Goal: Task Accomplishment & Management: Use online tool/utility

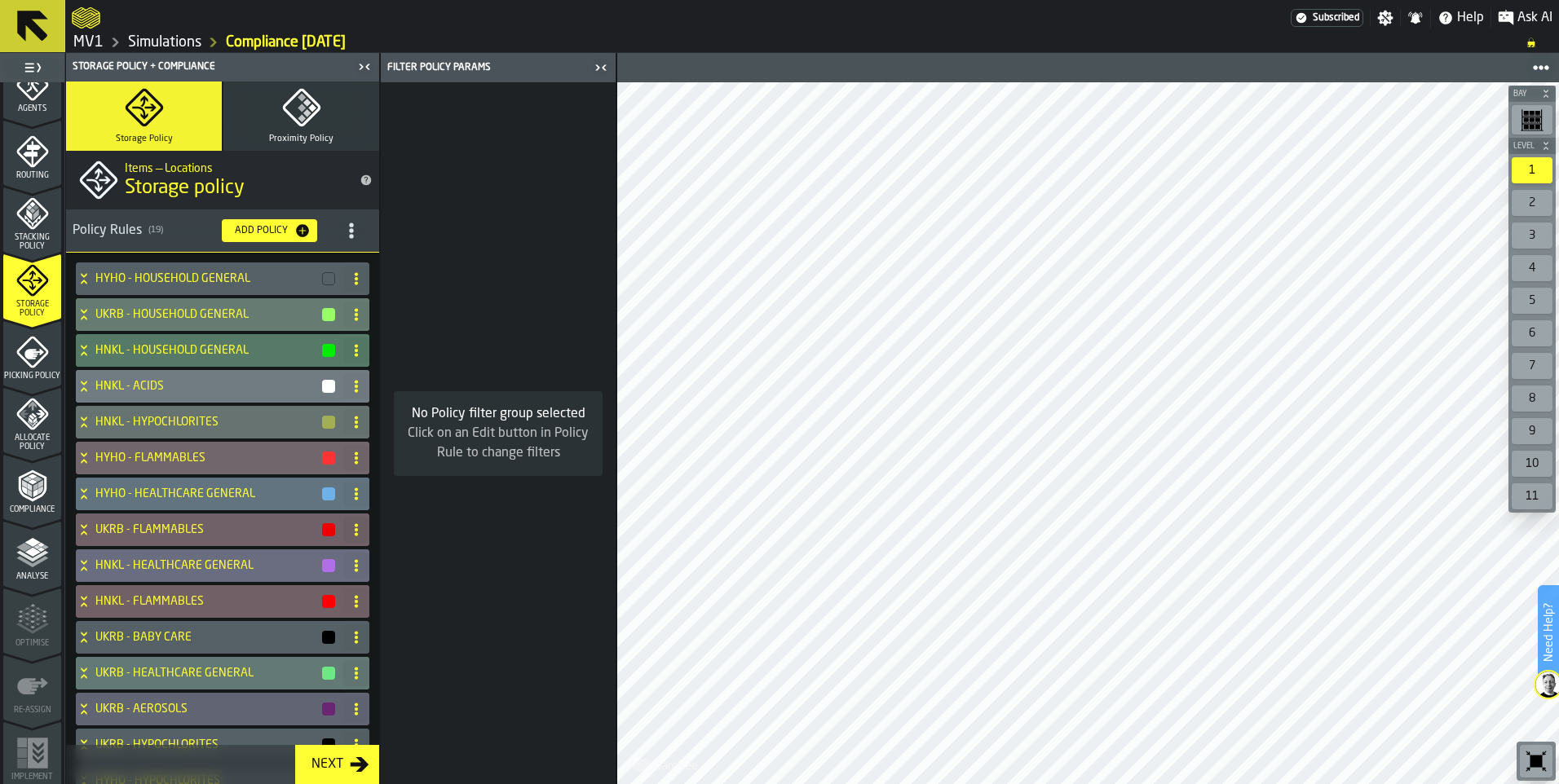
scroll to position [501, 0]
click at [21, 556] on polyline "menu Analyse" at bounding box center [32, 559] width 32 height 12
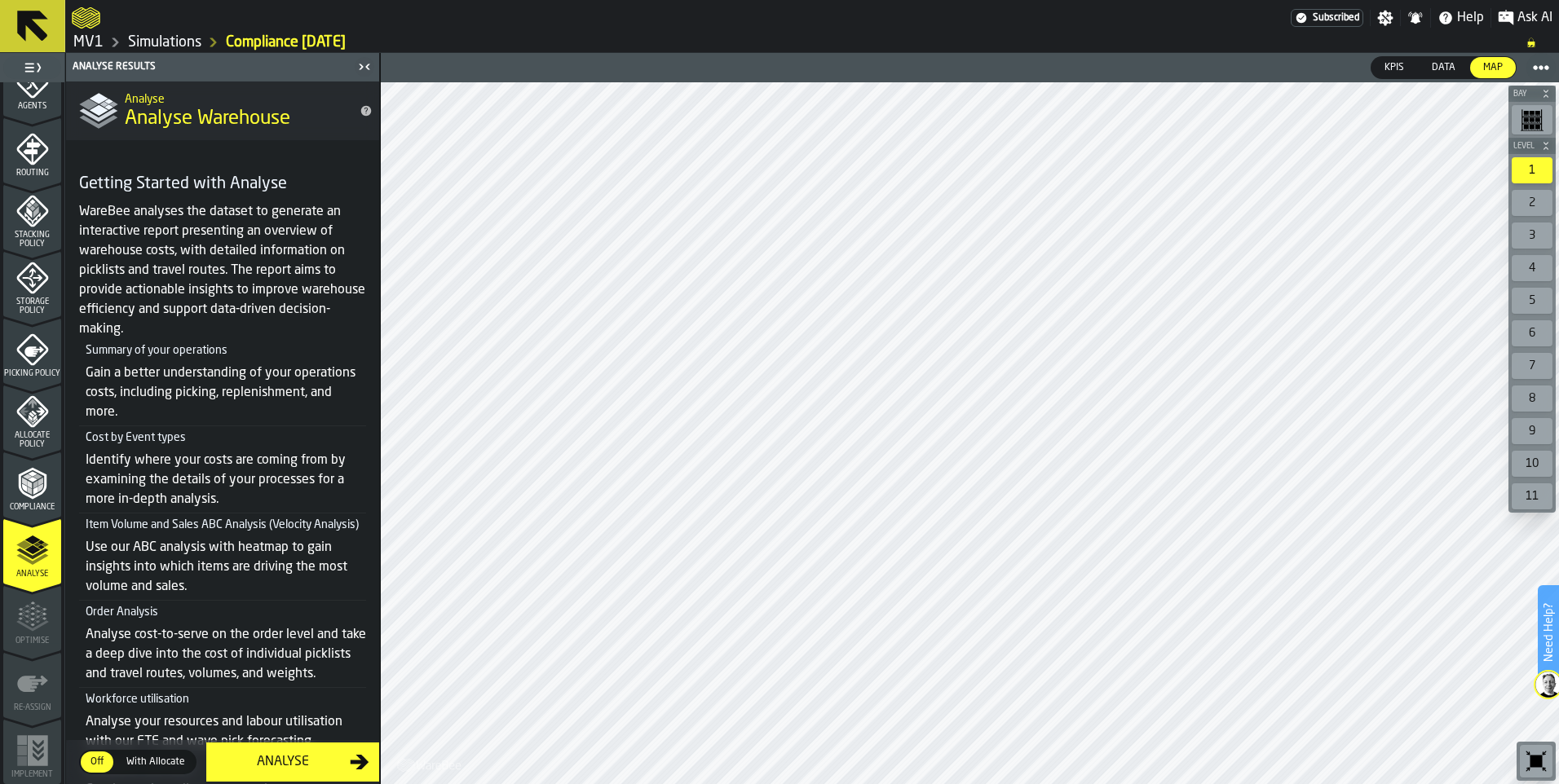
click at [22, 370] on span "Picking Policy" at bounding box center [31, 374] width 57 height 9
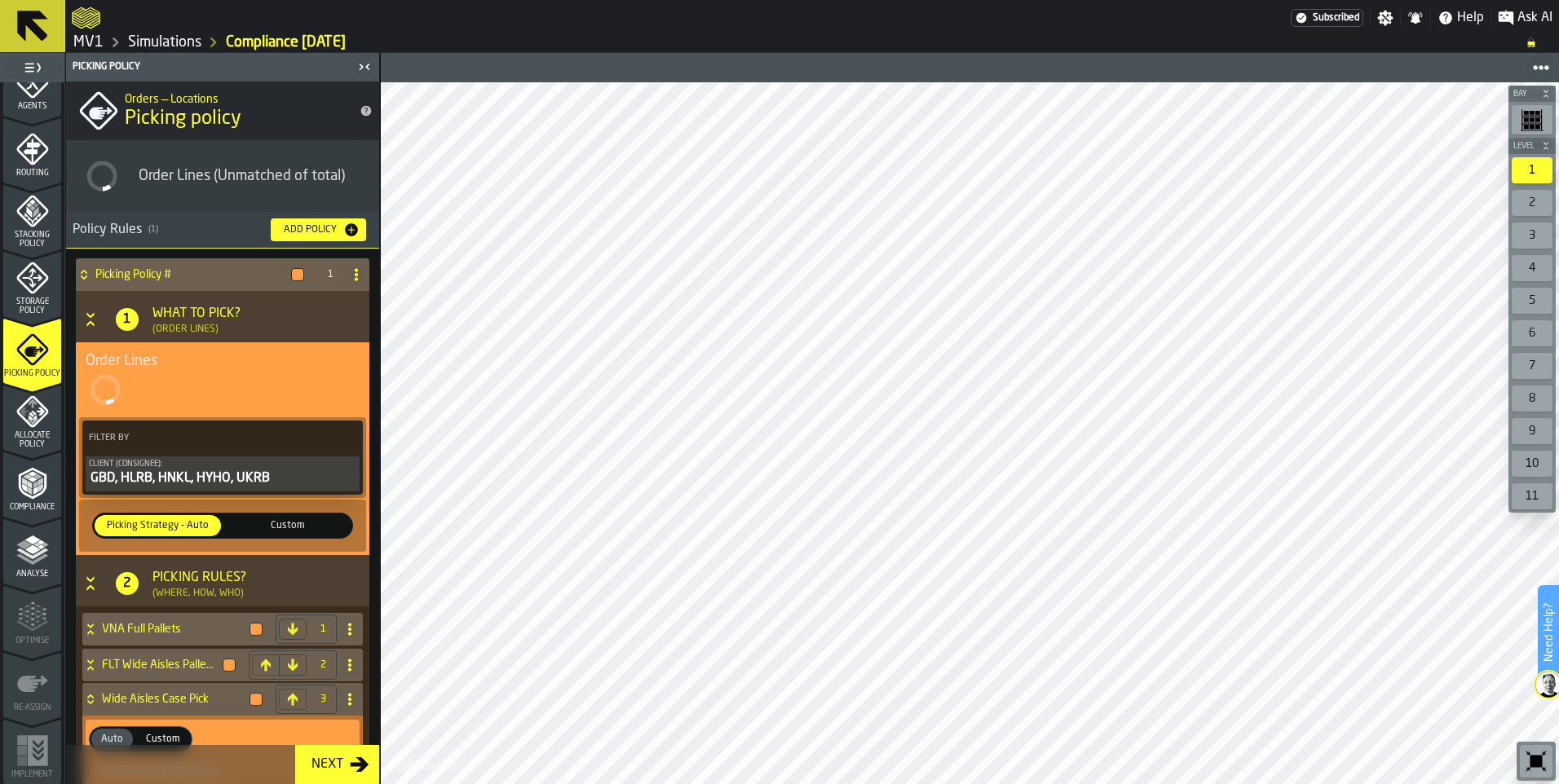
click at [33, 216] on polygon "menu Stacking Policy" at bounding box center [36, 212] width 6 height 12
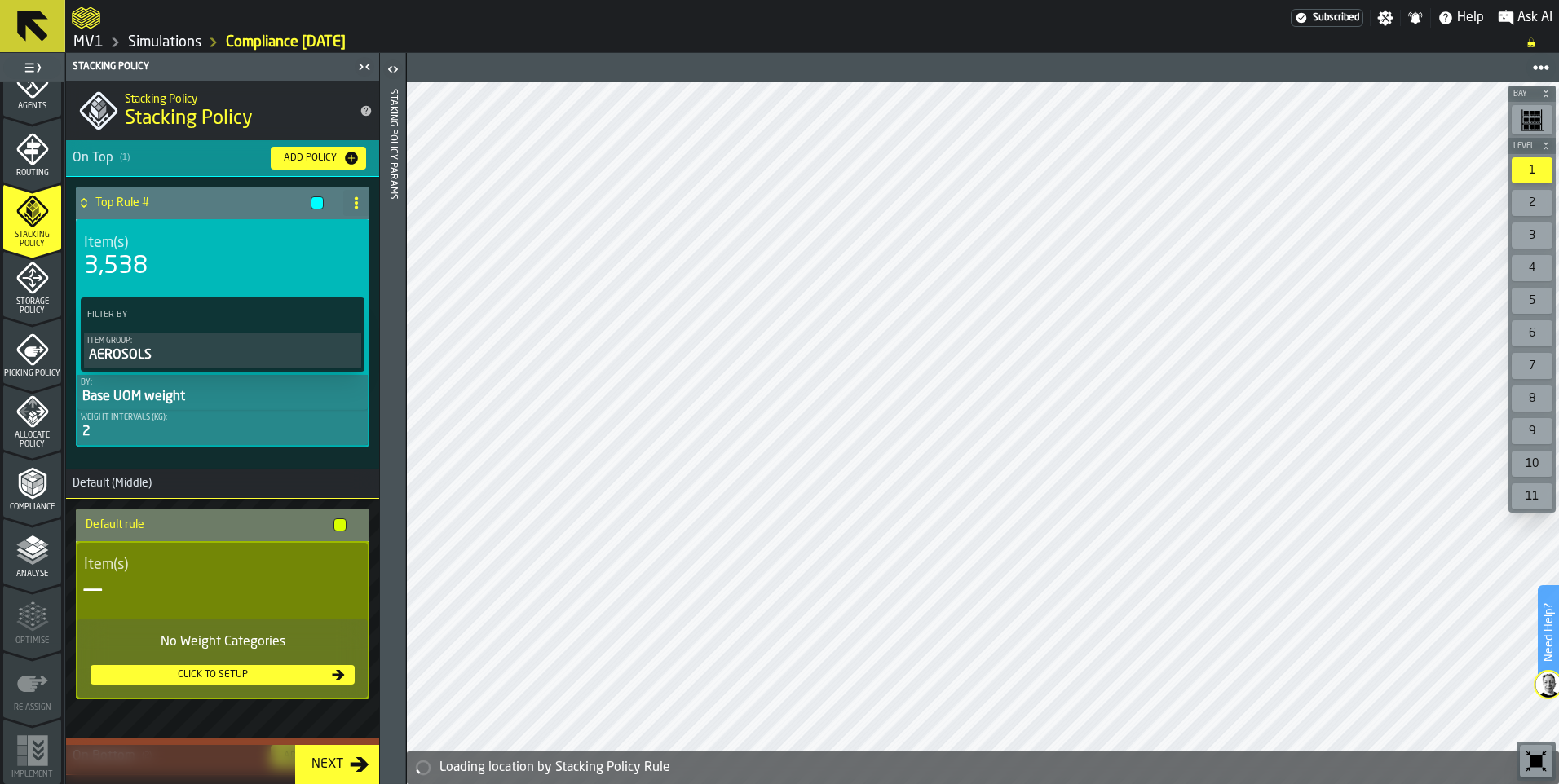
click at [22, 163] on icon "menu Routing" at bounding box center [33, 150] width 33 height 33
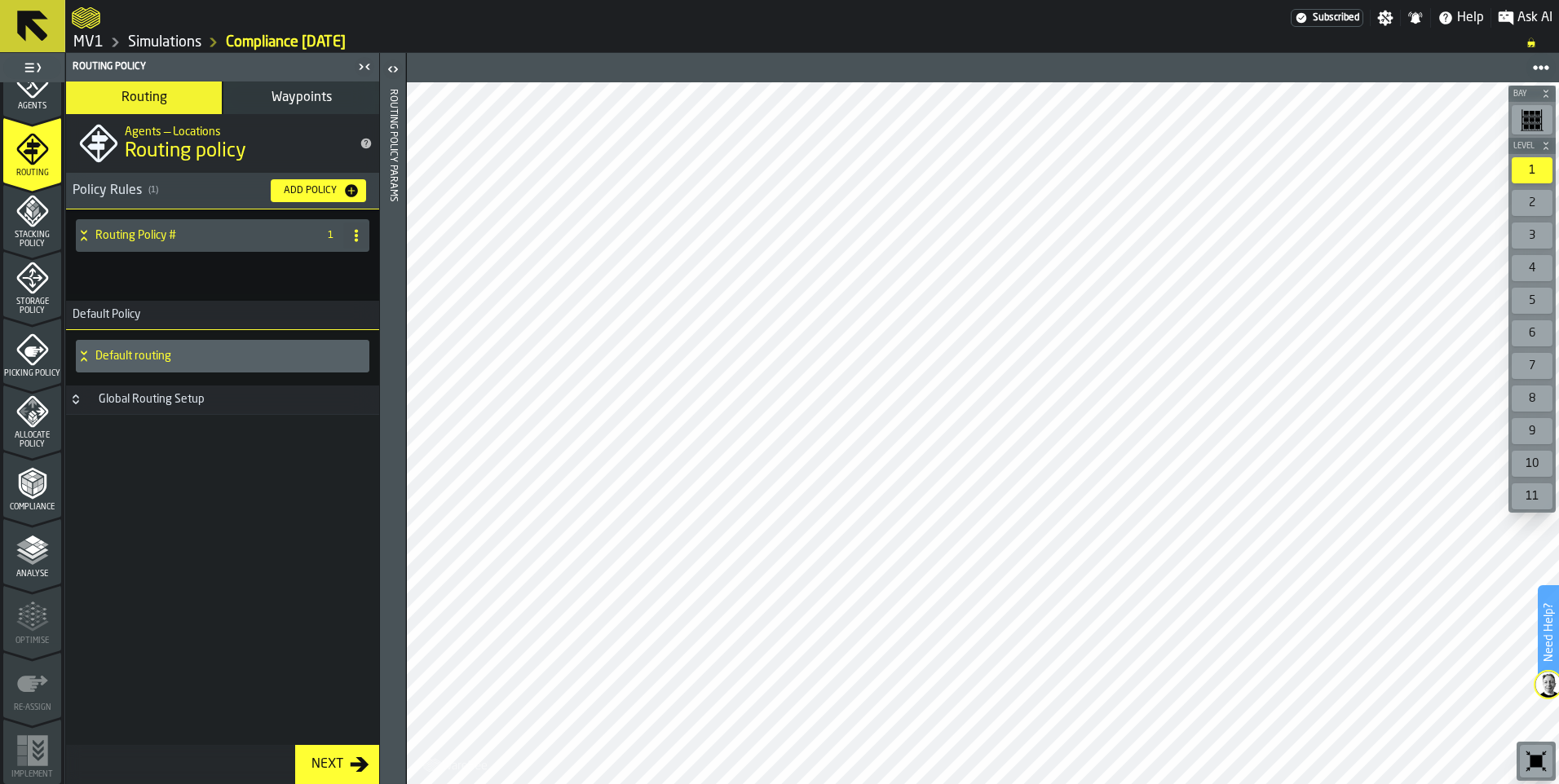
click at [23, 30] on rect "menu Heatmaps" at bounding box center [22, 25] width 10 height 10
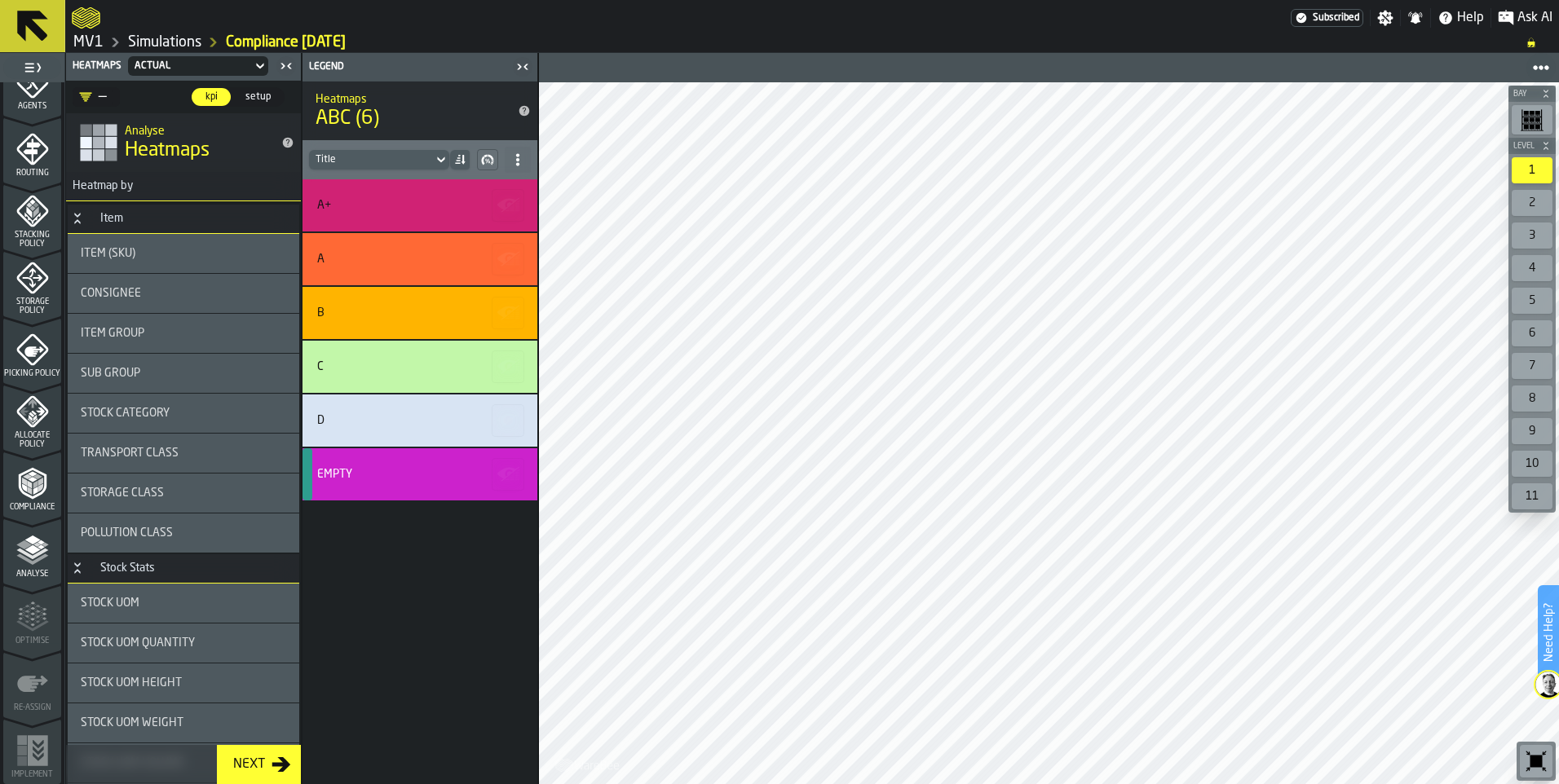
scroll to position [0, 0]
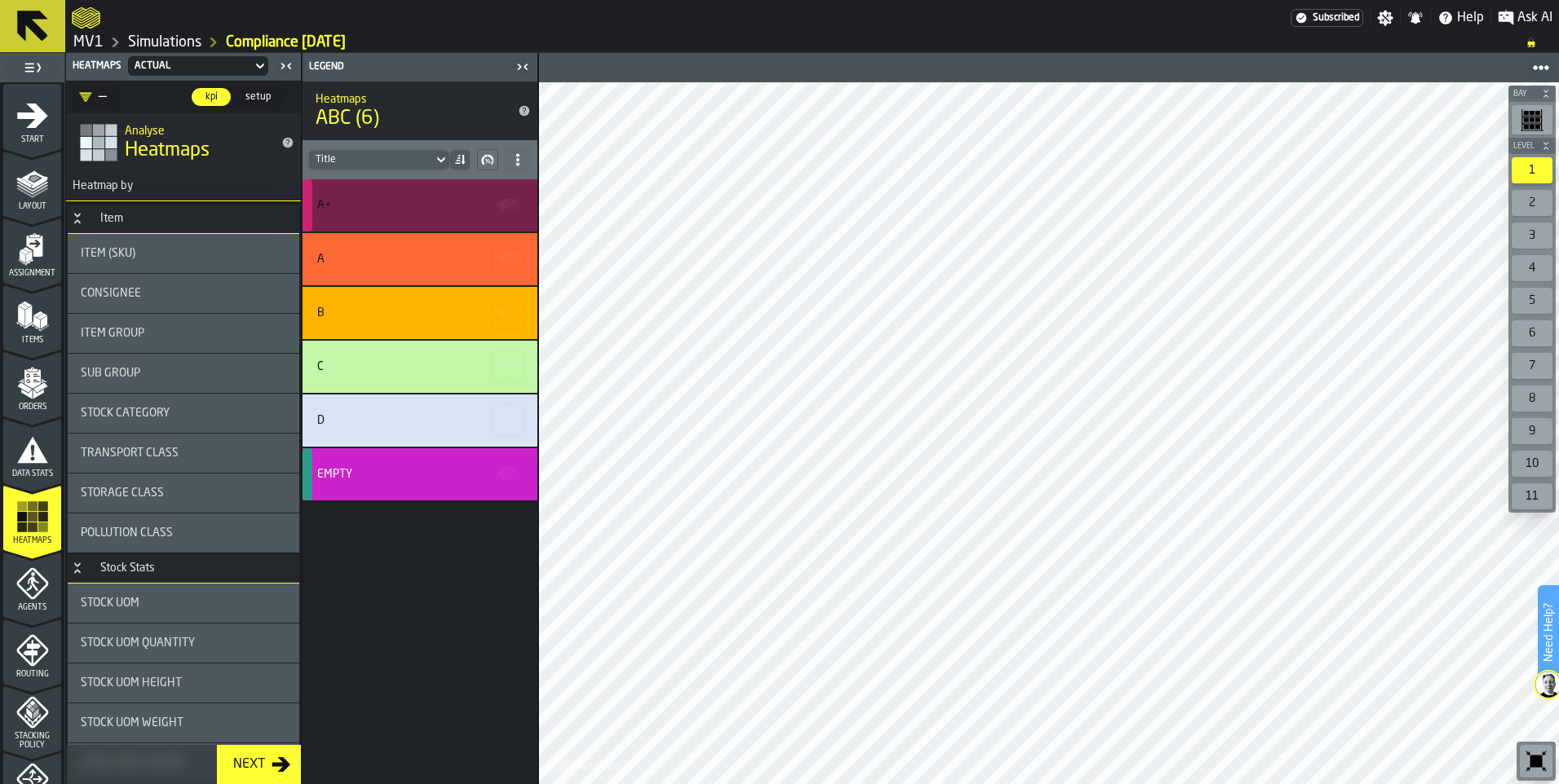
click at [405, 201] on div "A+" at bounding box center [417, 204] width 200 height 13
click at [505, 198] on icon "button-" at bounding box center [508, 205] width 26 height 26
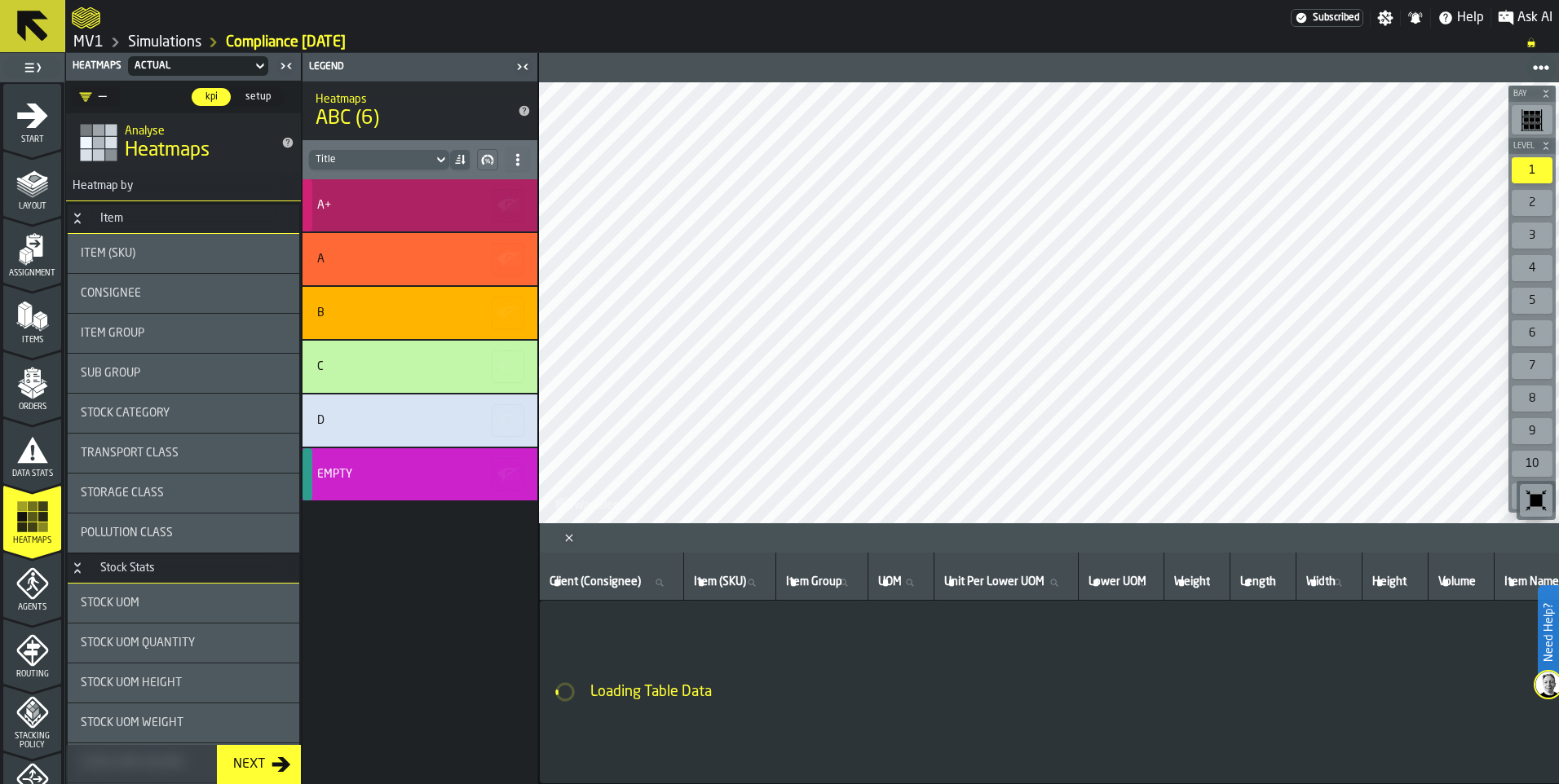
click at [505, 198] on icon "button-" at bounding box center [508, 205] width 26 height 26
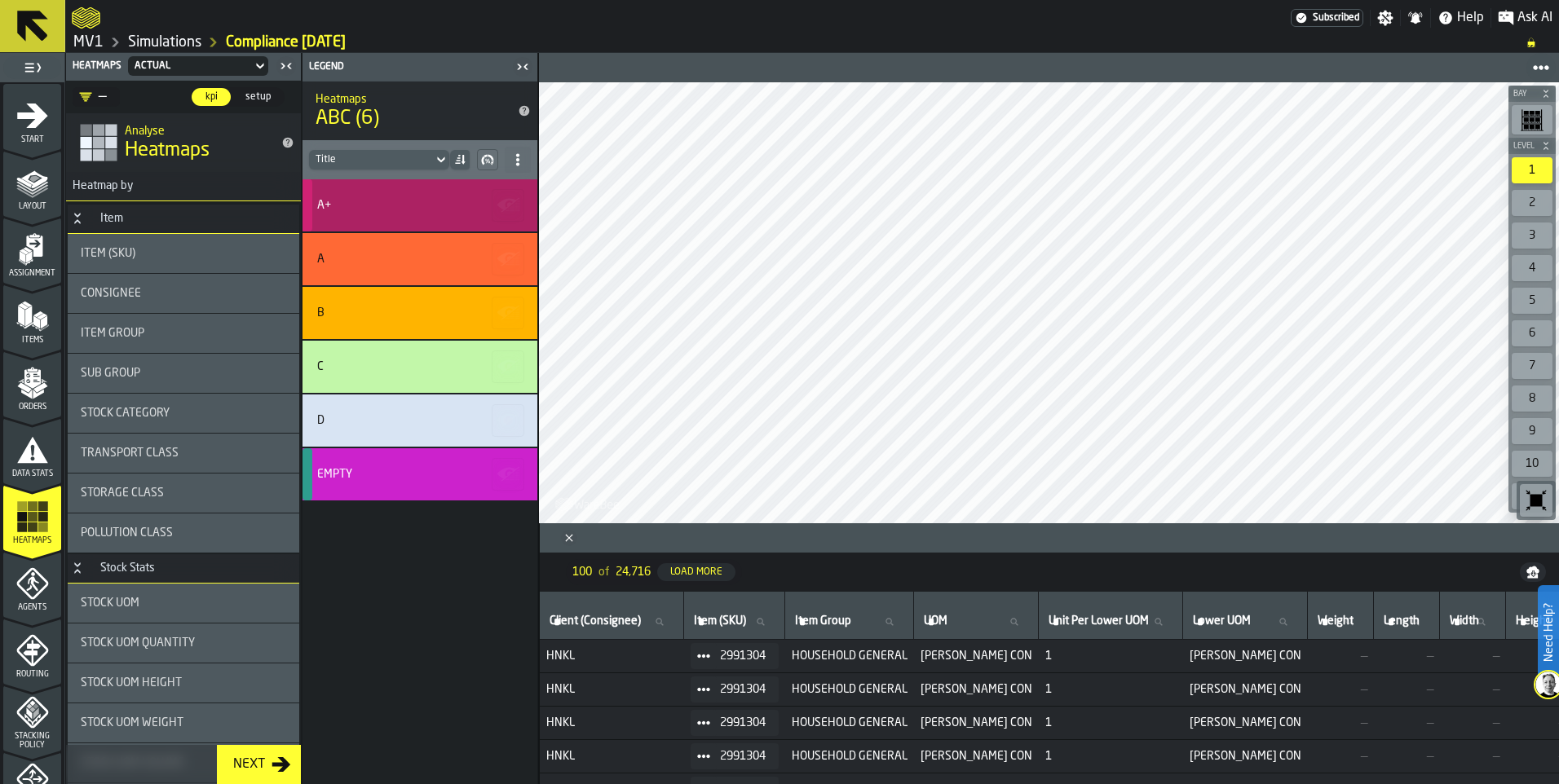
click at [428, 201] on div "A+" at bounding box center [417, 204] width 200 height 13
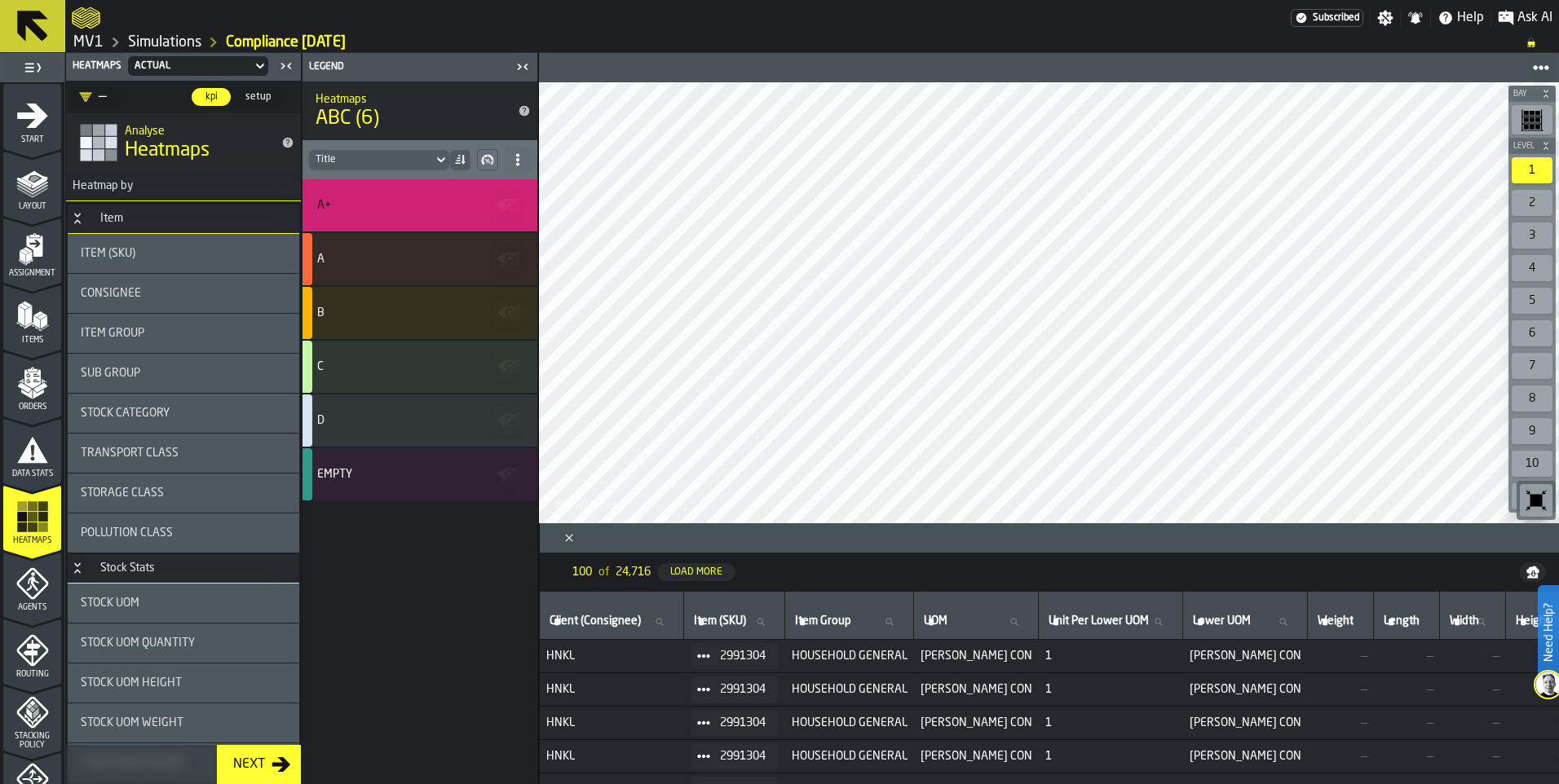
click at [1530, 572] on icon "button-" at bounding box center [1532, 570] width 13 height 8
click at [569, 540] on icon "Close" at bounding box center [568, 538] width 17 height 17
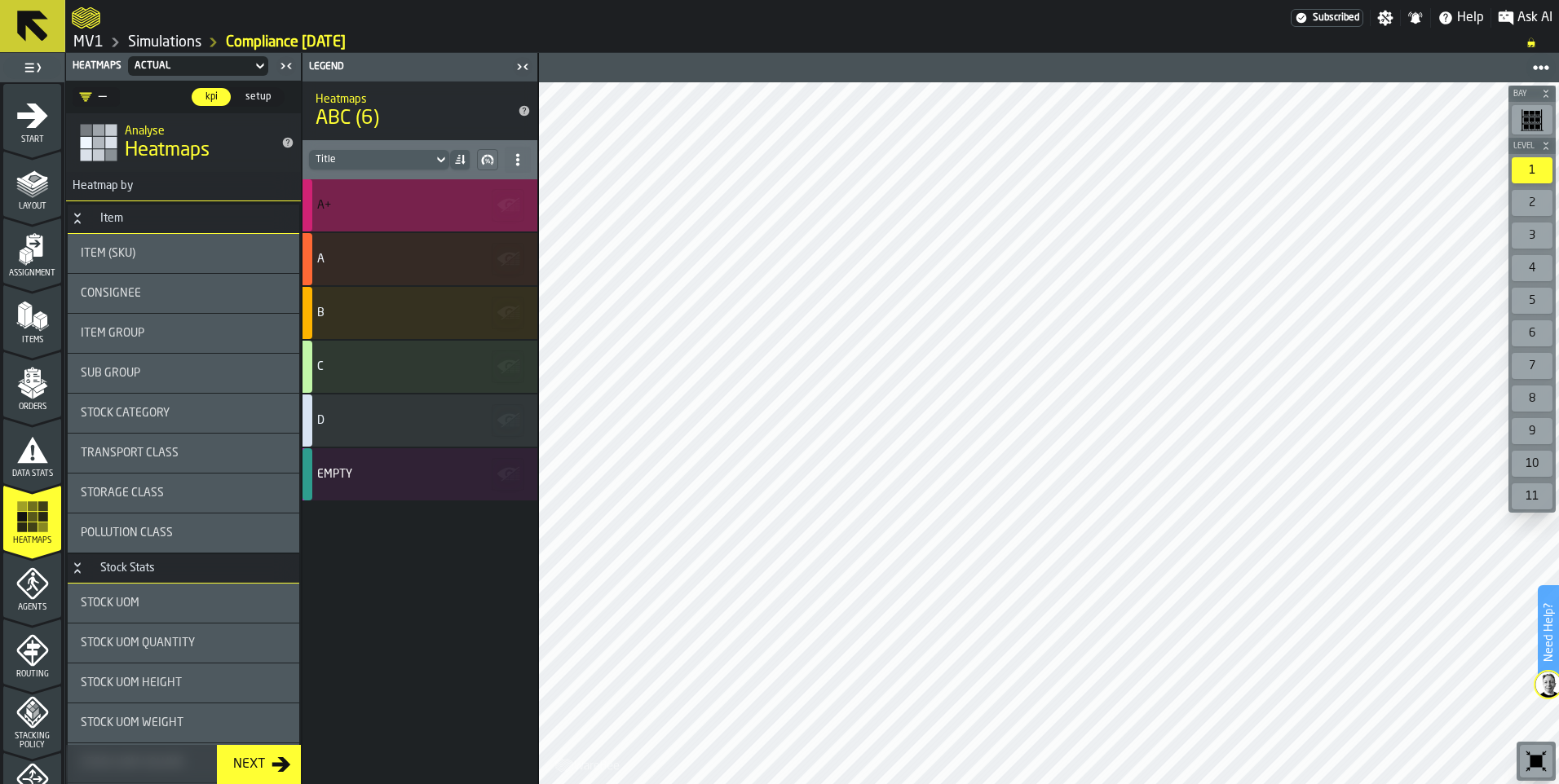
click at [379, 199] on div "A+" at bounding box center [417, 204] width 200 height 13
click at [424, 201] on div "A+" at bounding box center [417, 204] width 200 height 13
click at [505, 202] on icon "button-" at bounding box center [506, 204] width 18 height 12
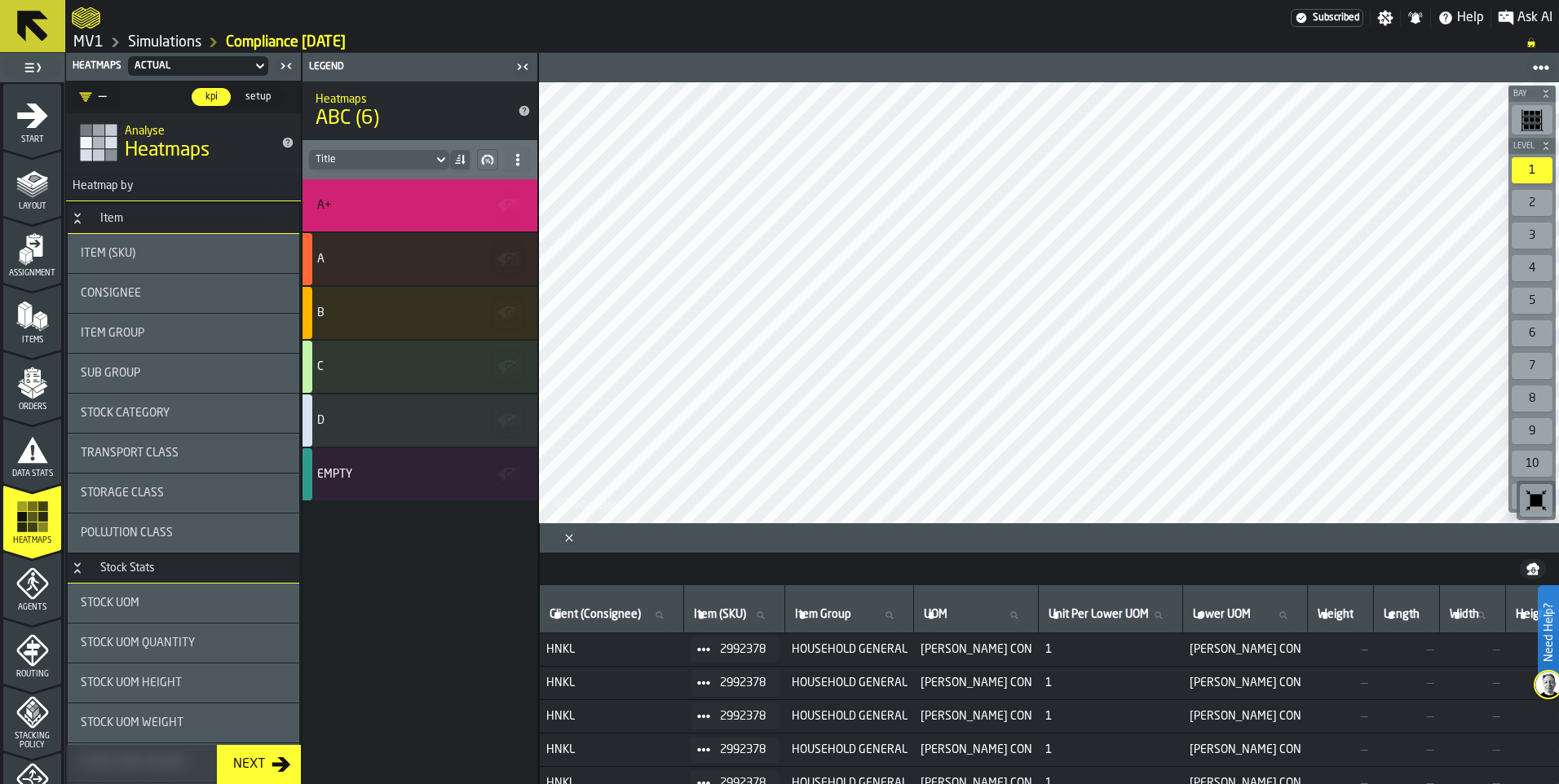
click at [571, 534] on icon "Close" at bounding box center [568, 538] width 17 height 17
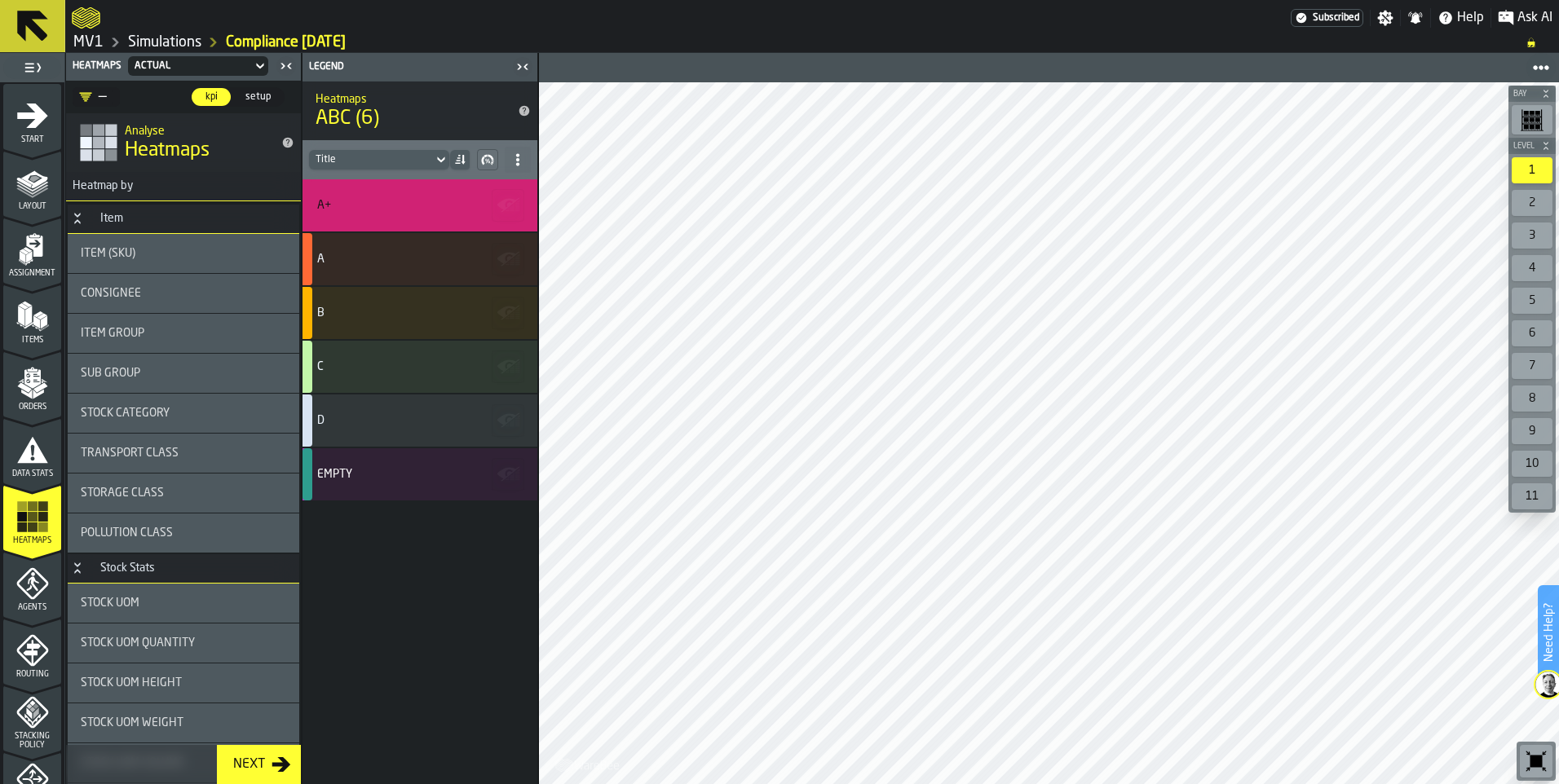
click at [183, 44] on link "Simulations" at bounding box center [164, 42] width 73 height 18
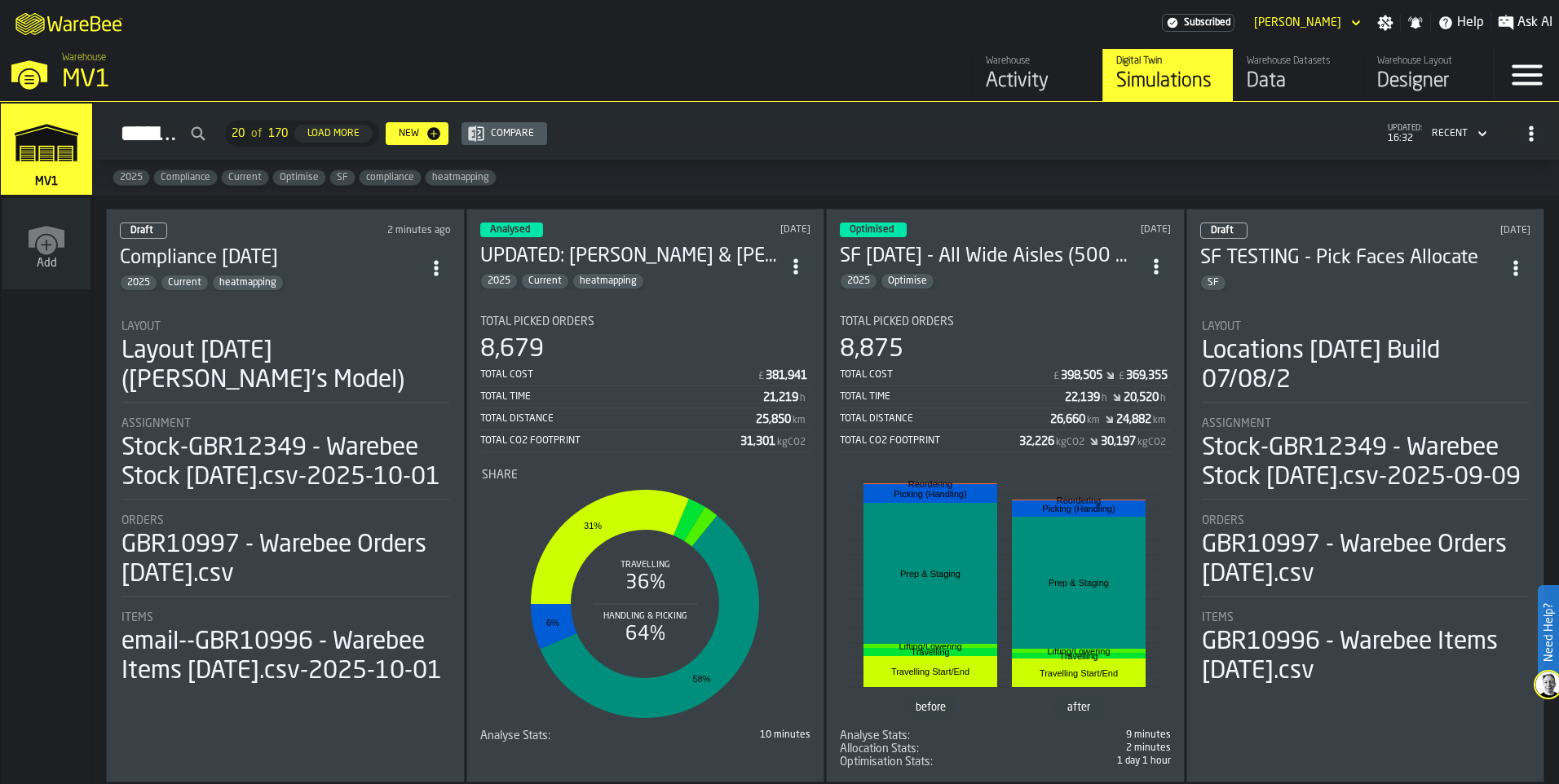
click at [360, 259] on h3 "Compliance [DATE]" at bounding box center [271, 258] width 302 height 26
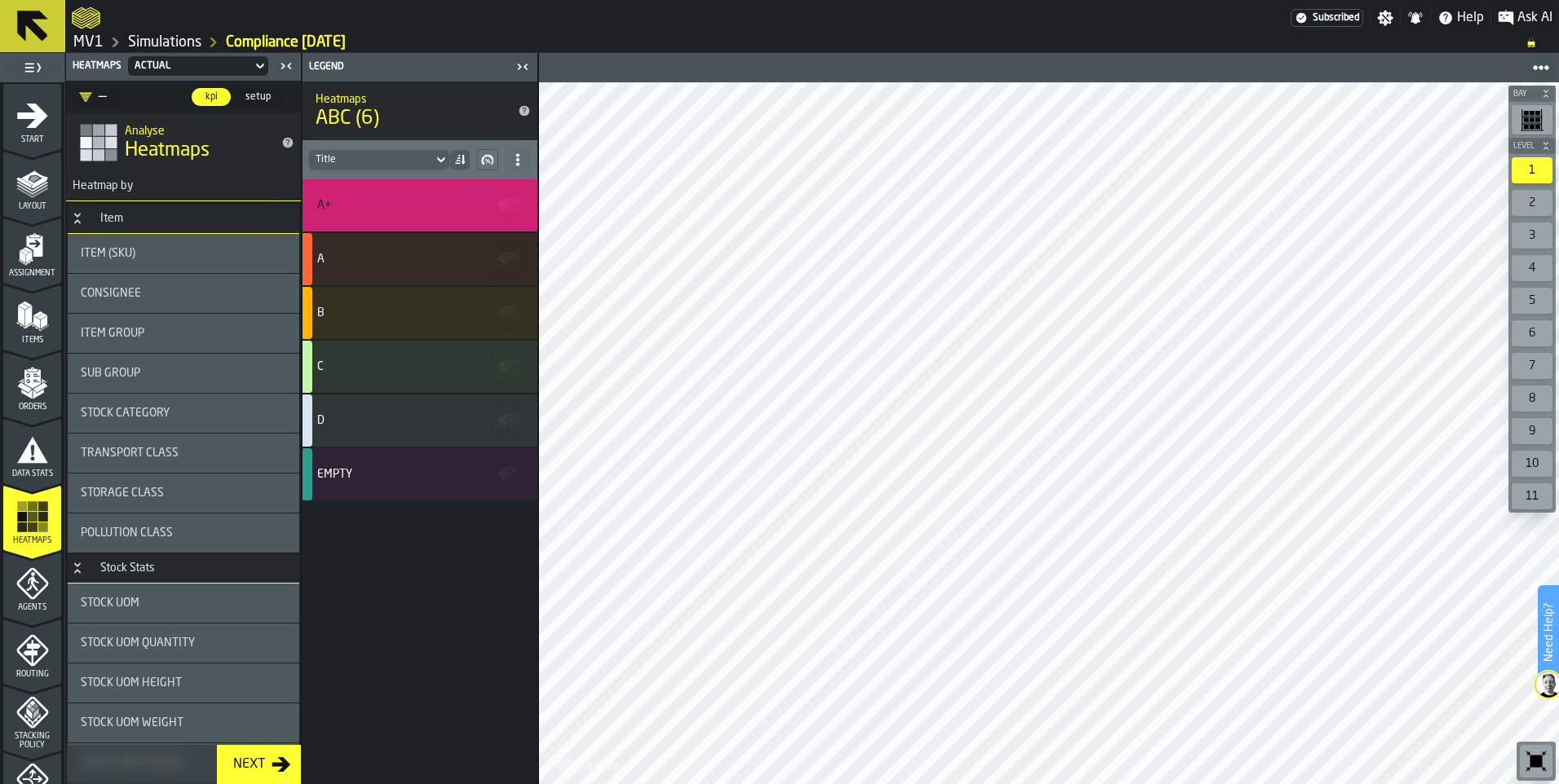
click at [1540, 70] on icon at bounding box center [1541, 67] width 17 height 17
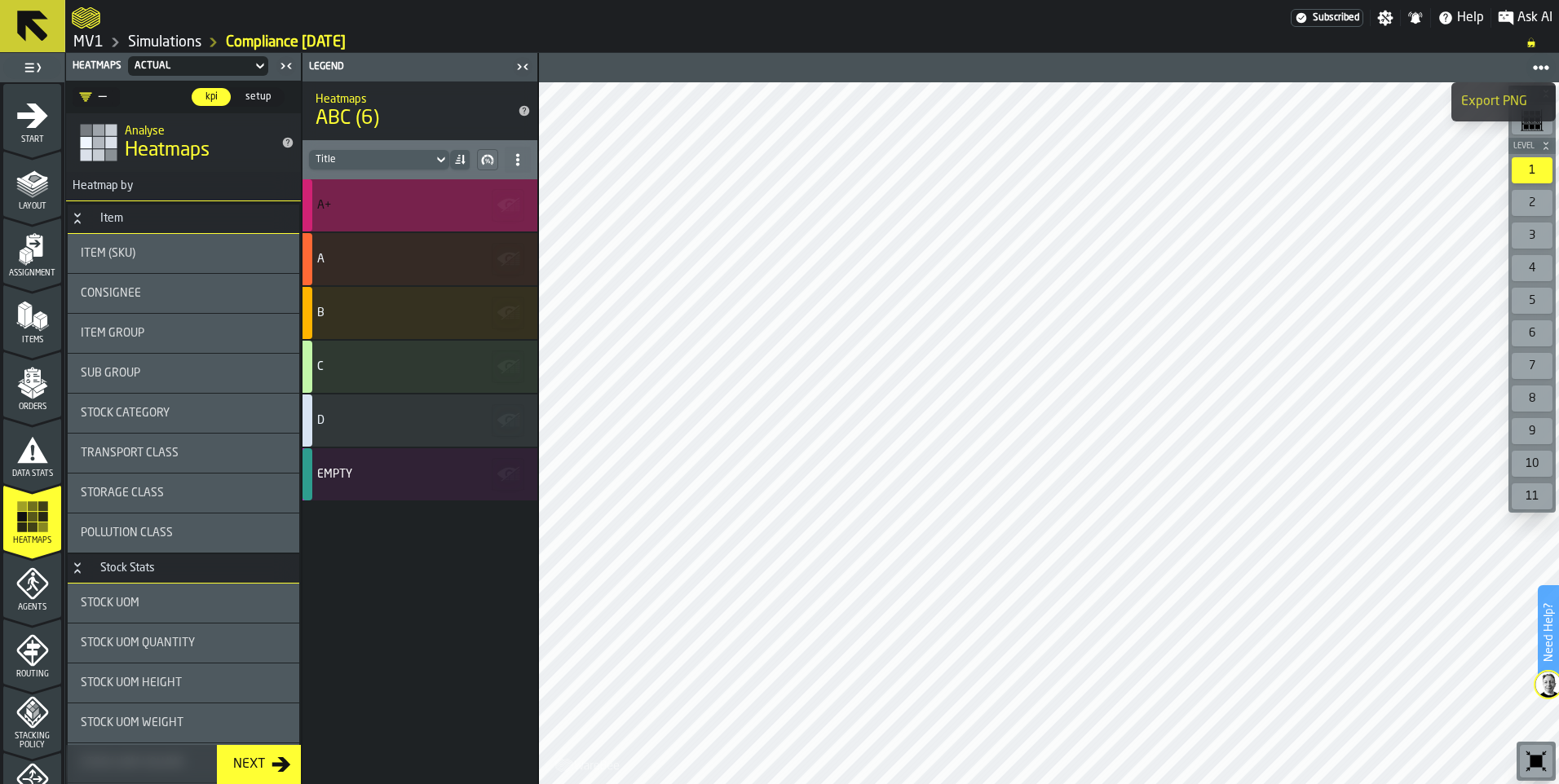
click at [364, 201] on div "A+" at bounding box center [417, 204] width 200 height 13
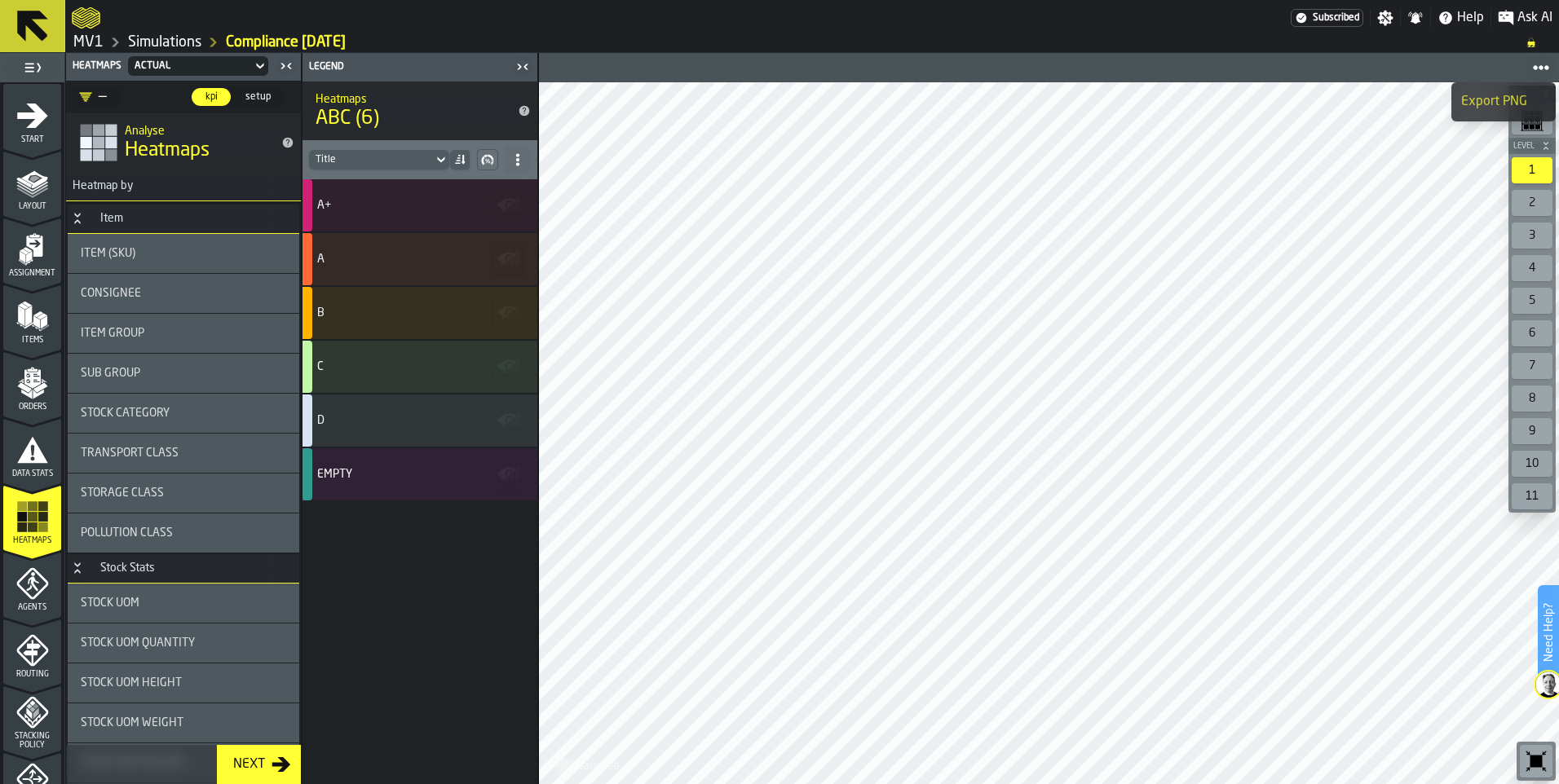
click at [517, 159] on circle at bounding box center [517, 160] width 3 height 3
click at [435, 186] on div "Show All Stats" at bounding box center [460, 193] width 123 height 19
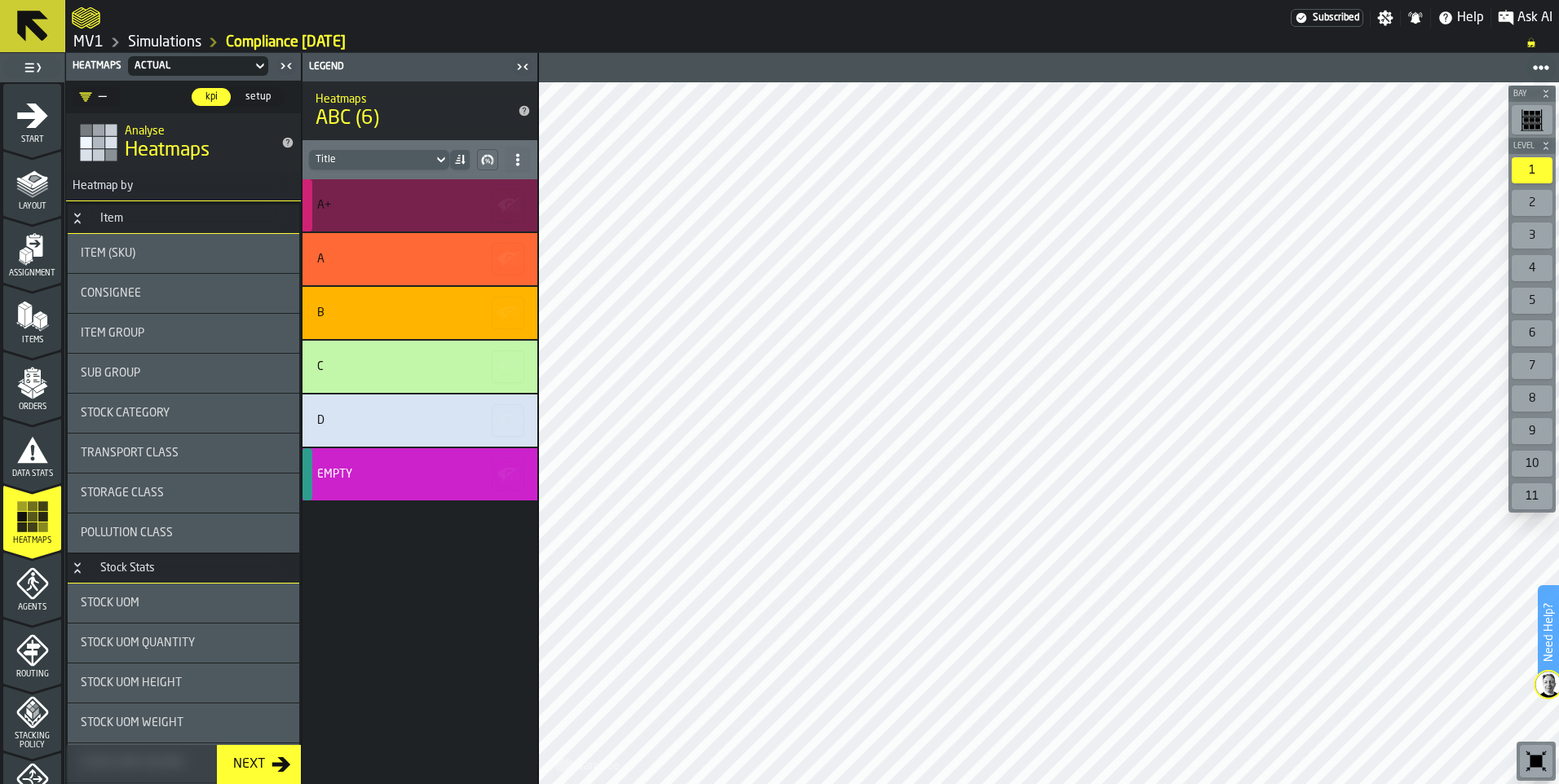
click at [355, 208] on div "A+" at bounding box center [417, 204] width 200 height 13
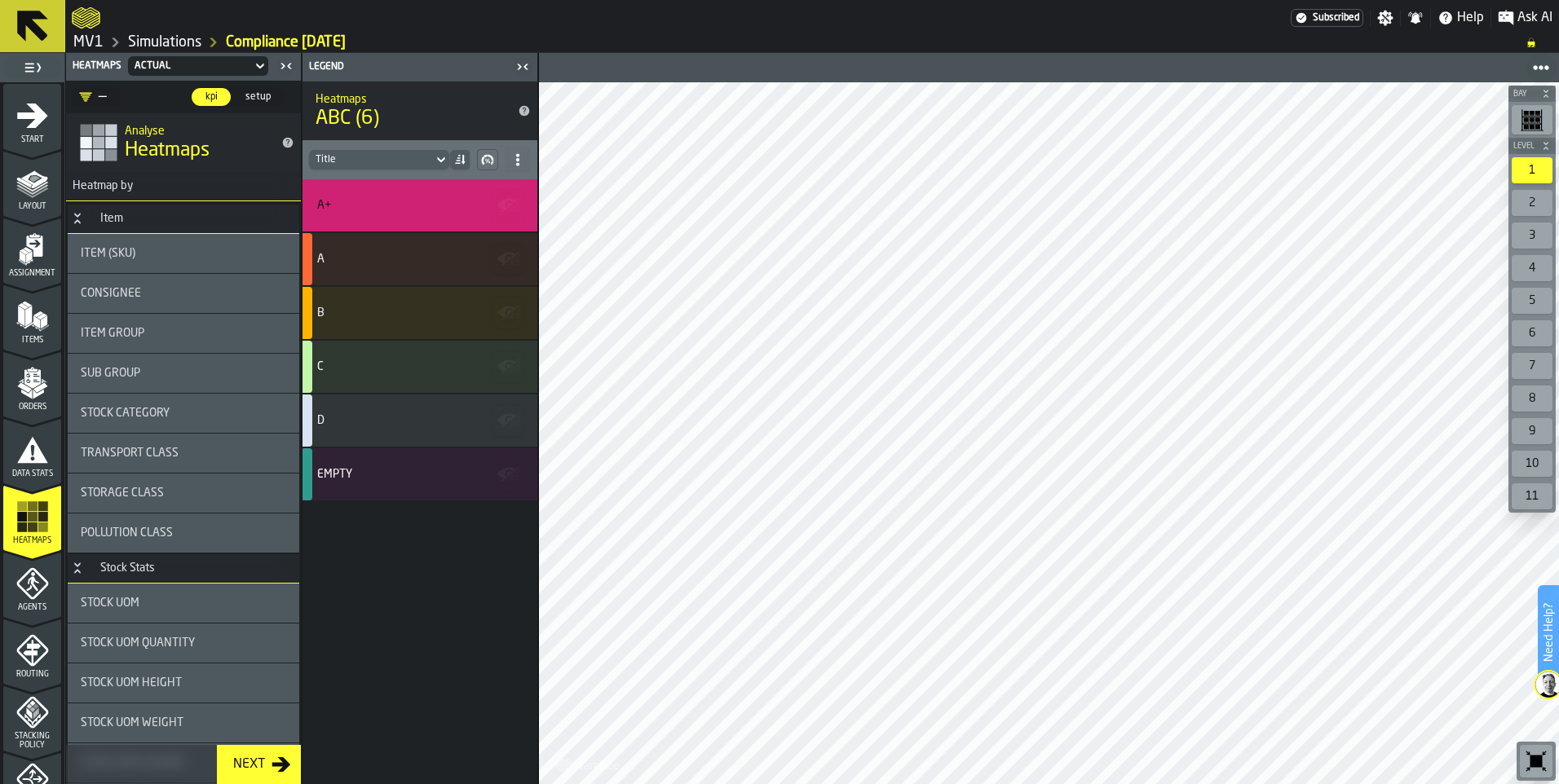
click at [1537, 203] on div "2" at bounding box center [1532, 202] width 41 height 26
click at [104, 255] on span "Item (SKU)" at bounding box center [108, 253] width 54 height 13
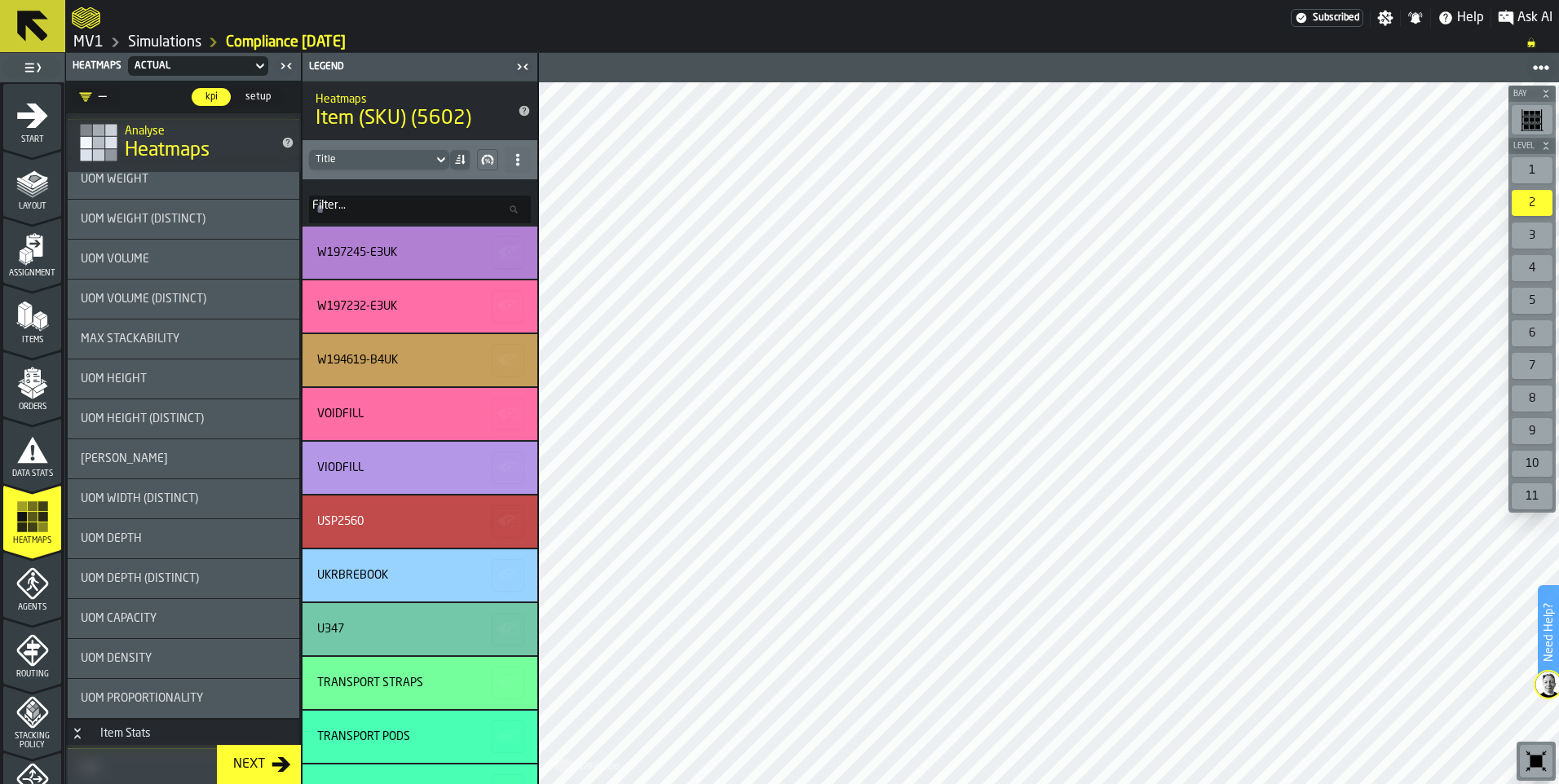
scroll to position [978, 0]
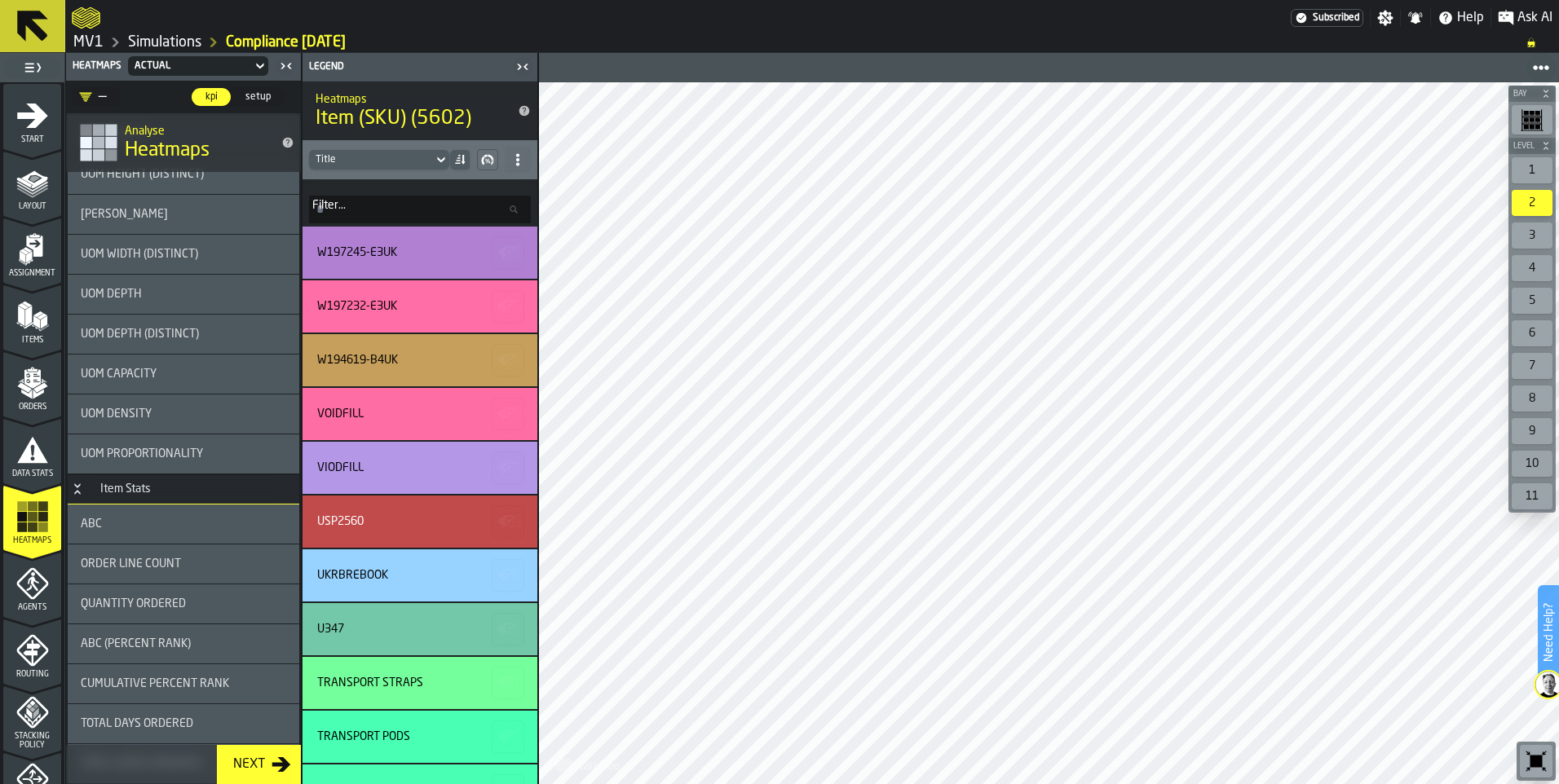
click at [108, 520] on div "ABC" at bounding box center [183, 523] width 205 height 13
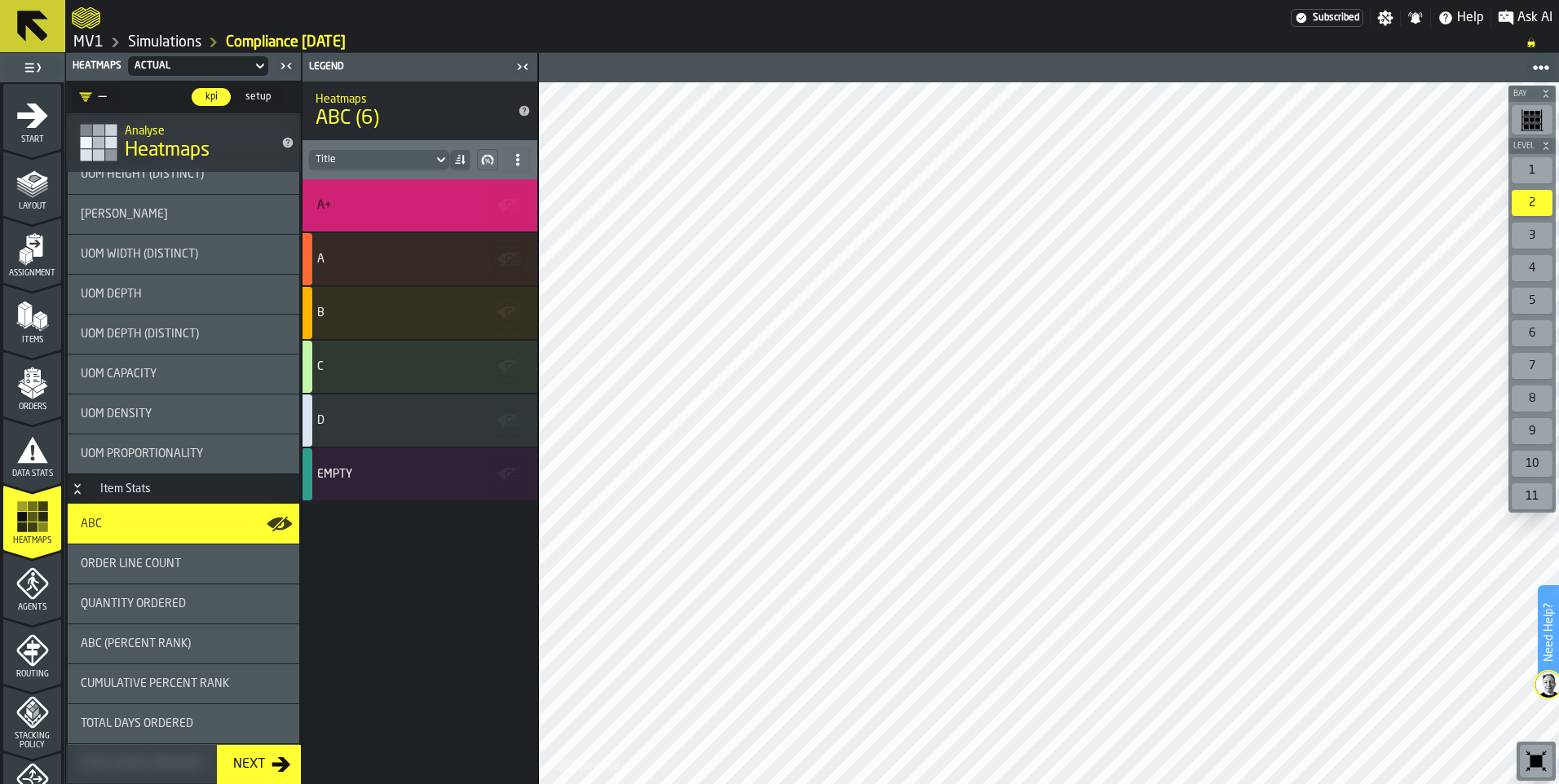
click at [511, 159] on icon at bounding box center [517, 159] width 13 height 13
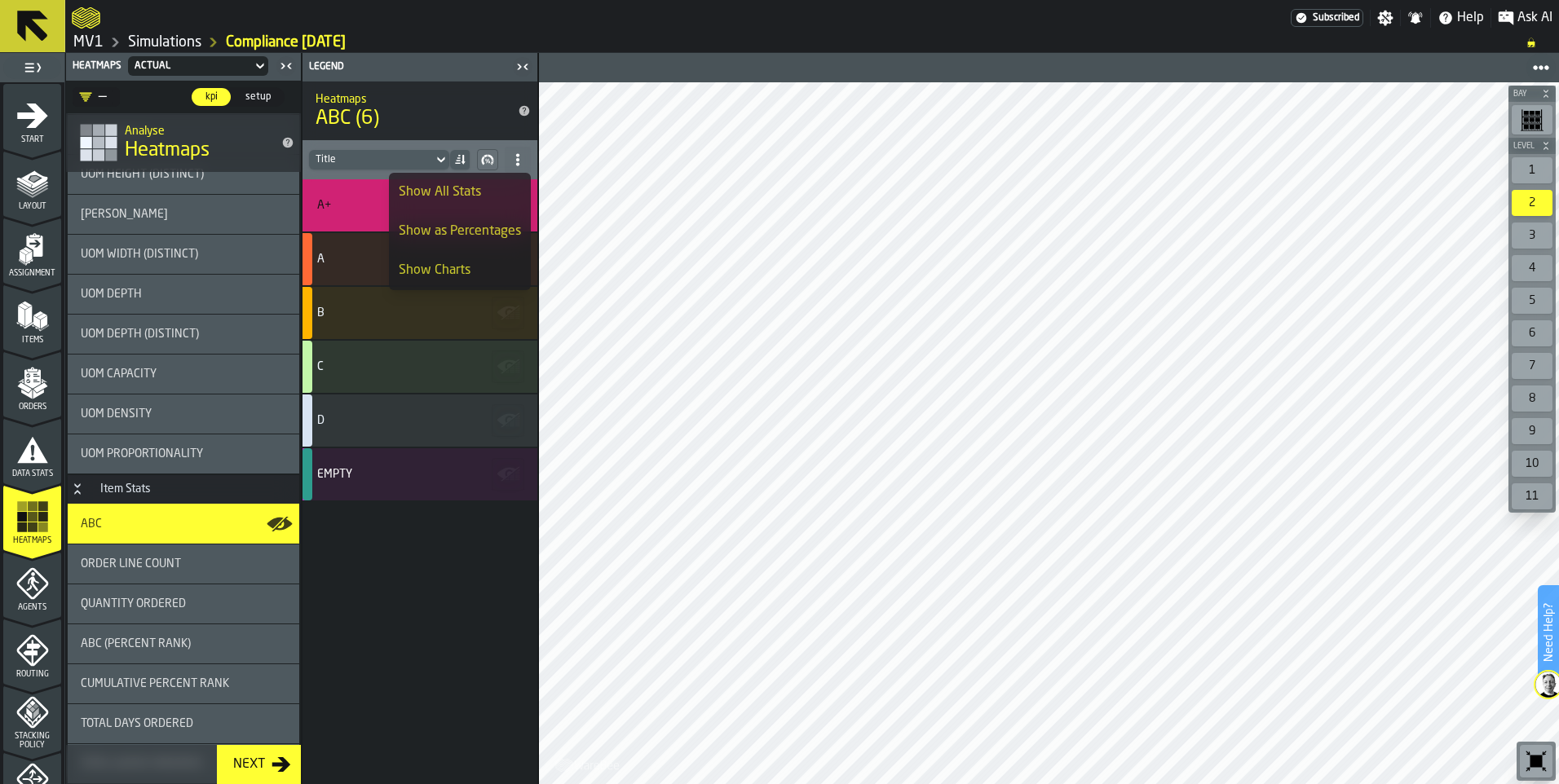
click at [450, 268] on div "Show Charts" at bounding box center [460, 270] width 123 height 19
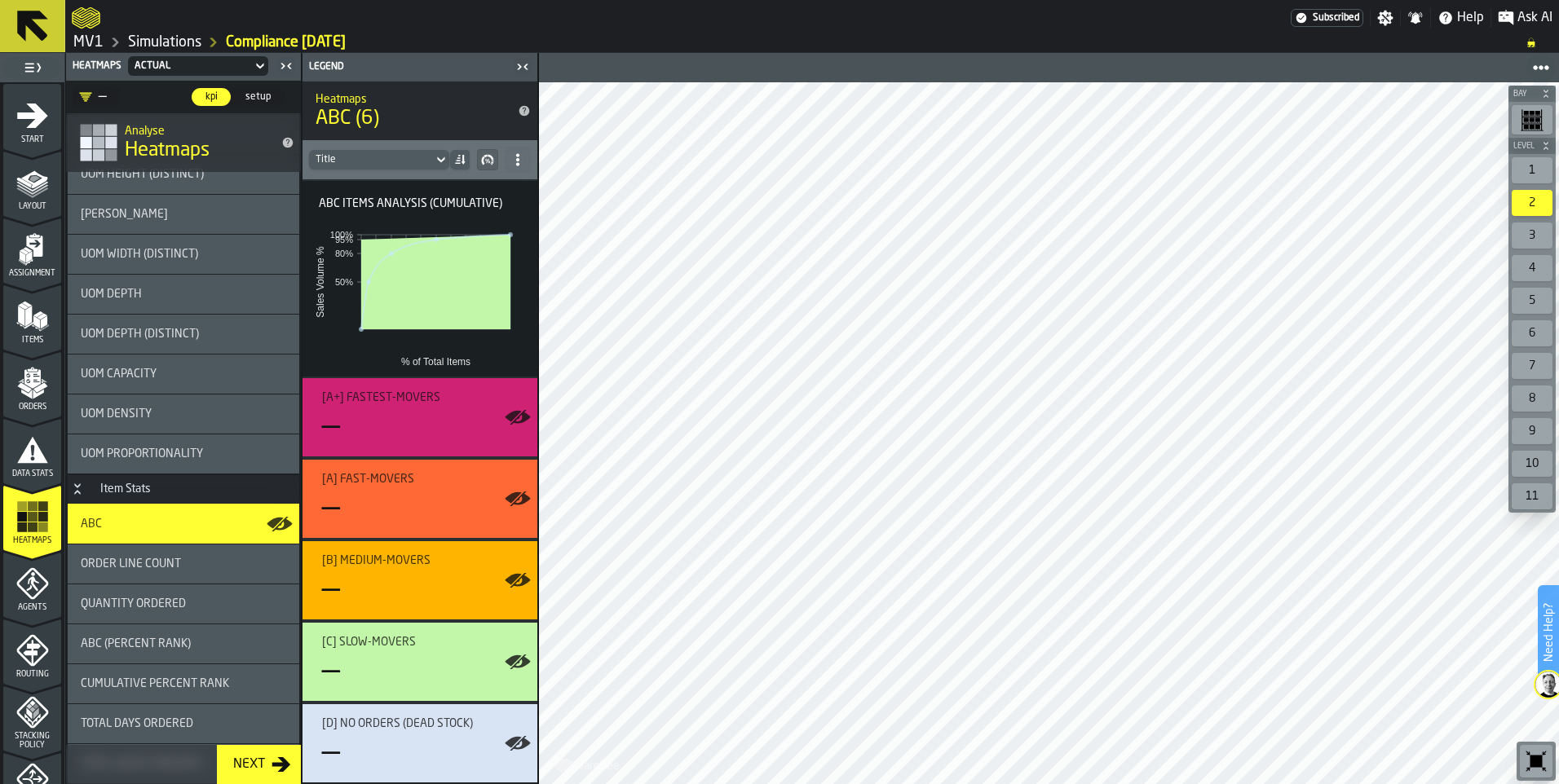
click at [20, 664] on icon "menu Routing" at bounding box center [33, 651] width 33 height 33
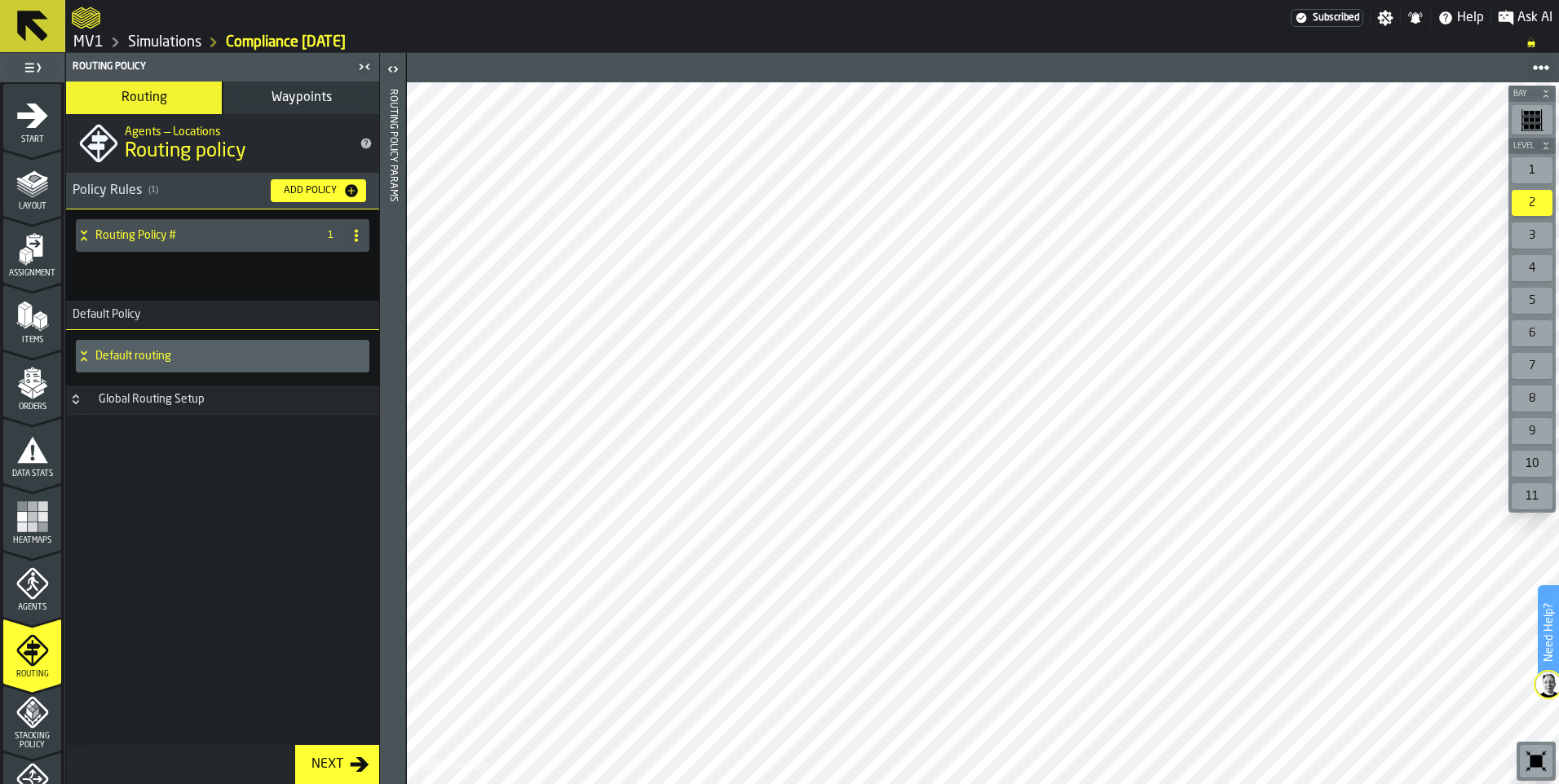
click at [25, 194] on polygon "menu Layout" at bounding box center [32, 193] width 32 height 10
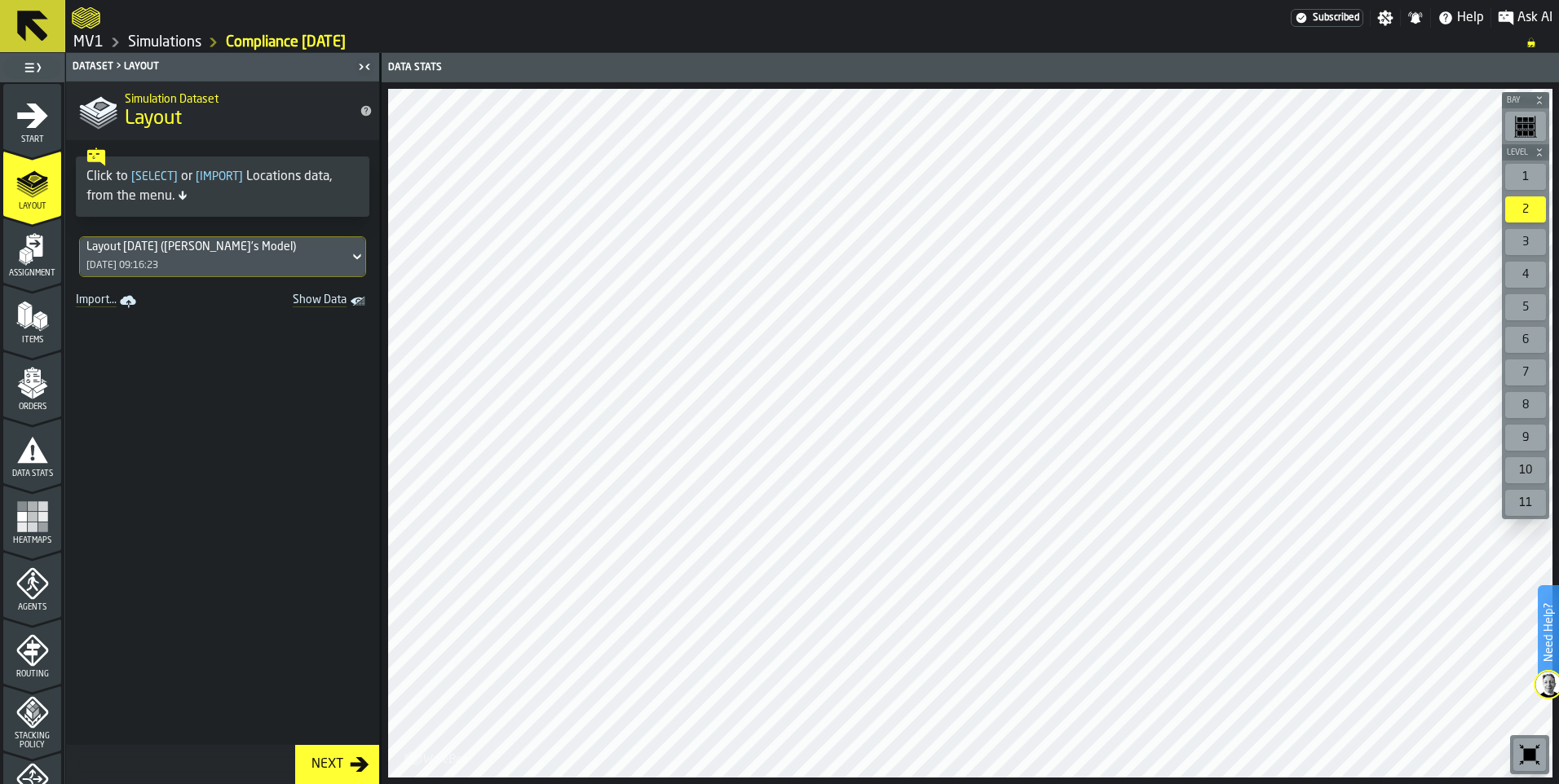
click at [27, 255] on polygon "menu Assignment" at bounding box center [29, 257] width 6 height 12
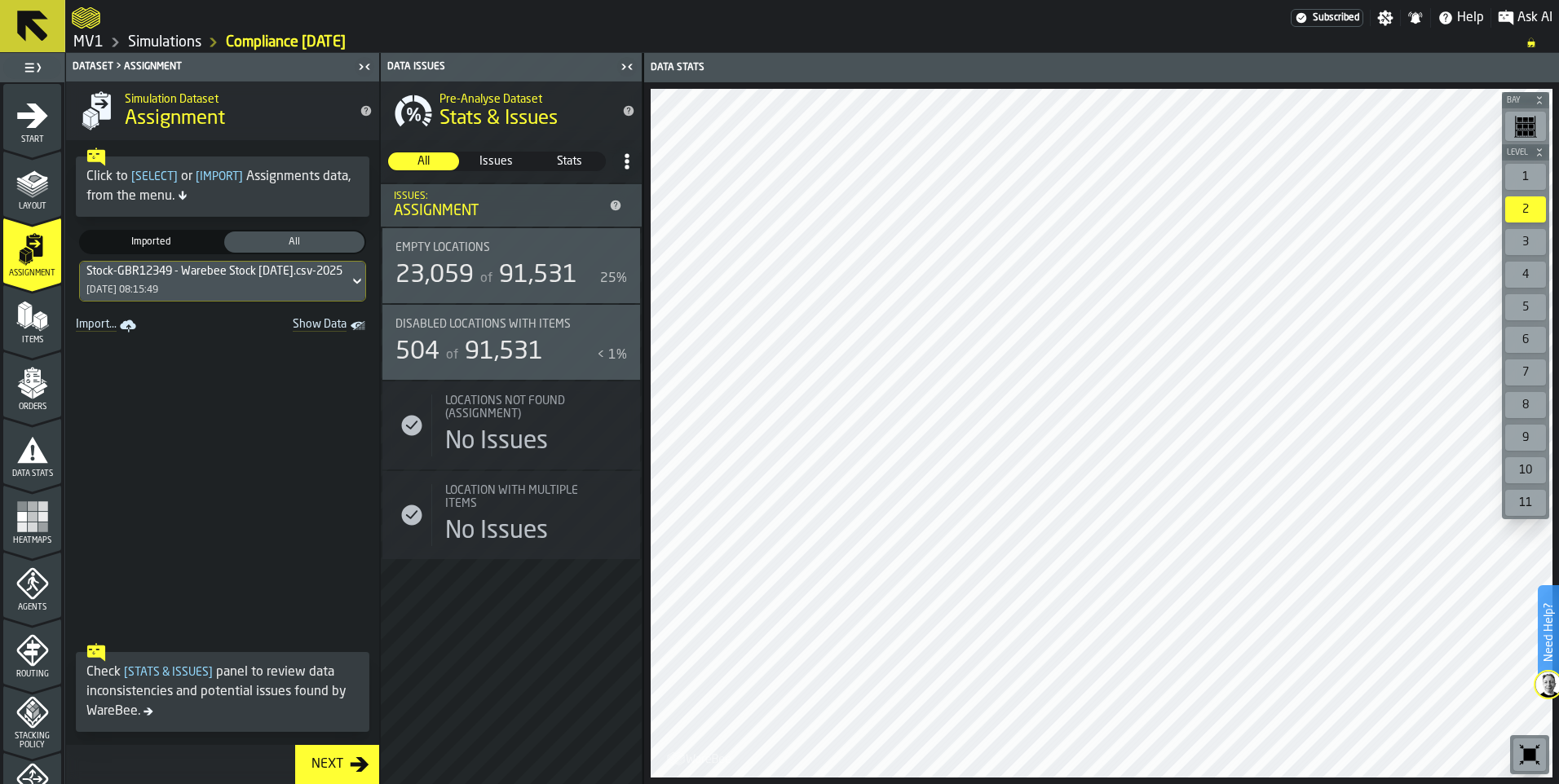
click at [30, 338] on span "Items" at bounding box center [31, 339] width 57 height 9
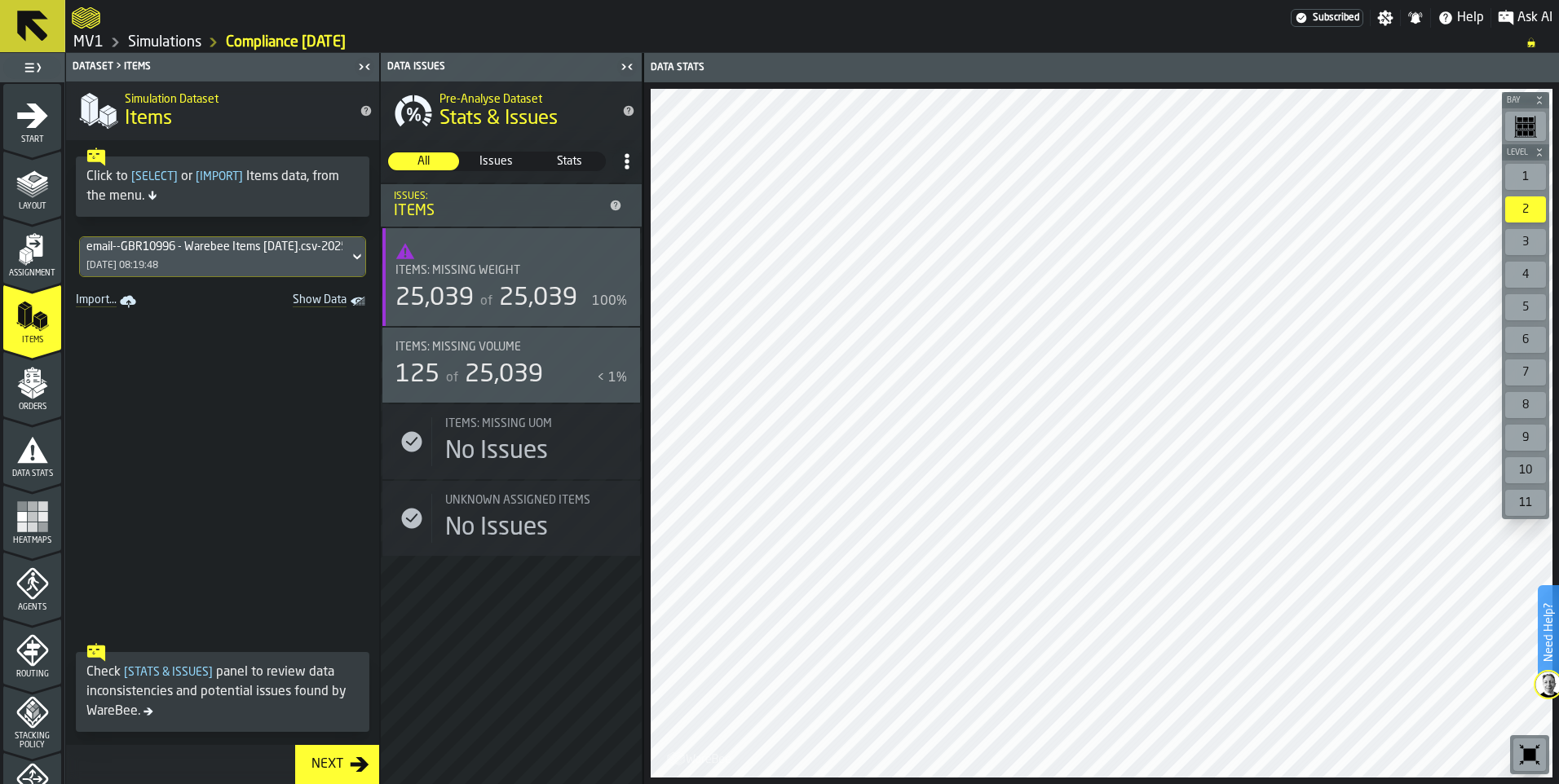
click at [27, 404] on span "Orders" at bounding box center [31, 407] width 57 height 9
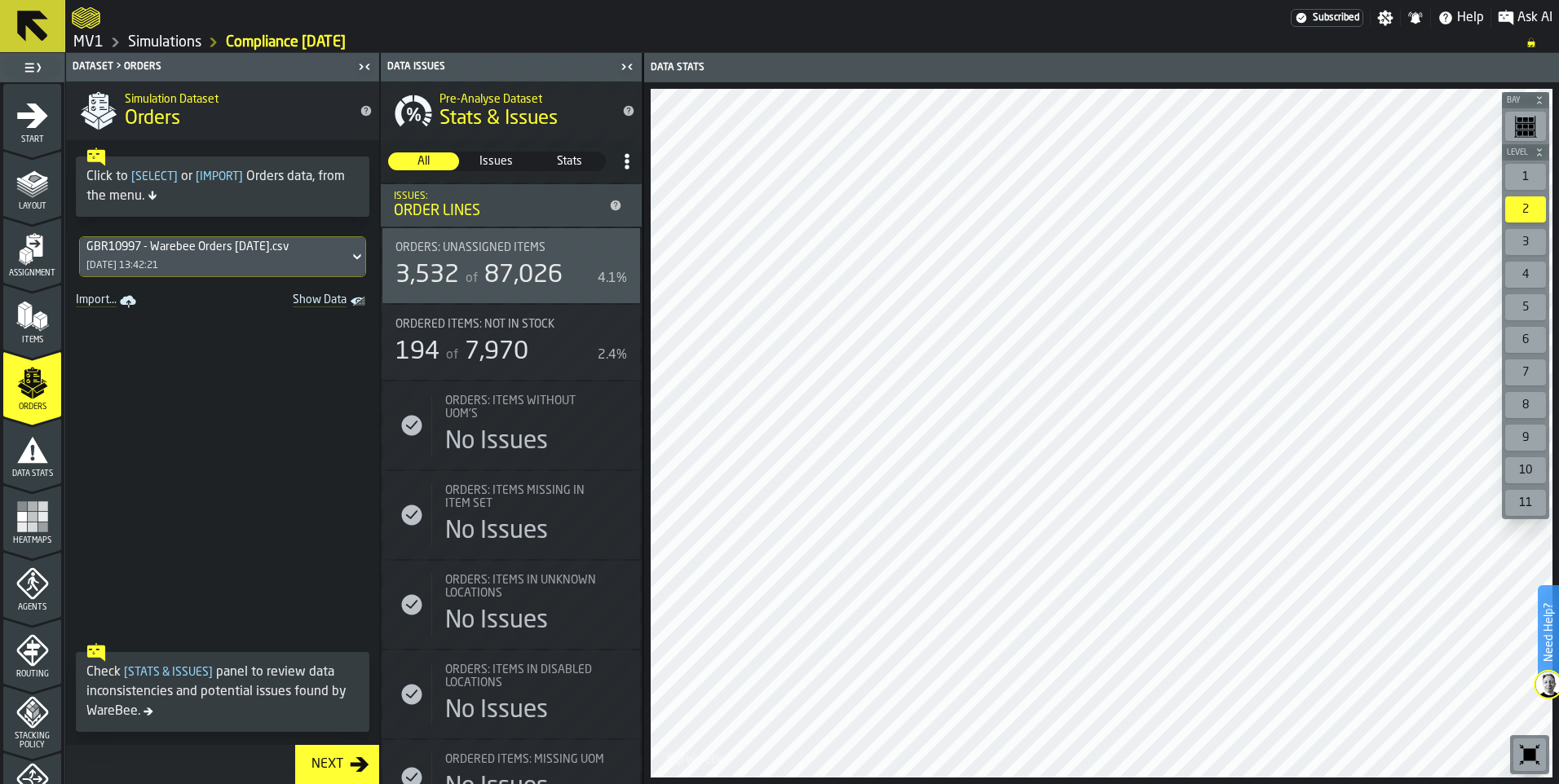
click at [20, 475] on span "Data Stats" at bounding box center [31, 474] width 57 height 9
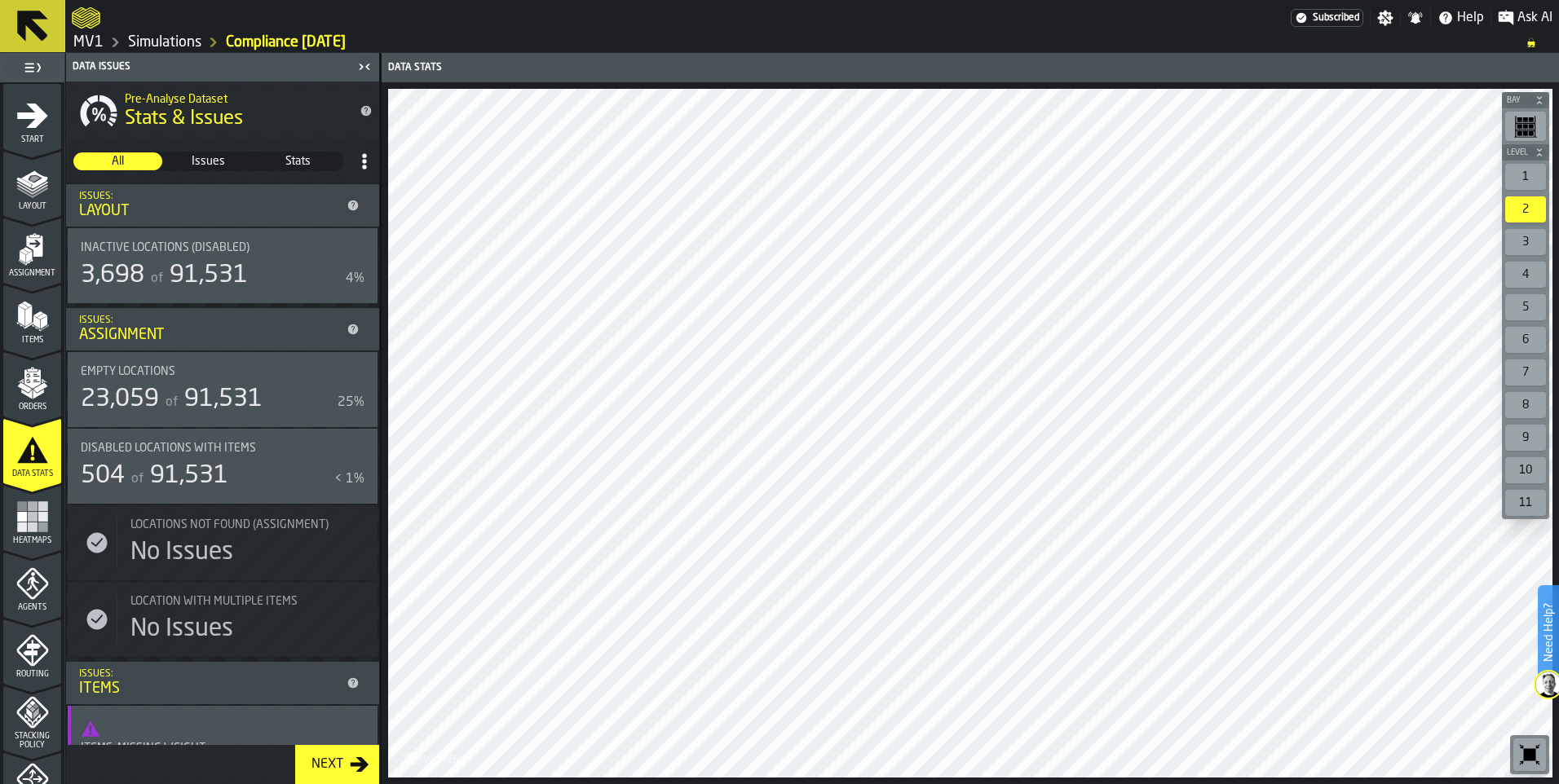
click at [30, 536] on span "Heatmaps" at bounding box center [31, 540] width 57 height 9
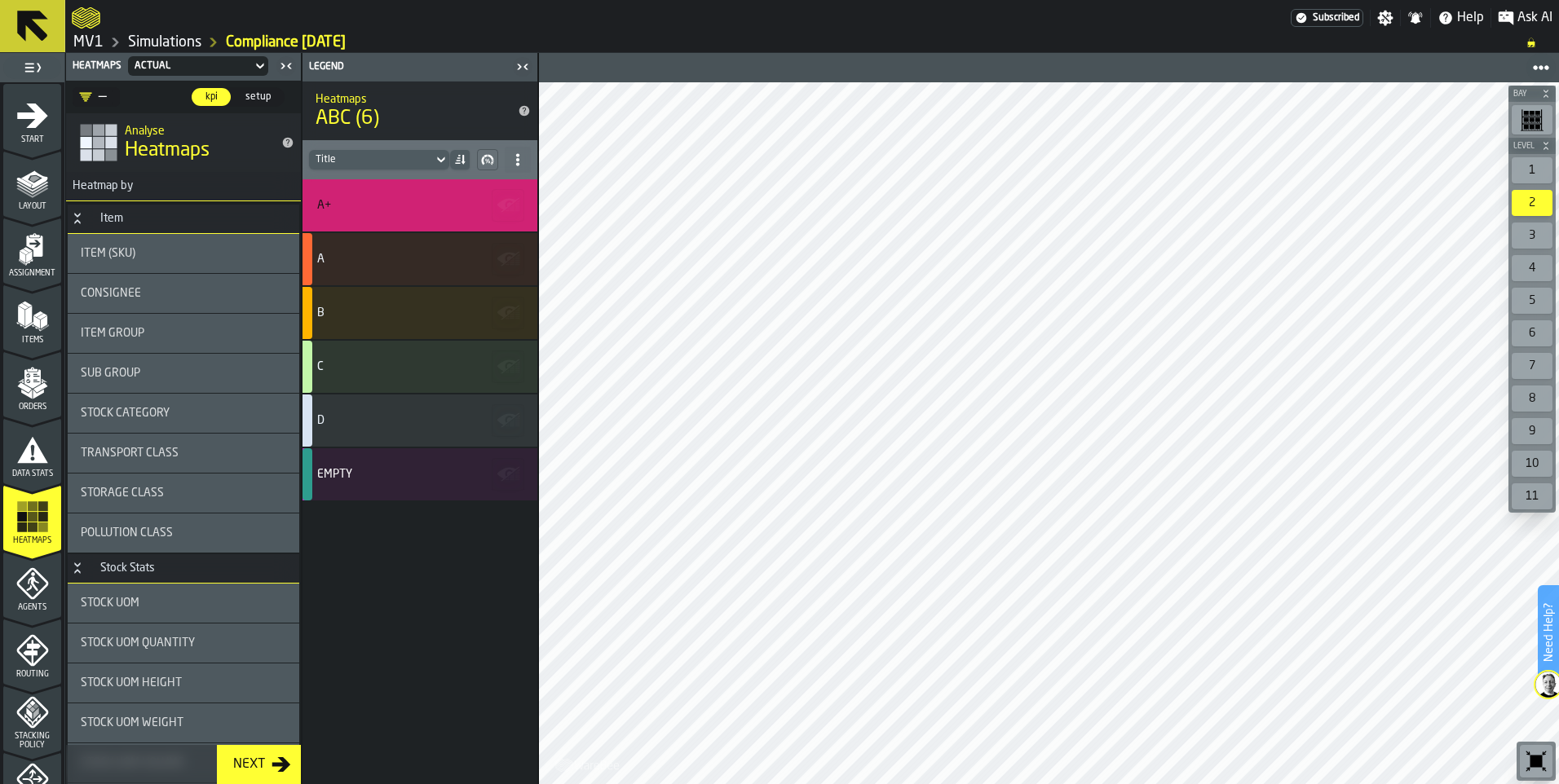
click at [522, 65] on icon "button-toggle-Close me" at bounding box center [523, 67] width 19 height 19
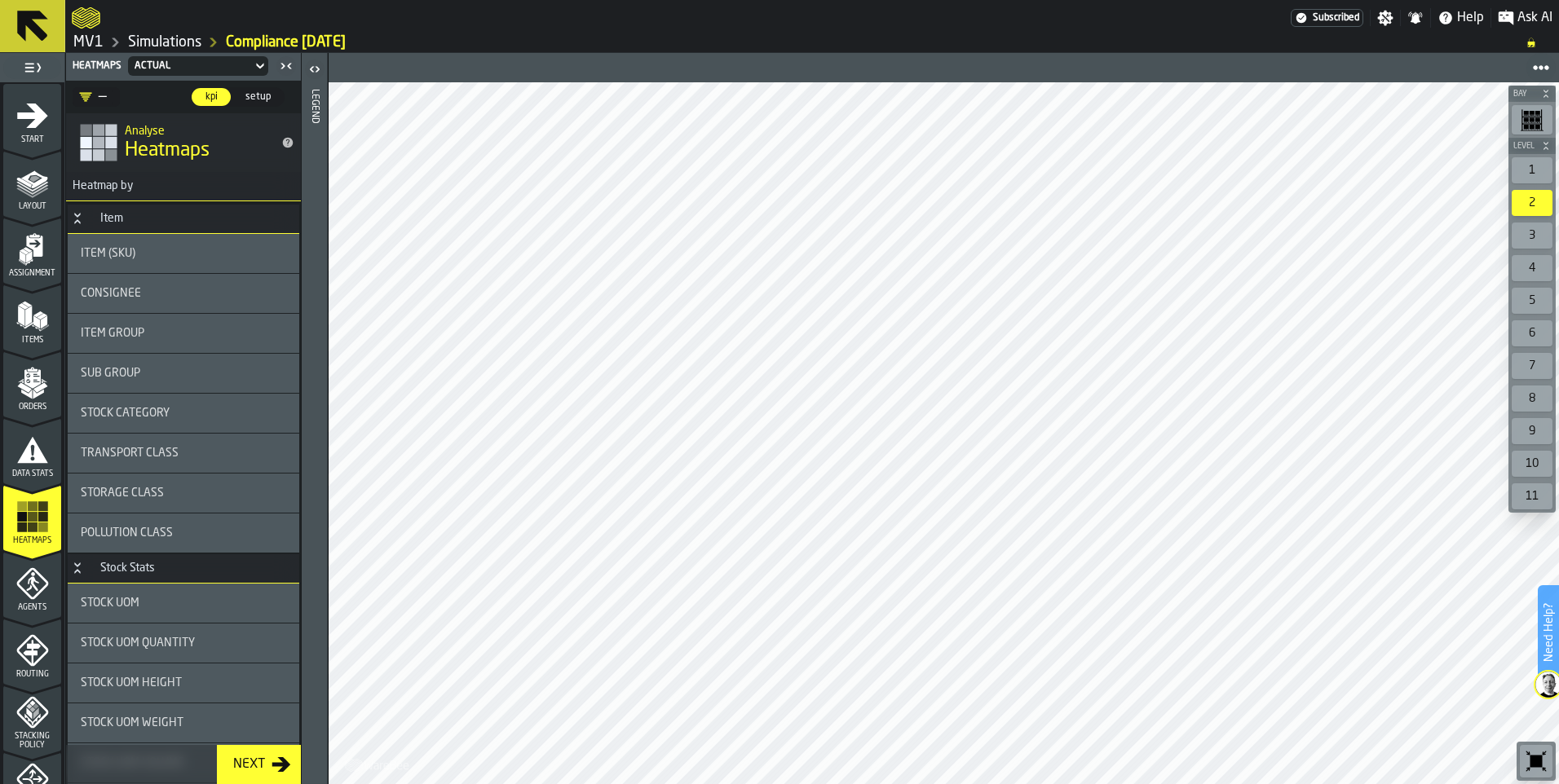
click at [315, 67] on icon "button-toggle-Open" at bounding box center [316, 69] width 4 height 6
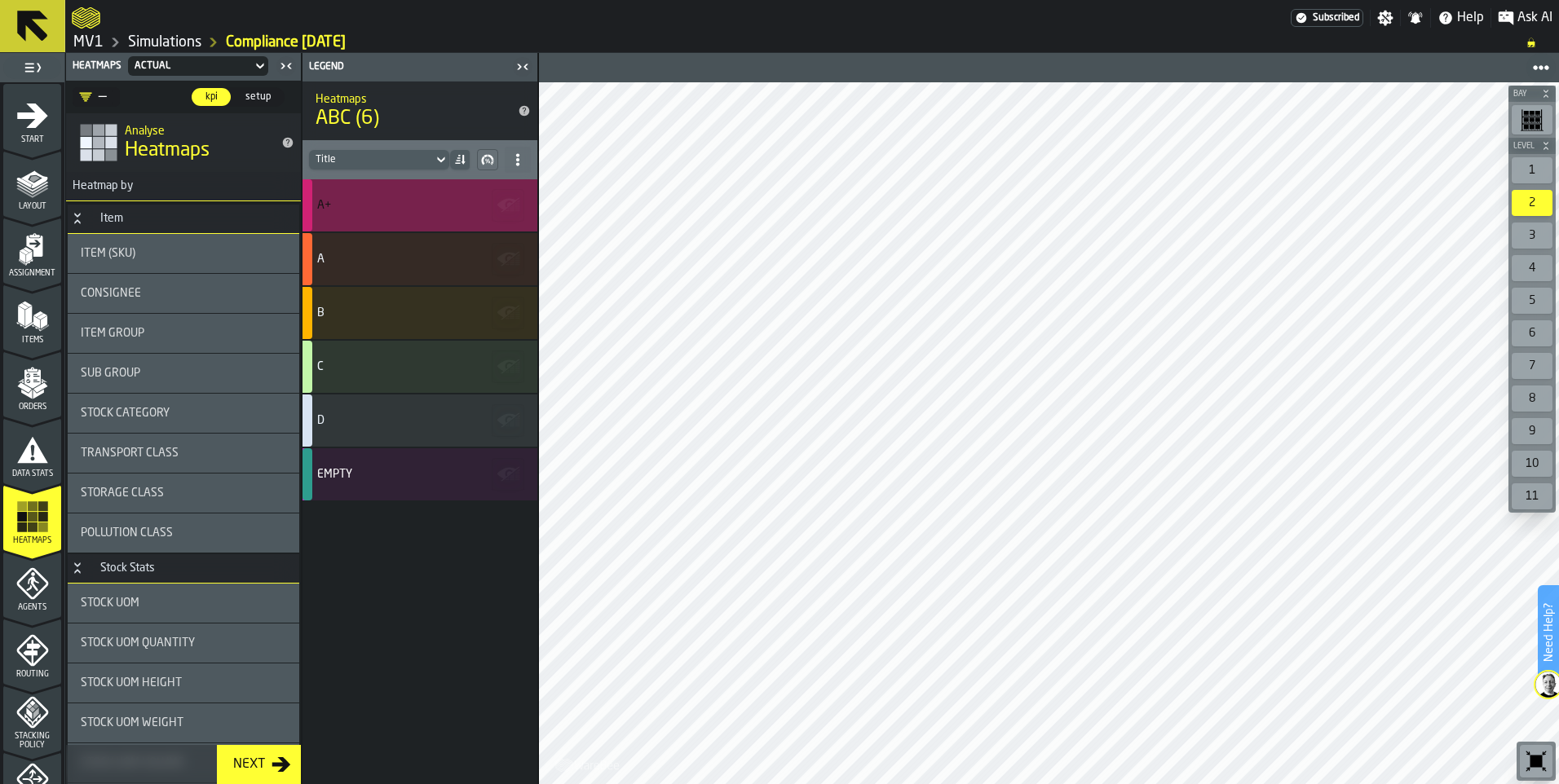
click at [445, 189] on div "A+" at bounding box center [419, 205] width 235 height 53
drag, startPoint x: 463, startPoint y: 194, endPoint x: 441, endPoint y: 204, distance: 24.2
click at [441, 204] on div "A+" at bounding box center [417, 204] width 200 height 13
click at [506, 201] on icon "button-" at bounding box center [506, 204] width 18 height 12
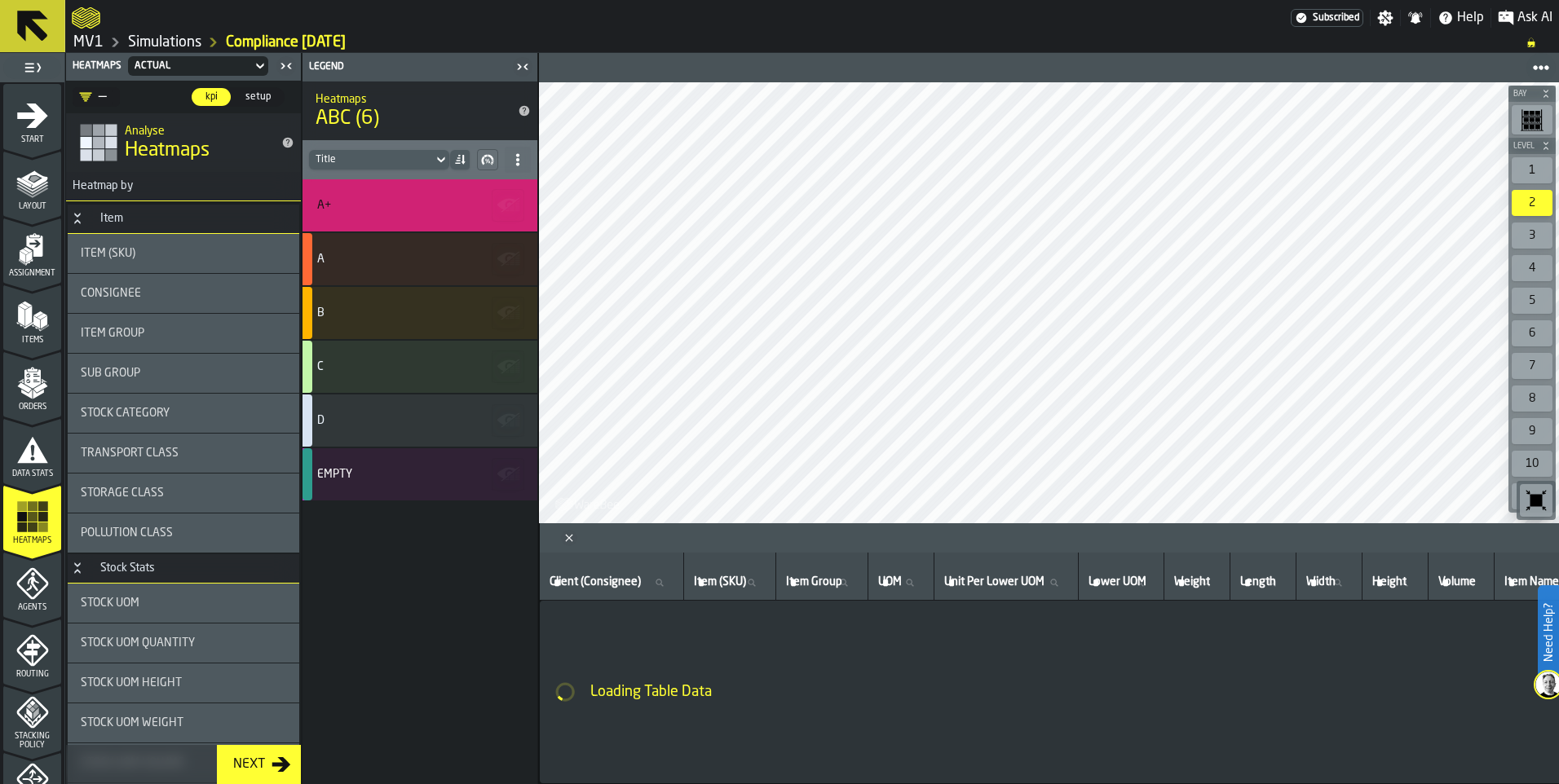
click at [565, 537] on icon "Close" at bounding box center [568, 538] width 17 height 17
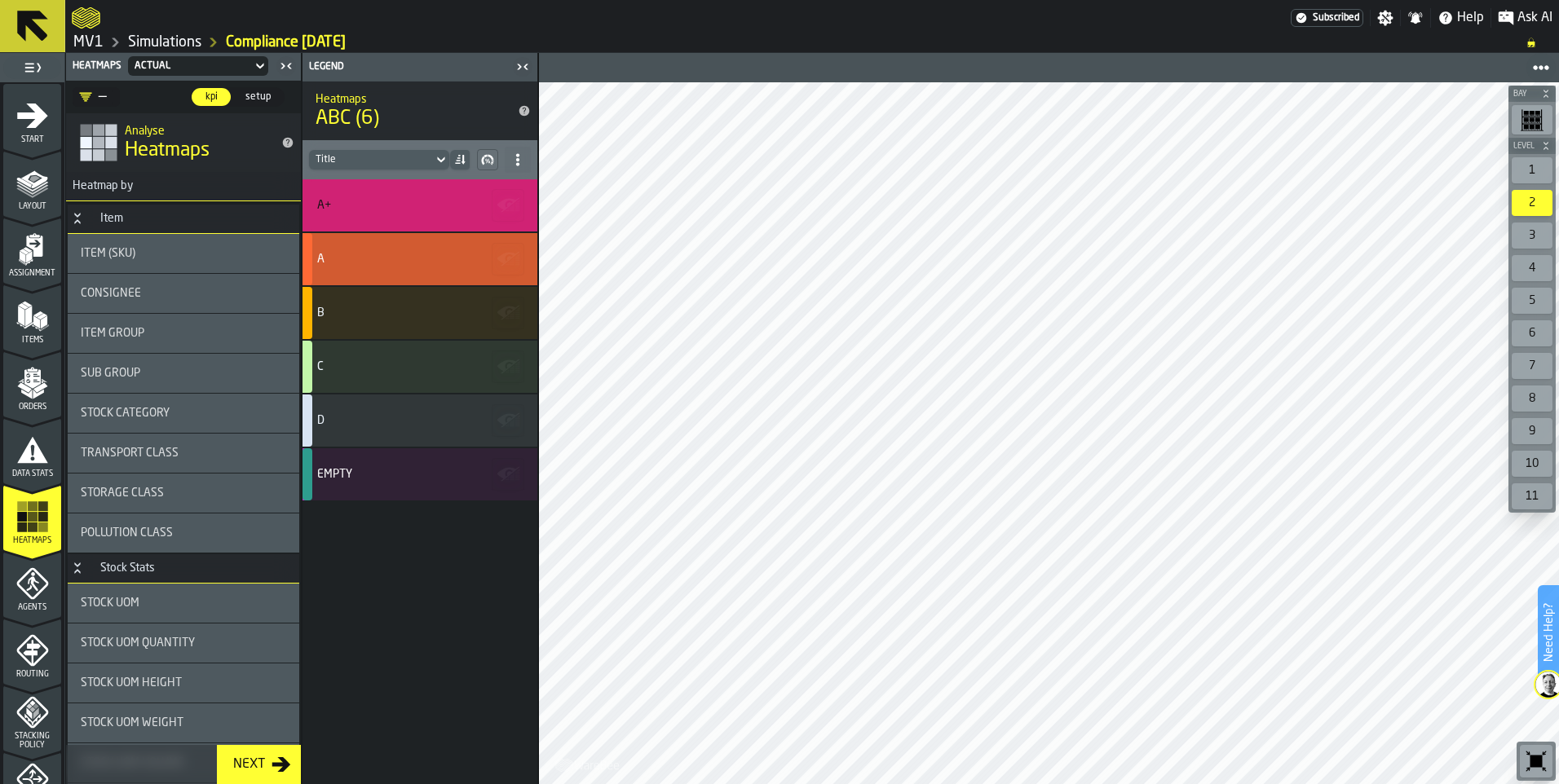
drag, startPoint x: 365, startPoint y: 265, endPoint x: 365, endPoint y: 280, distance: 15.0
click at [365, 264] on div "A" at bounding box center [417, 259] width 200 height 13
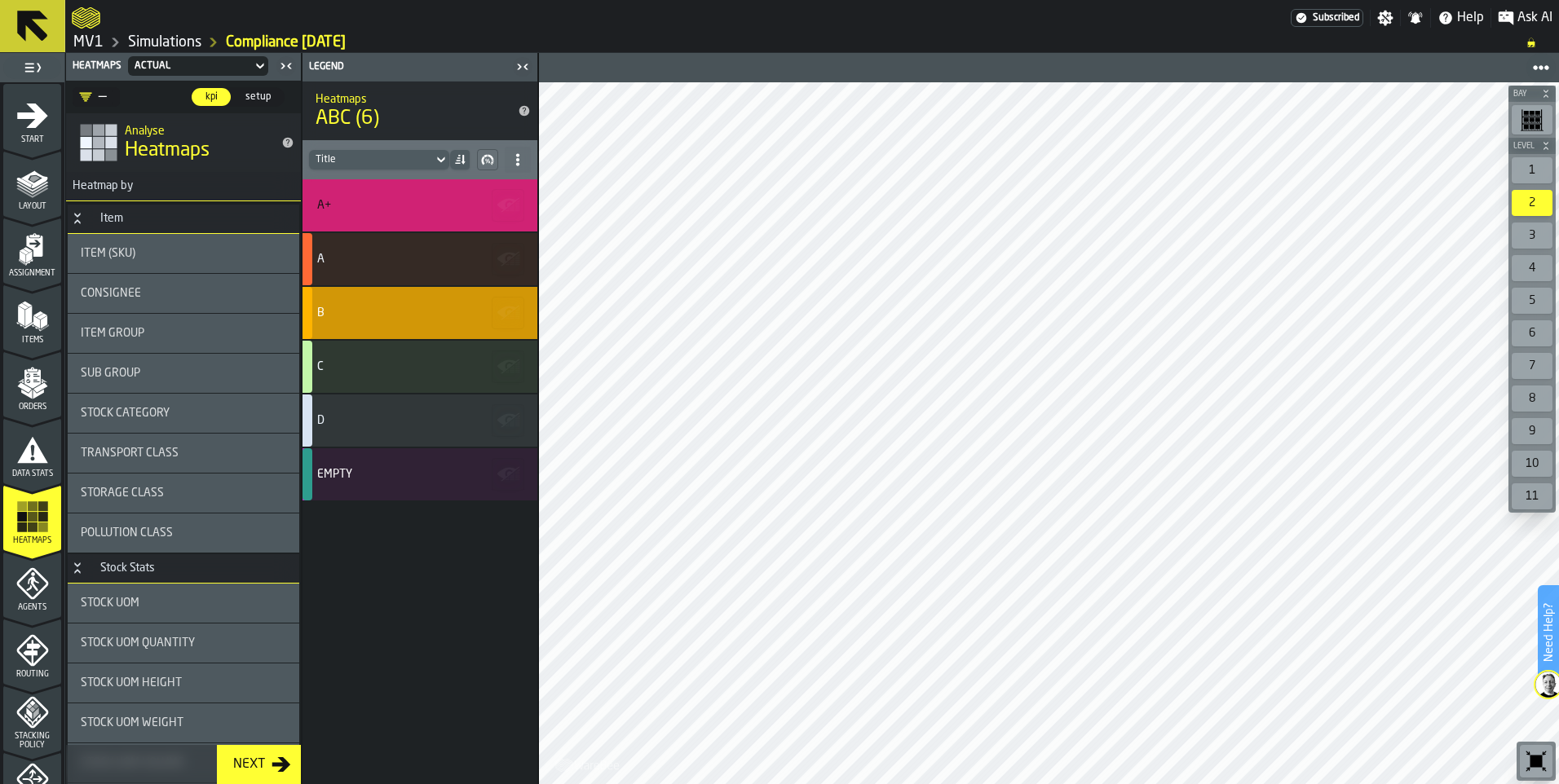
click at [362, 314] on div "B" at bounding box center [417, 312] width 200 height 13
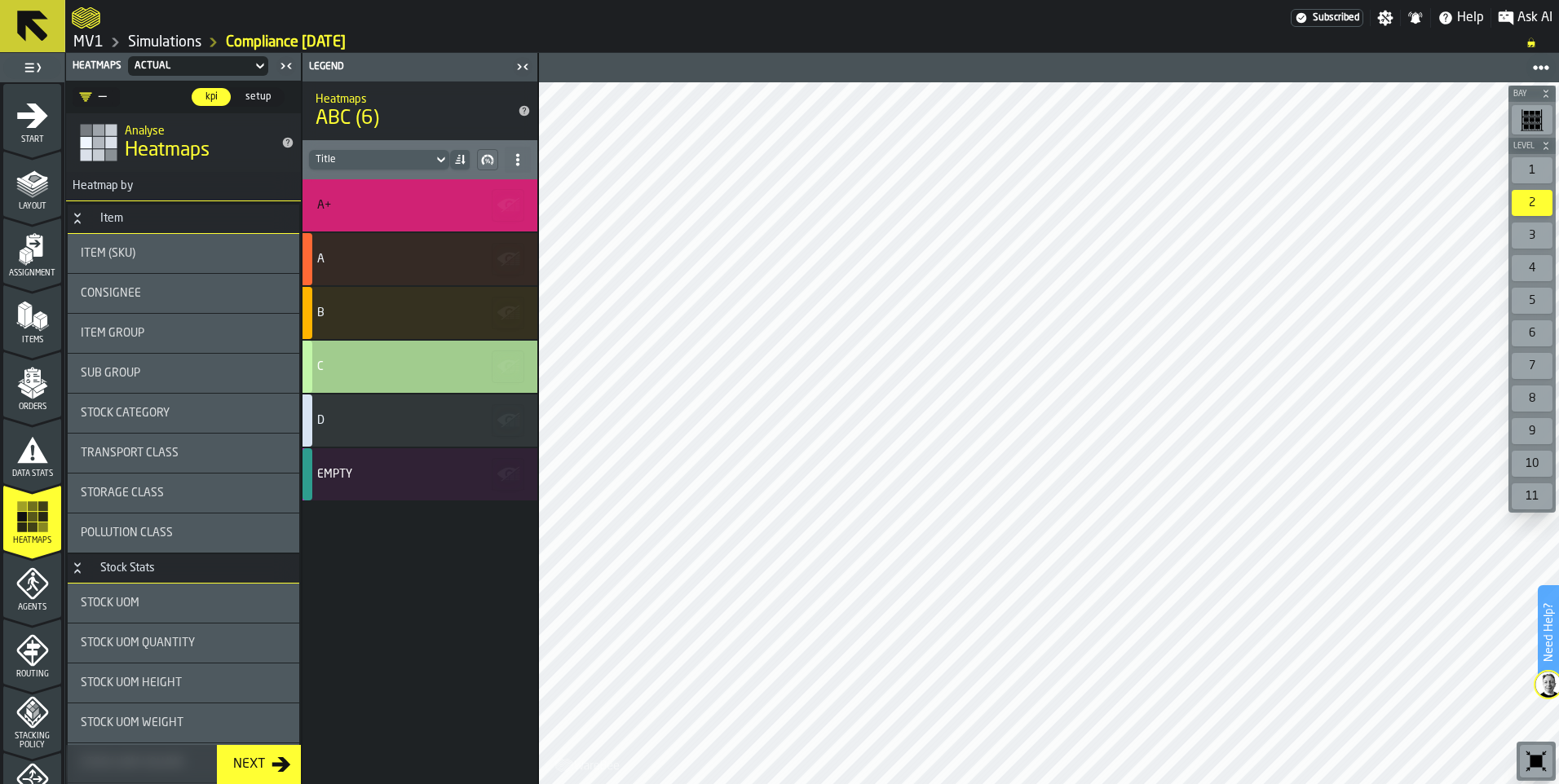
click at [356, 357] on div "C" at bounding box center [419, 367] width 235 height 53
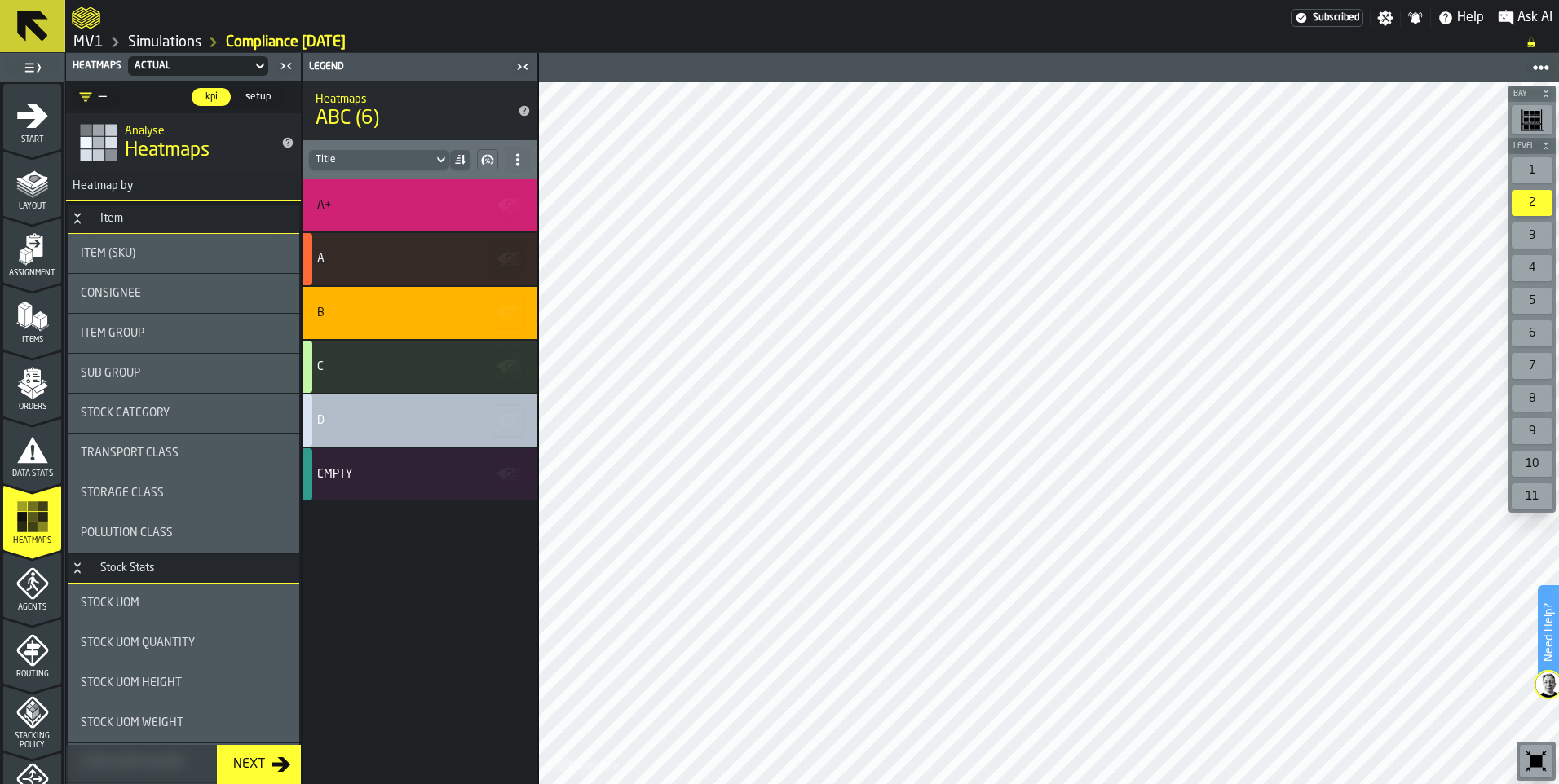
drag, startPoint x: 355, startPoint y: 407, endPoint x: 359, endPoint y: 440, distance: 33.2
click at [355, 408] on div "D" at bounding box center [419, 420] width 235 height 53
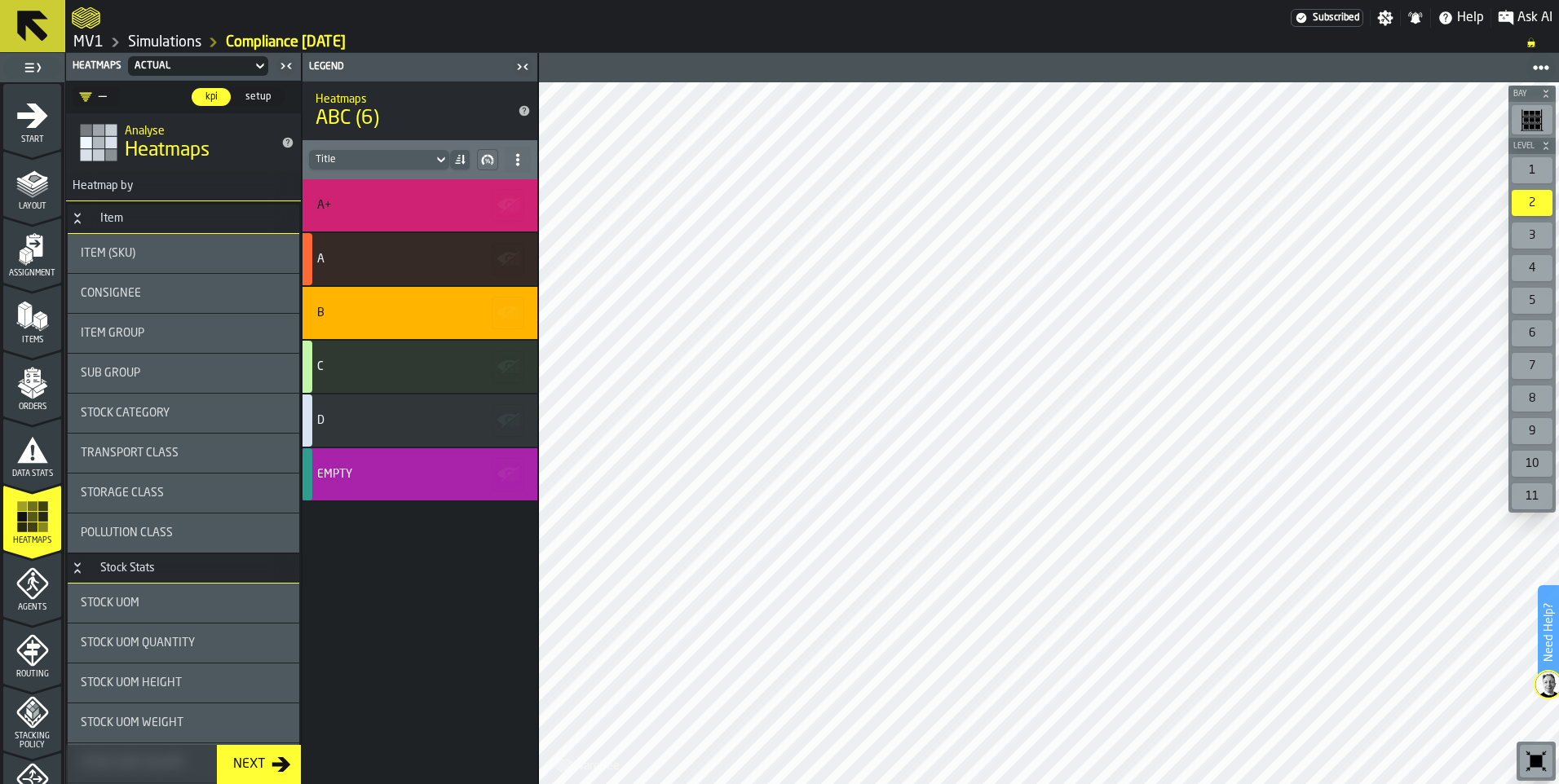
drag, startPoint x: 359, startPoint y: 454, endPoint x: 377, endPoint y: 279, distance: 175.9
click at [359, 454] on div "Empty" at bounding box center [419, 475] width 235 height 53
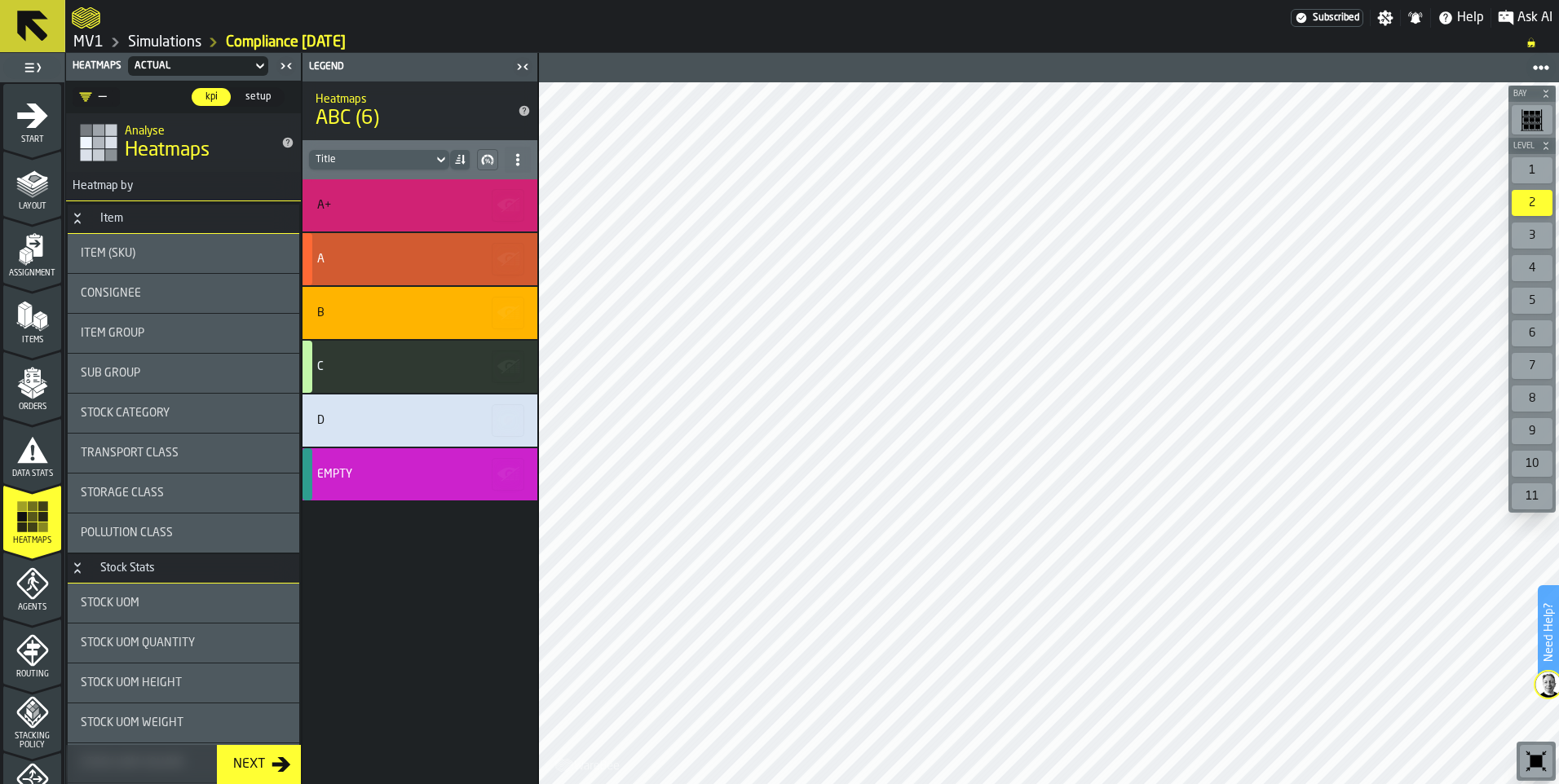
click at [424, 254] on div "A" at bounding box center [417, 259] width 200 height 13
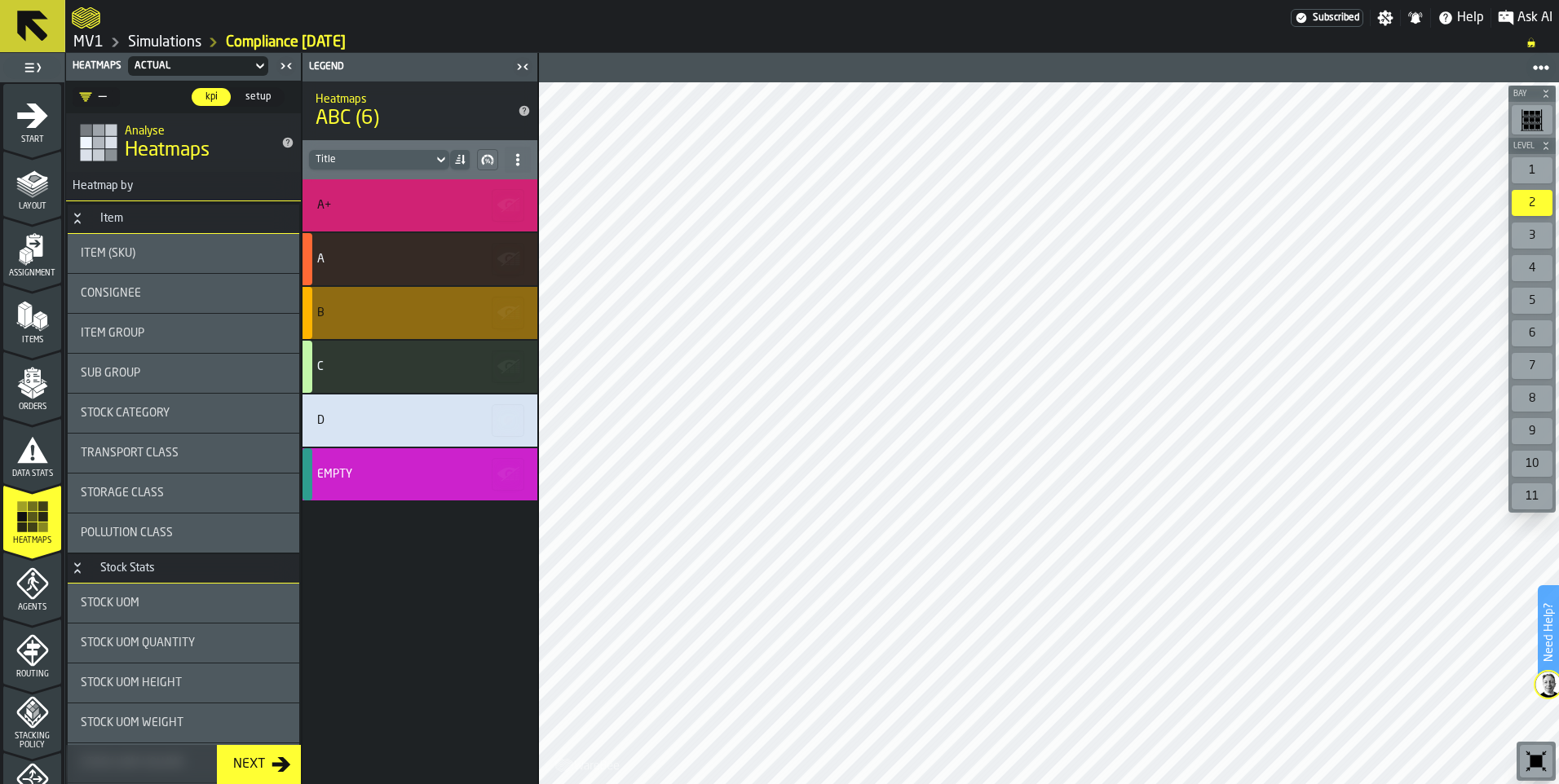
click at [355, 360] on div "C" at bounding box center [417, 366] width 200 height 13
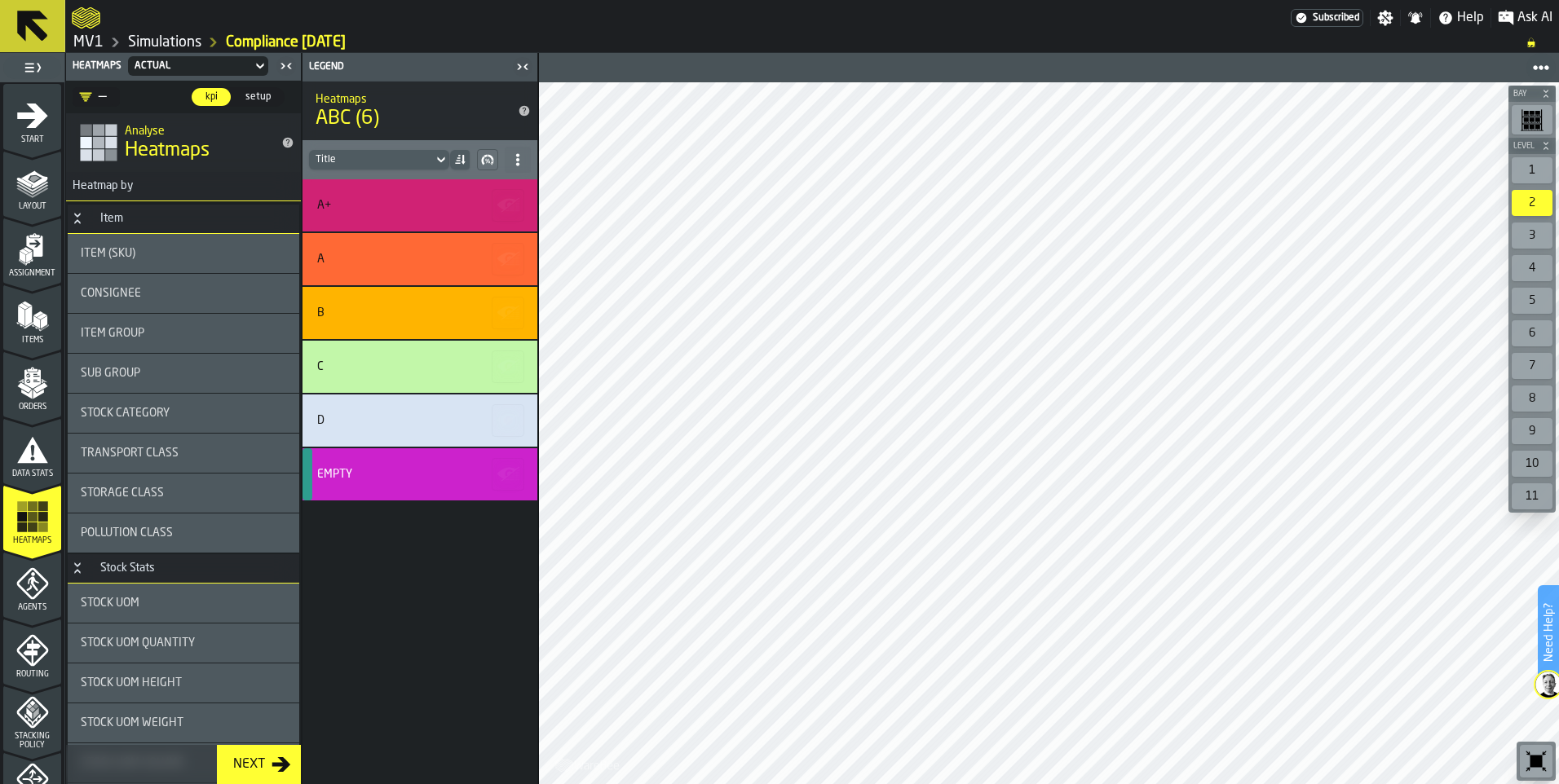
click at [1525, 172] on div "1" at bounding box center [1532, 170] width 41 height 26
click at [74, 219] on icon "Button-Item-open" at bounding box center [77, 218] width 13 height 13
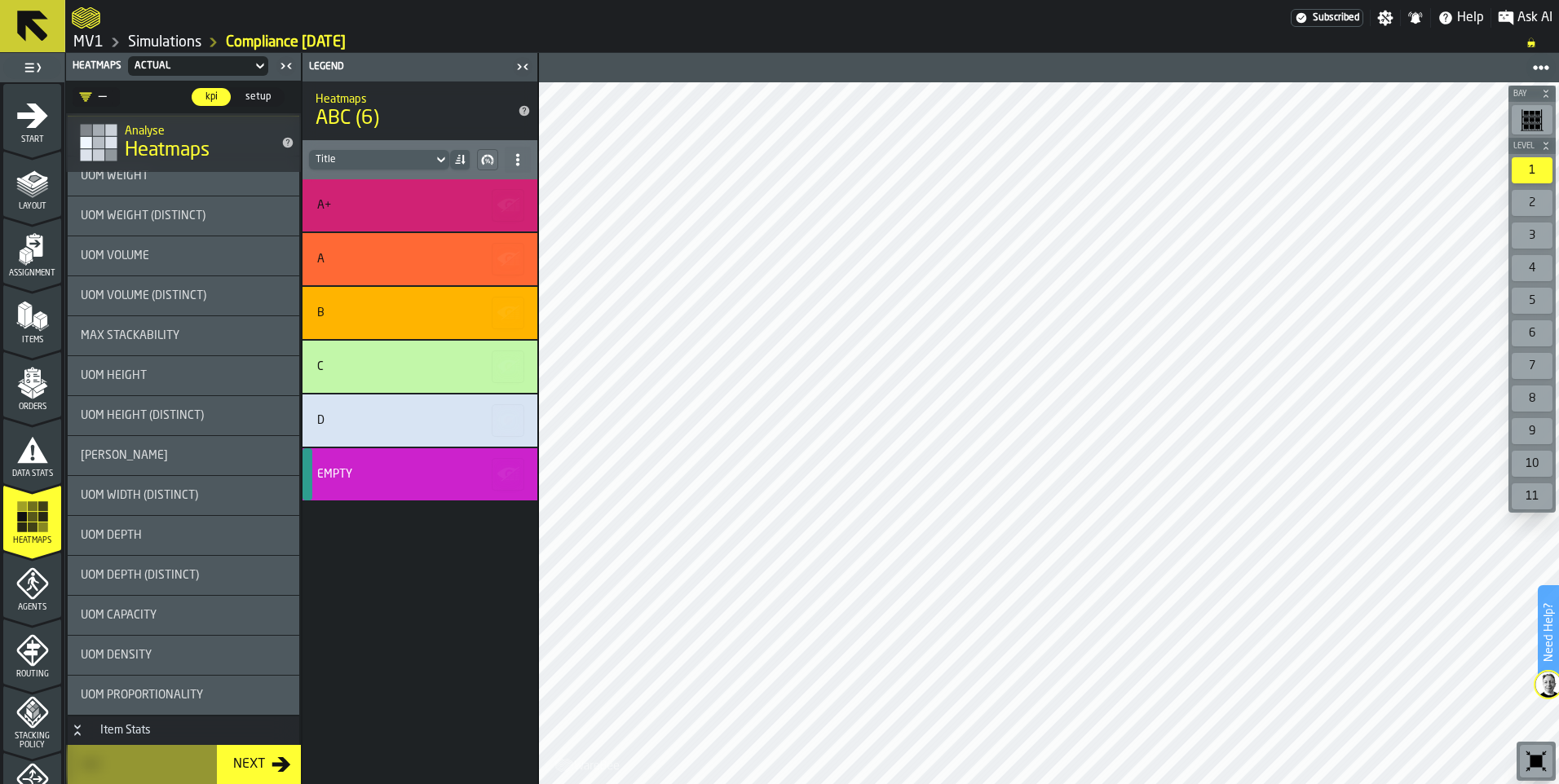
scroll to position [408, 0]
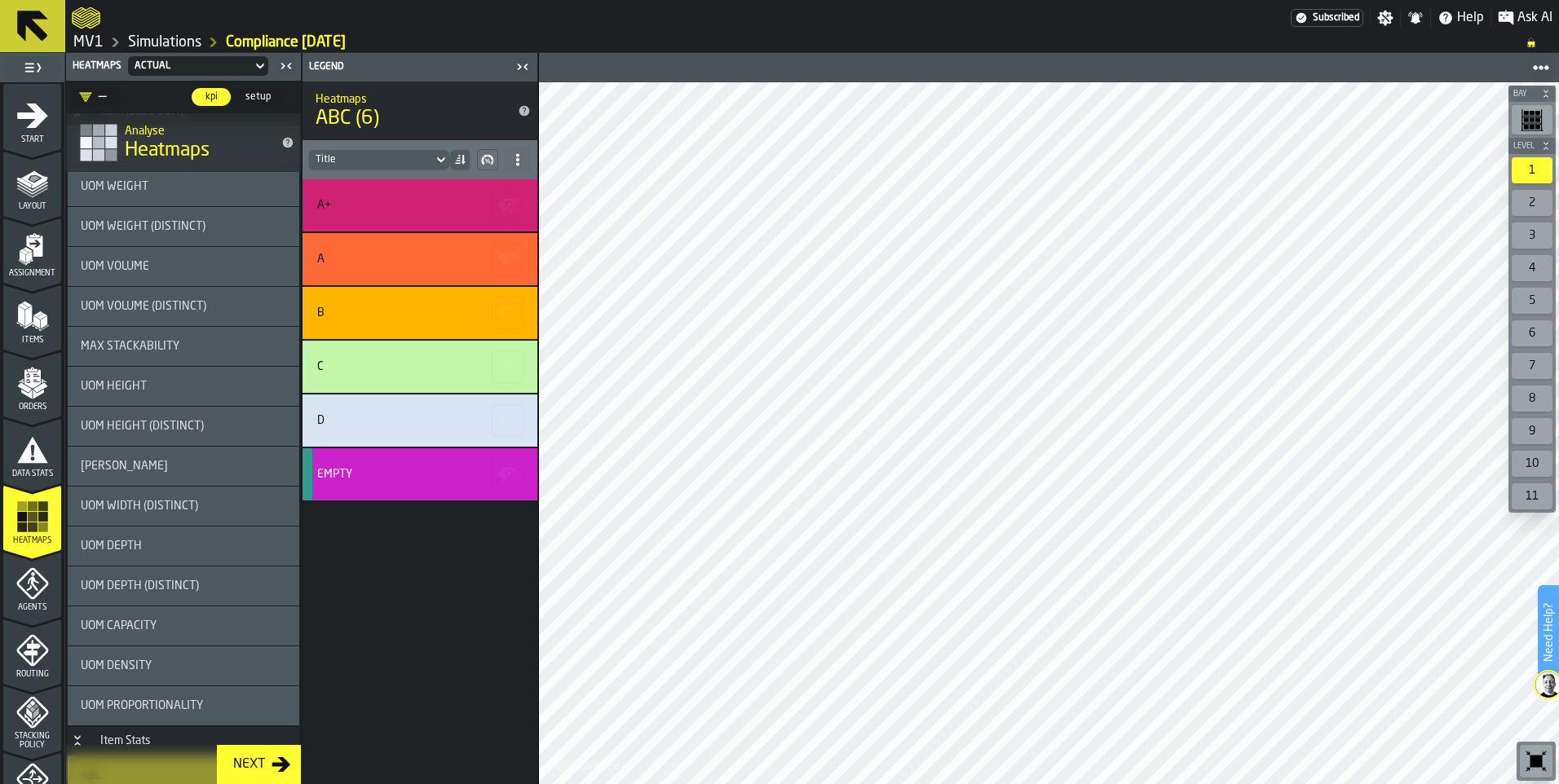
click at [253, 766] on div "Next" at bounding box center [249, 765] width 45 height 19
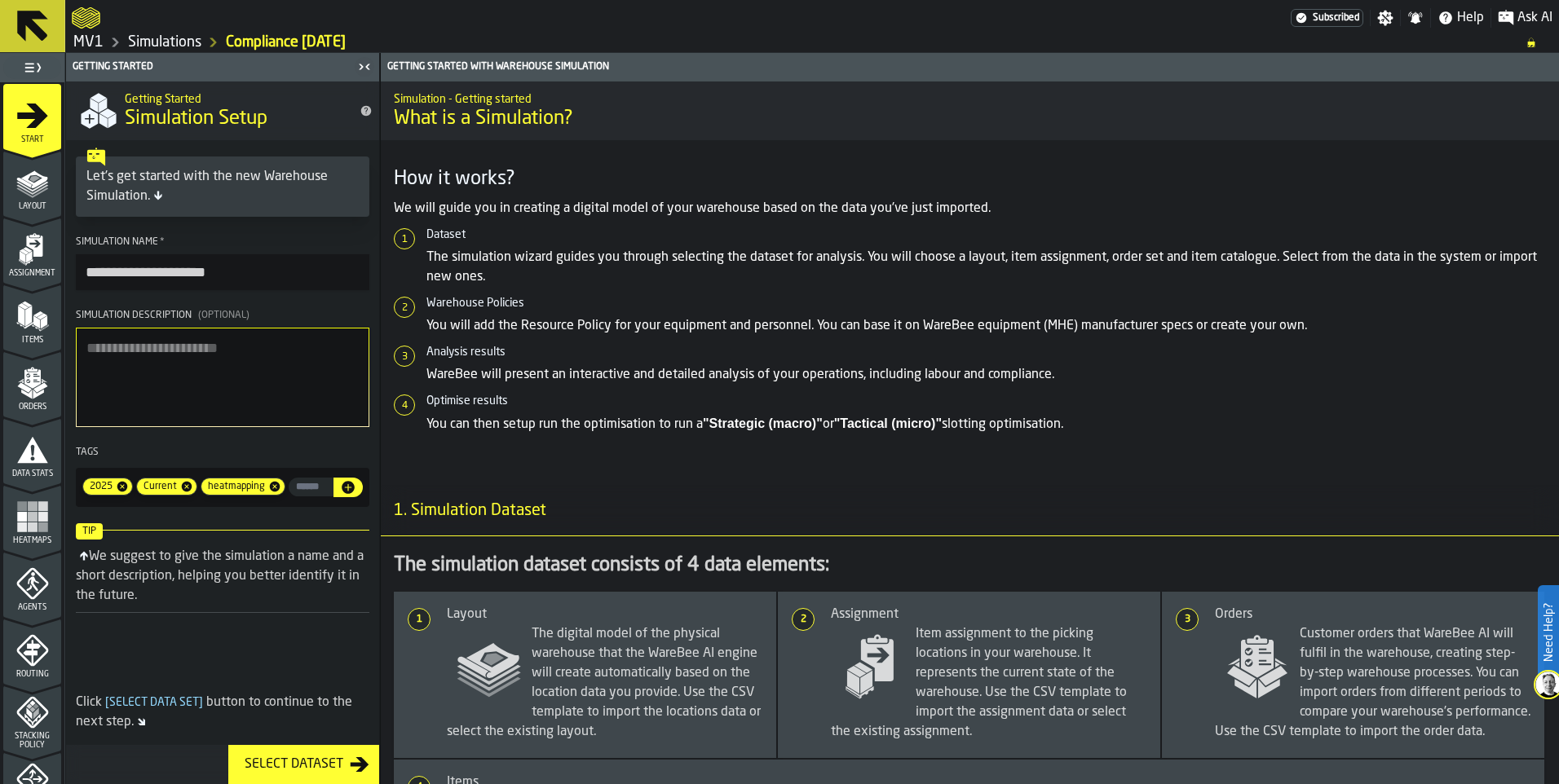
click at [18, 23] on icon at bounding box center [33, 26] width 31 height 31
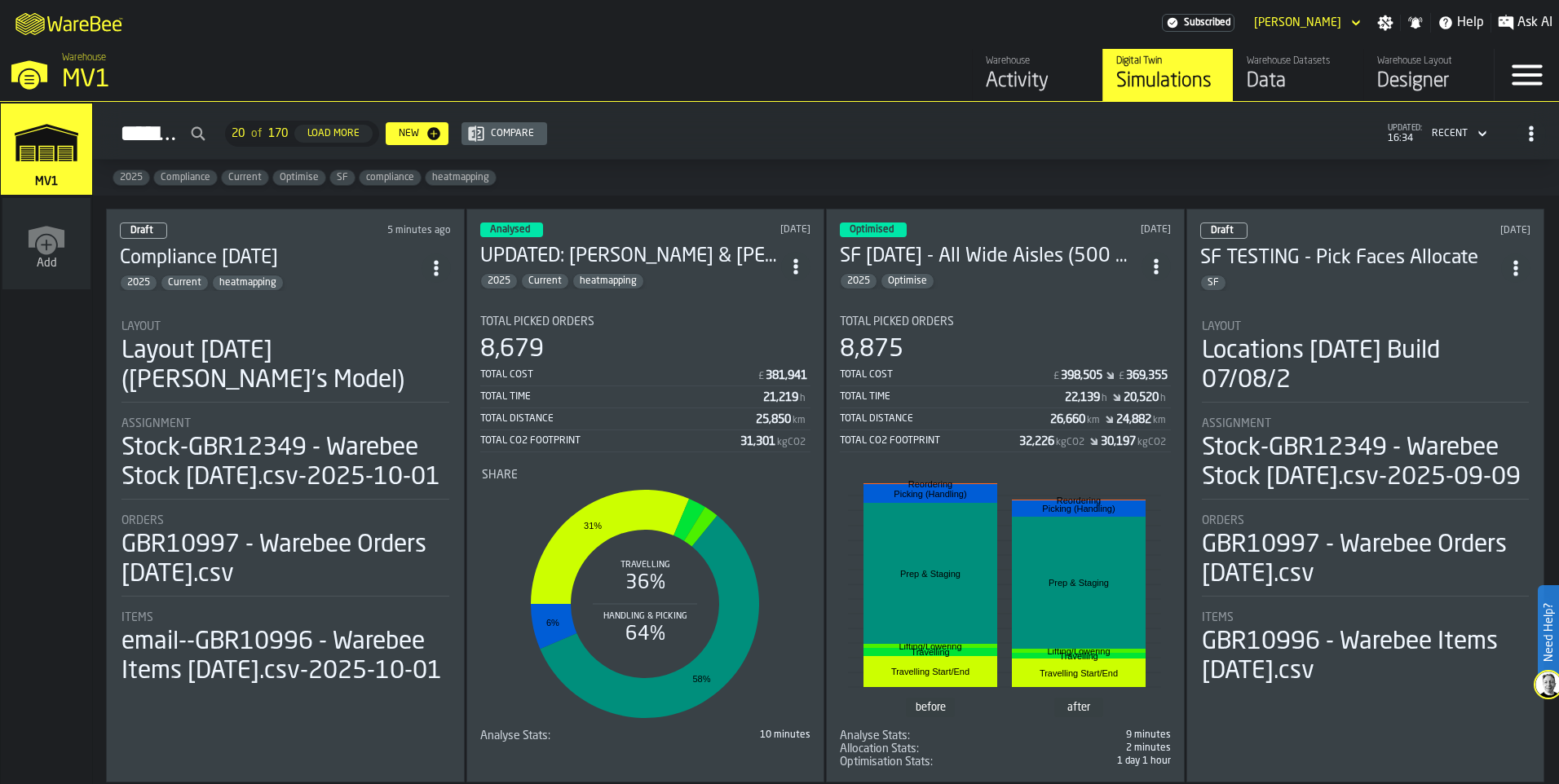
click at [228, 289] on div "Draft 5 minutes ago Compliance 01.10.2025 2025 Current heatmapping Layout Layou…" at bounding box center [285, 495] width 359 height 574
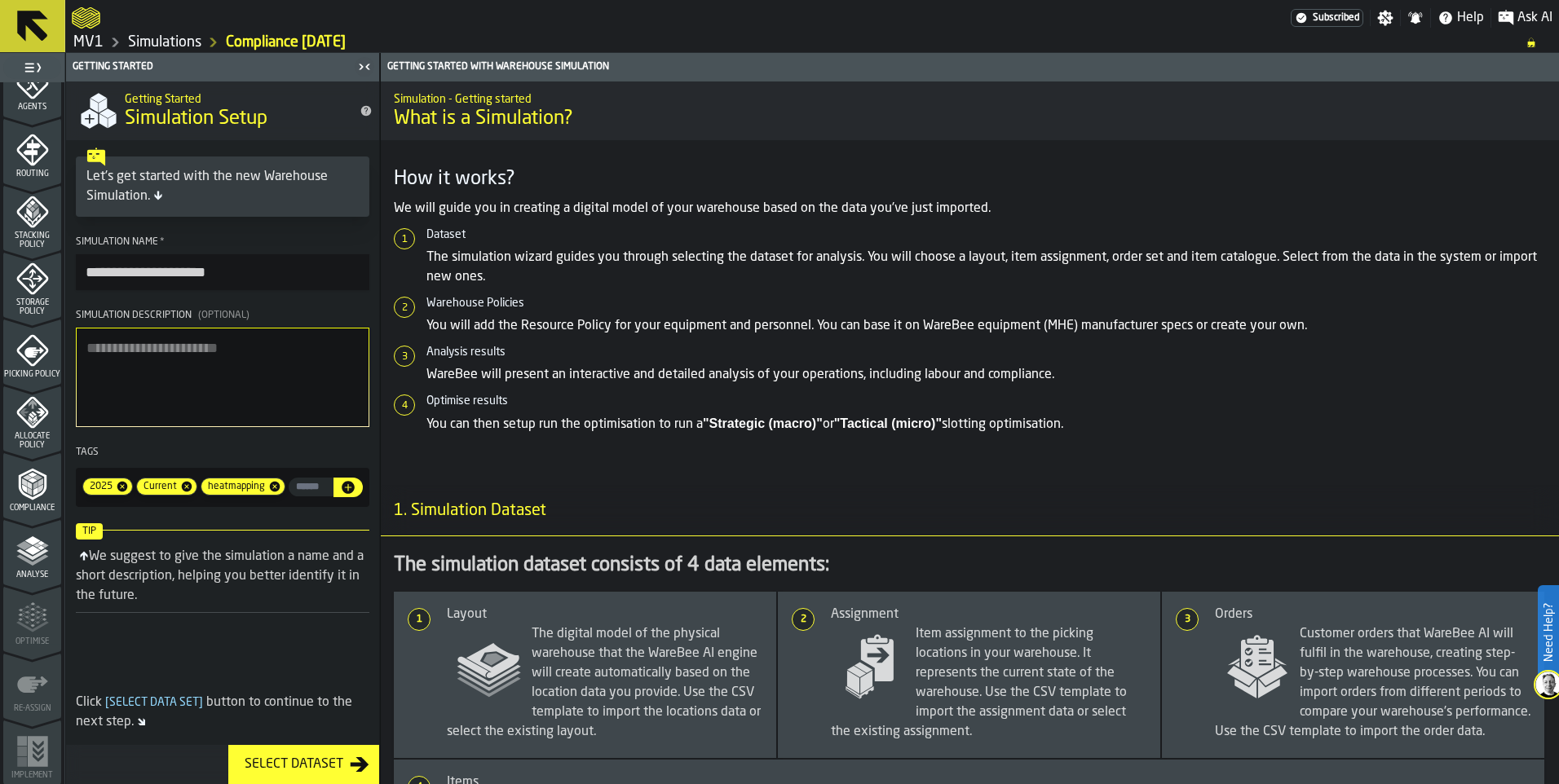
scroll to position [501, 0]
click at [32, 559] on icon "menu Analyse" at bounding box center [33, 551] width 33 height 33
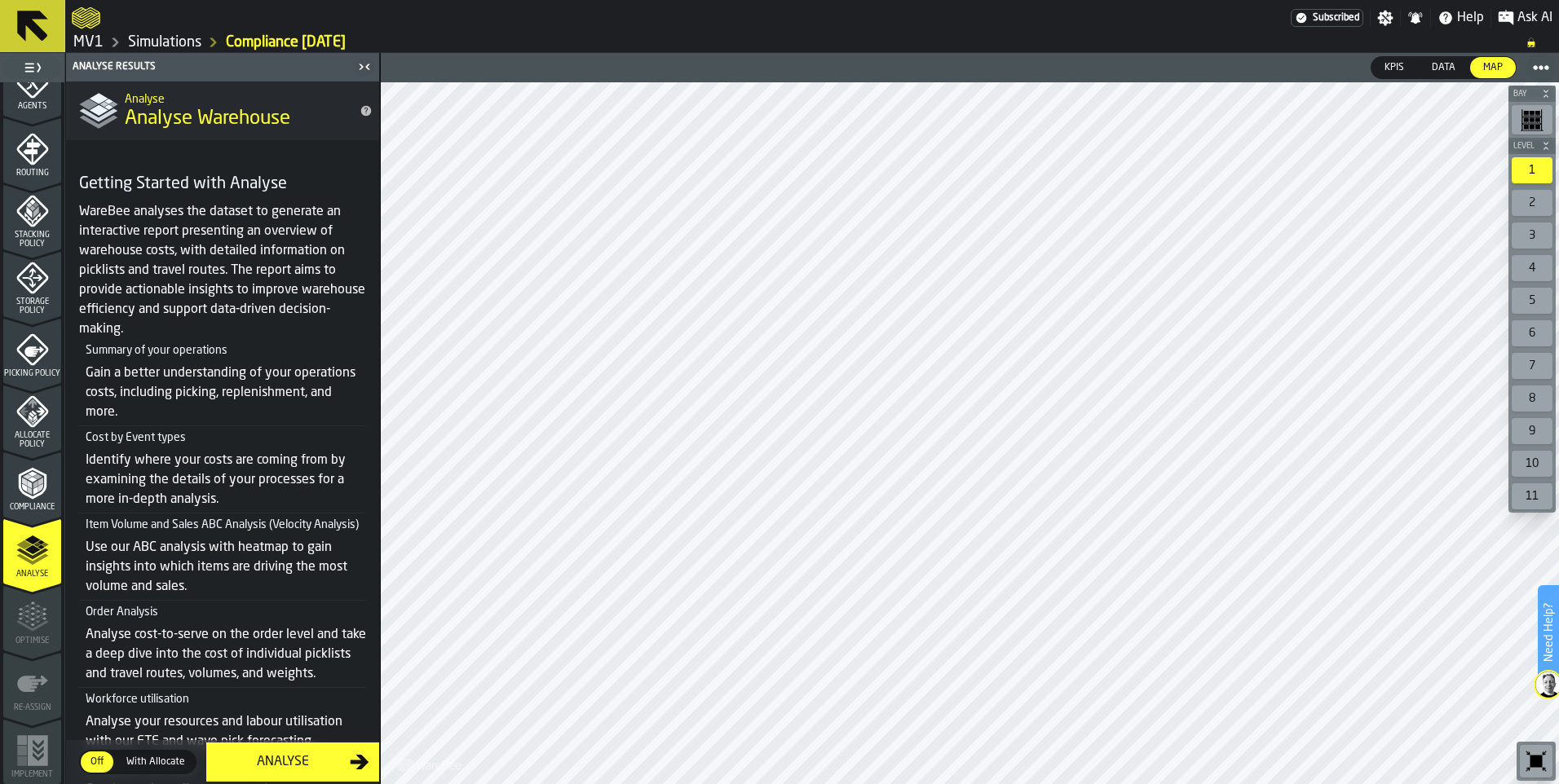
click at [30, 488] on icon "menu Compliance" at bounding box center [33, 483] width 33 height 33
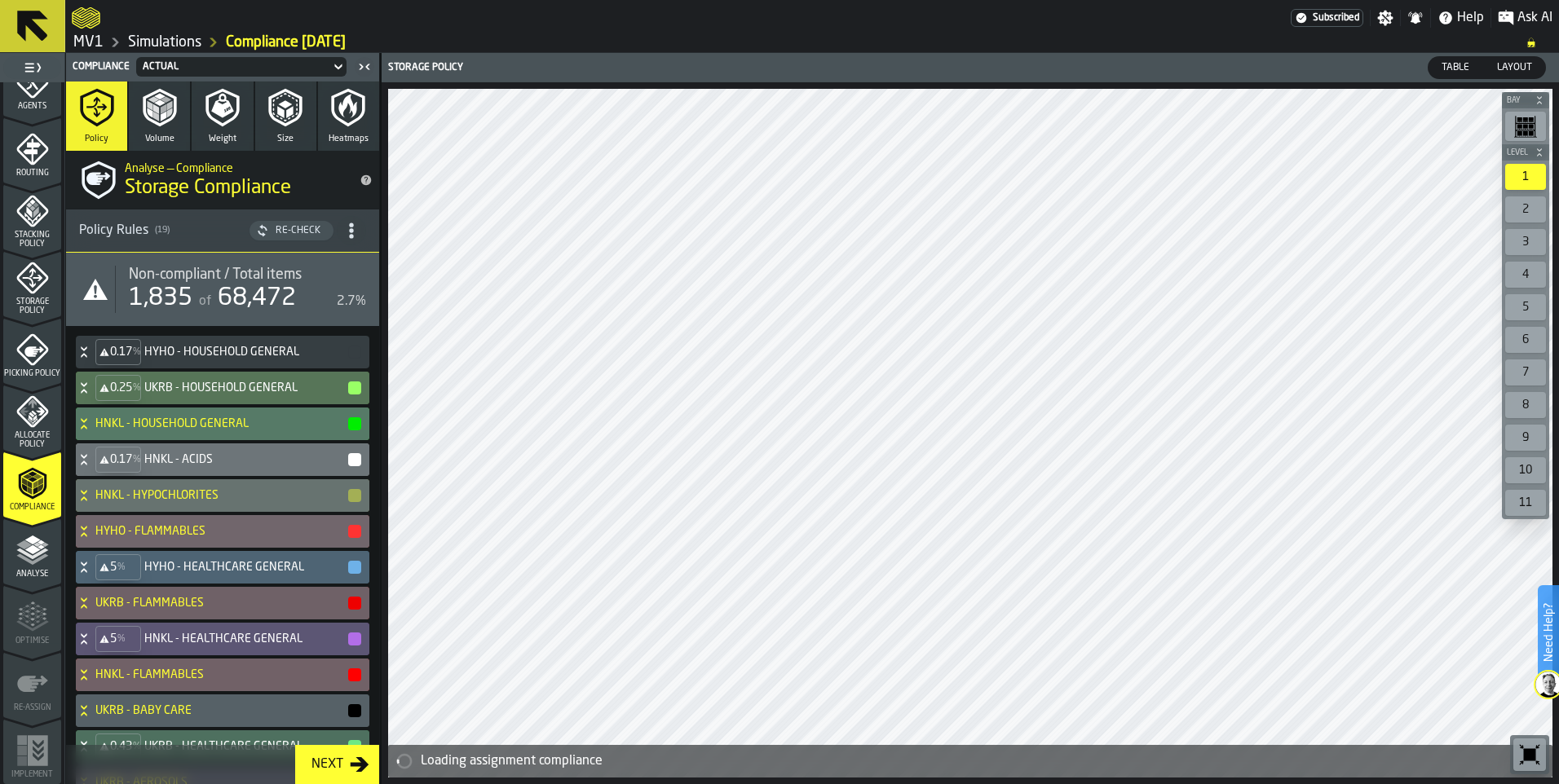
click at [159, 121] on icon "button" at bounding box center [160, 107] width 39 height 39
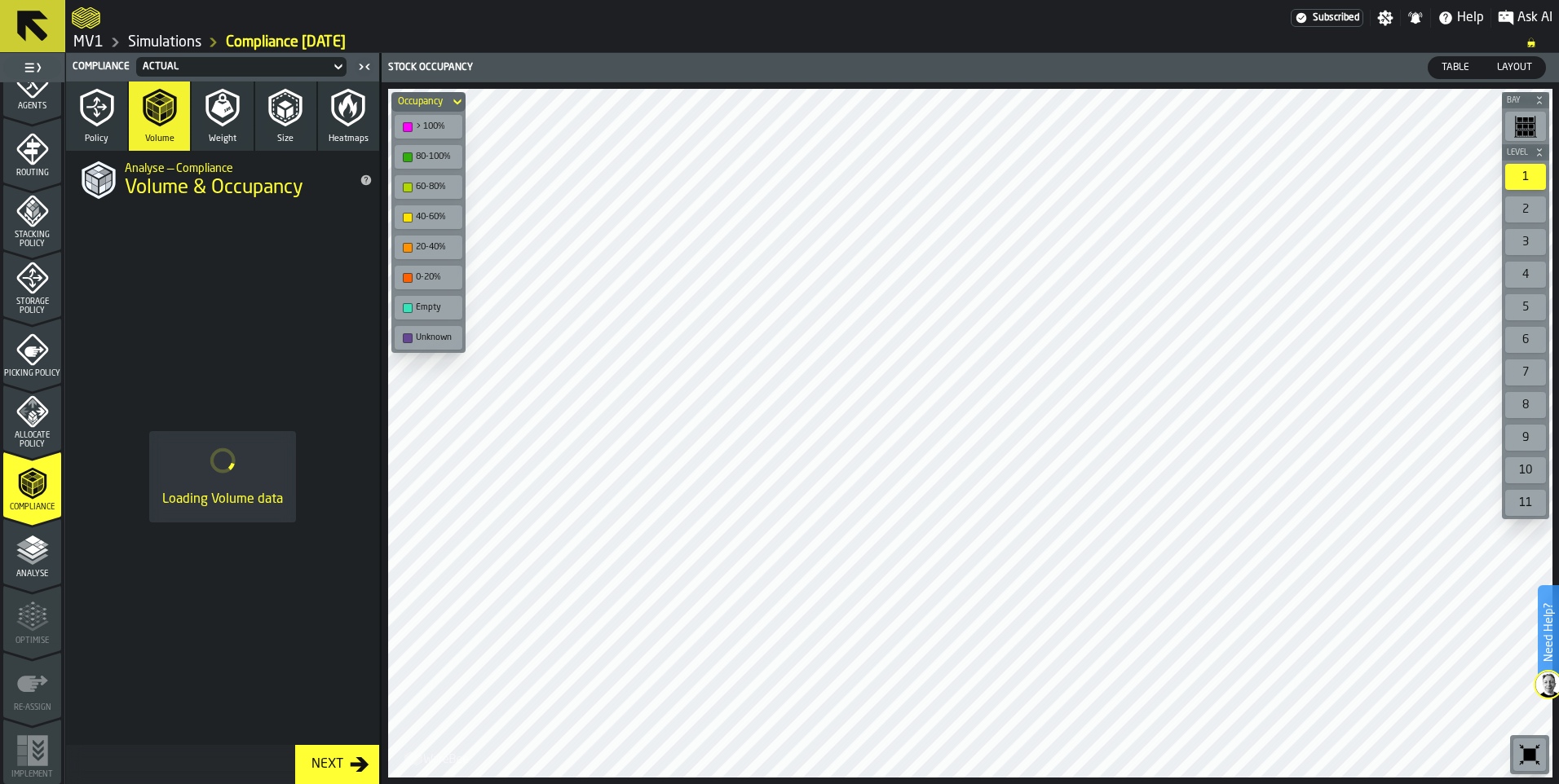
click at [347, 113] on icon "button" at bounding box center [348, 107] width 39 height 39
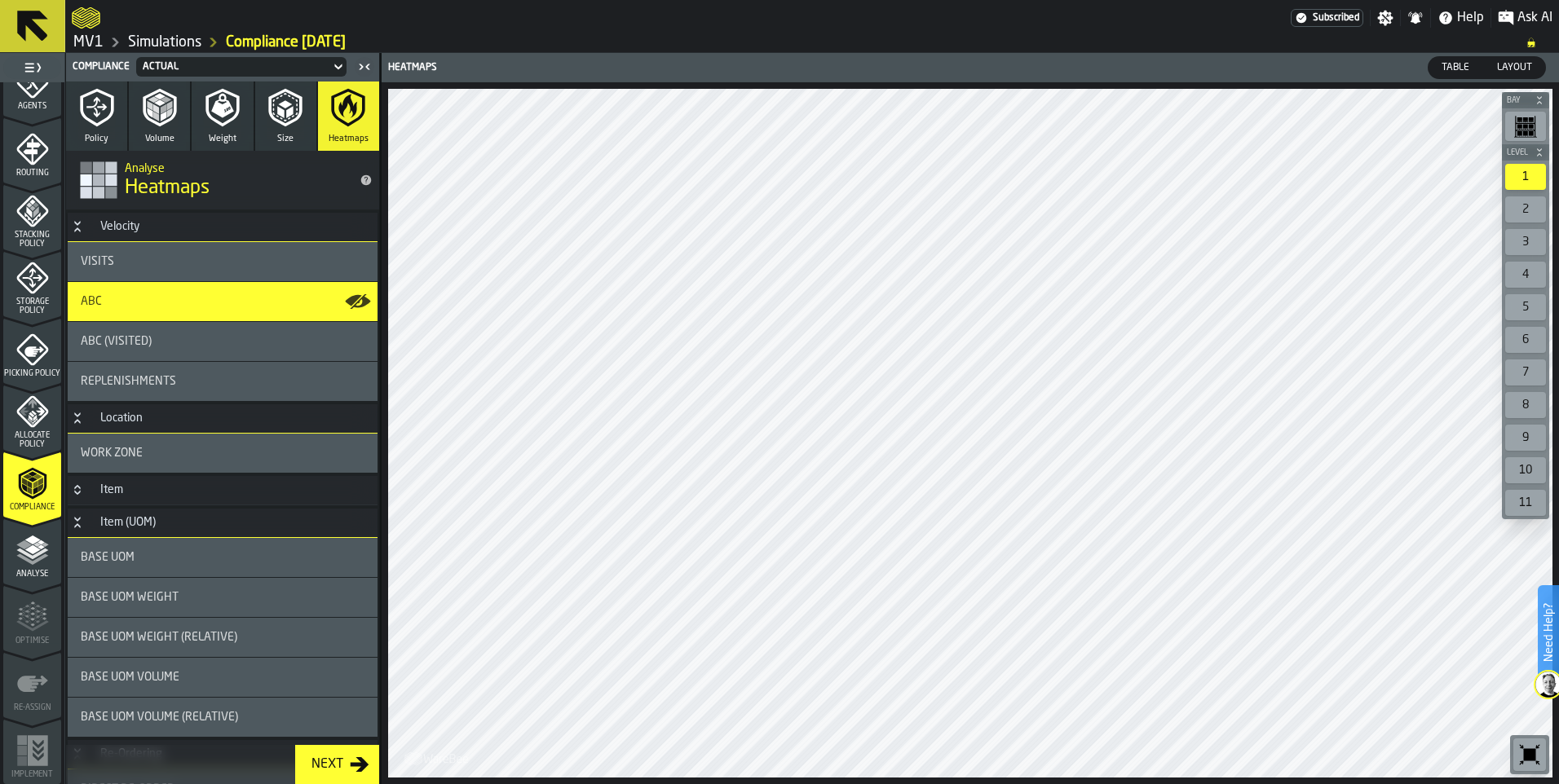
click at [137, 341] on span "ABC (Visited)" at bounding box center [116, 340] width 71 height 13
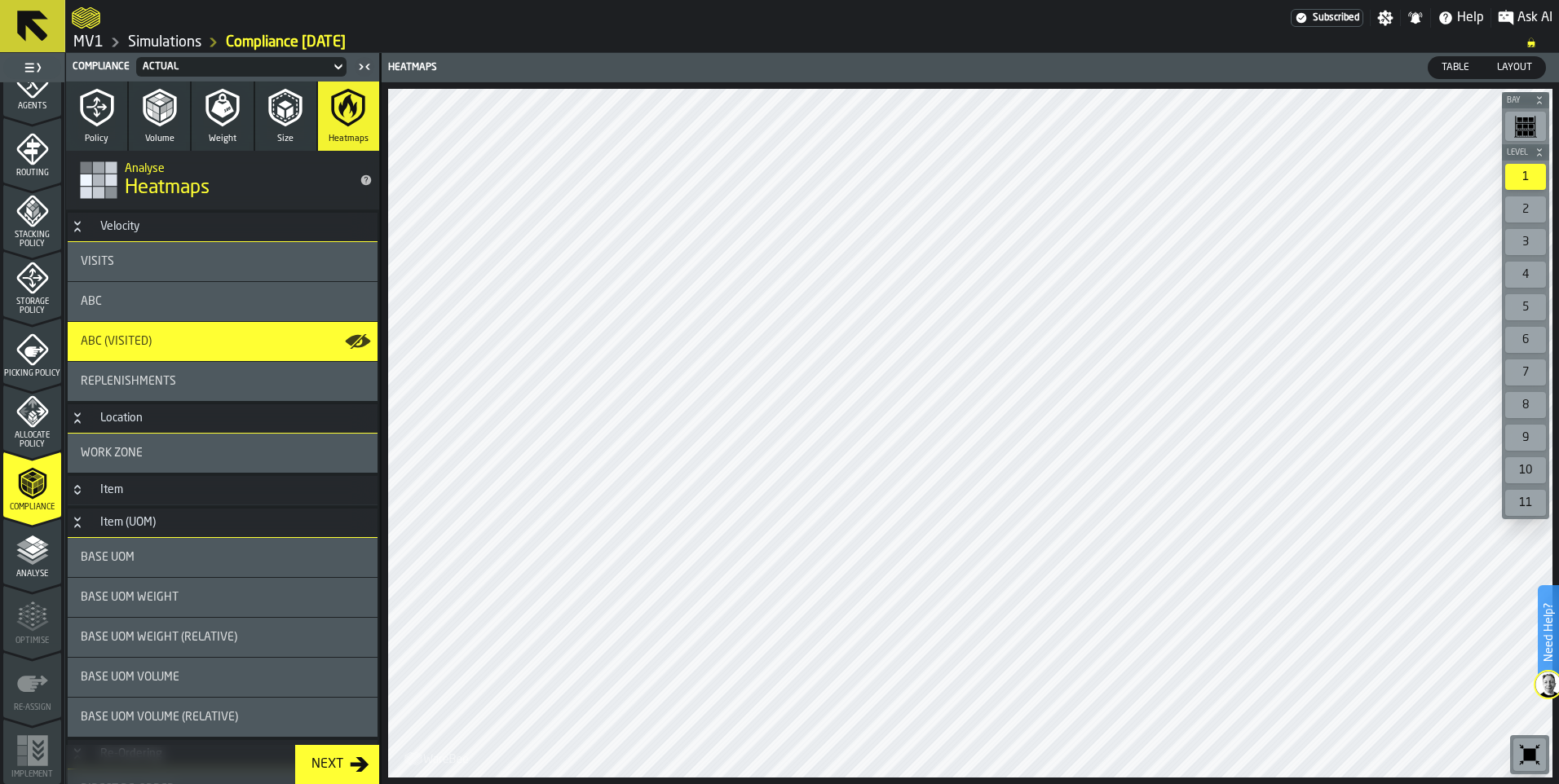
click at [114, 347] on span "ABC (Visited)" at bounding box center [116, 340] width 71 height 13
click at [325, 756] on div "Next" at bounding box center [327, 765] width 45 height 19
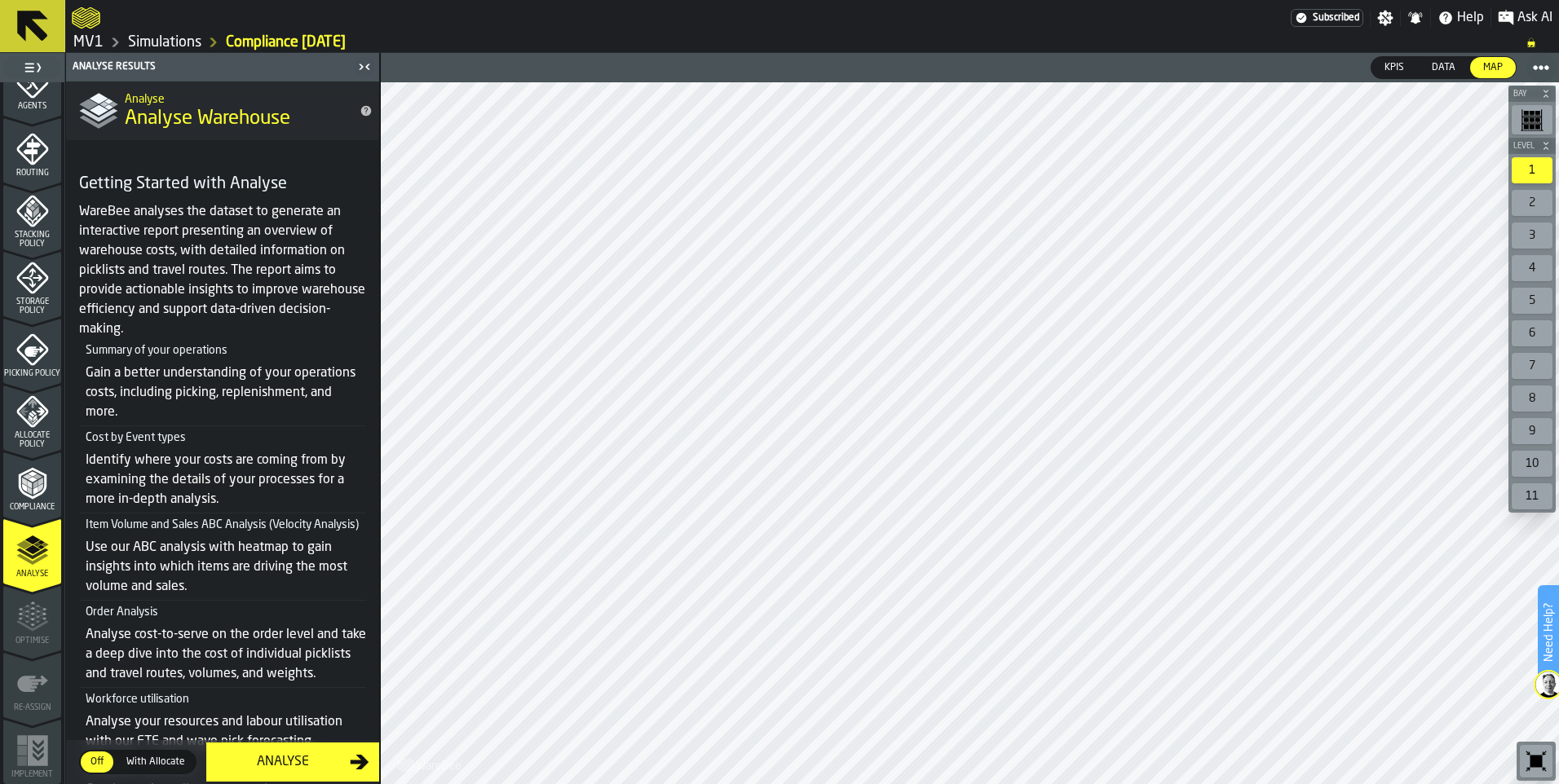
click at [30, 27] on icon at bounding box center [33, 26] width 31 height 31
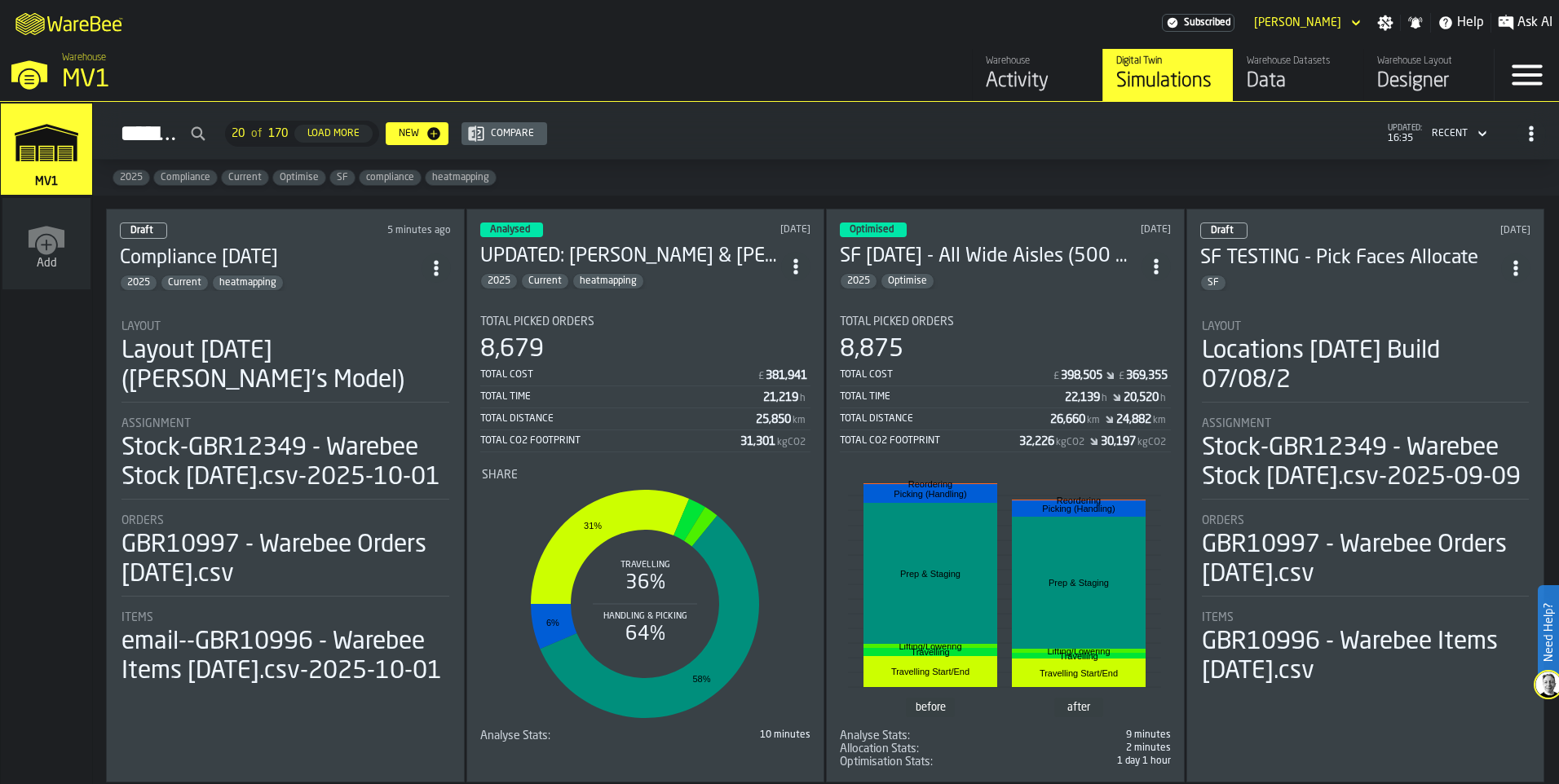
click at [290, 500] on div "Assignment Stock-GBR12349 - Warebee Stock 01.10.2025.csv-2025-10-01" at bounding box center [285, 458] width 328 height 83
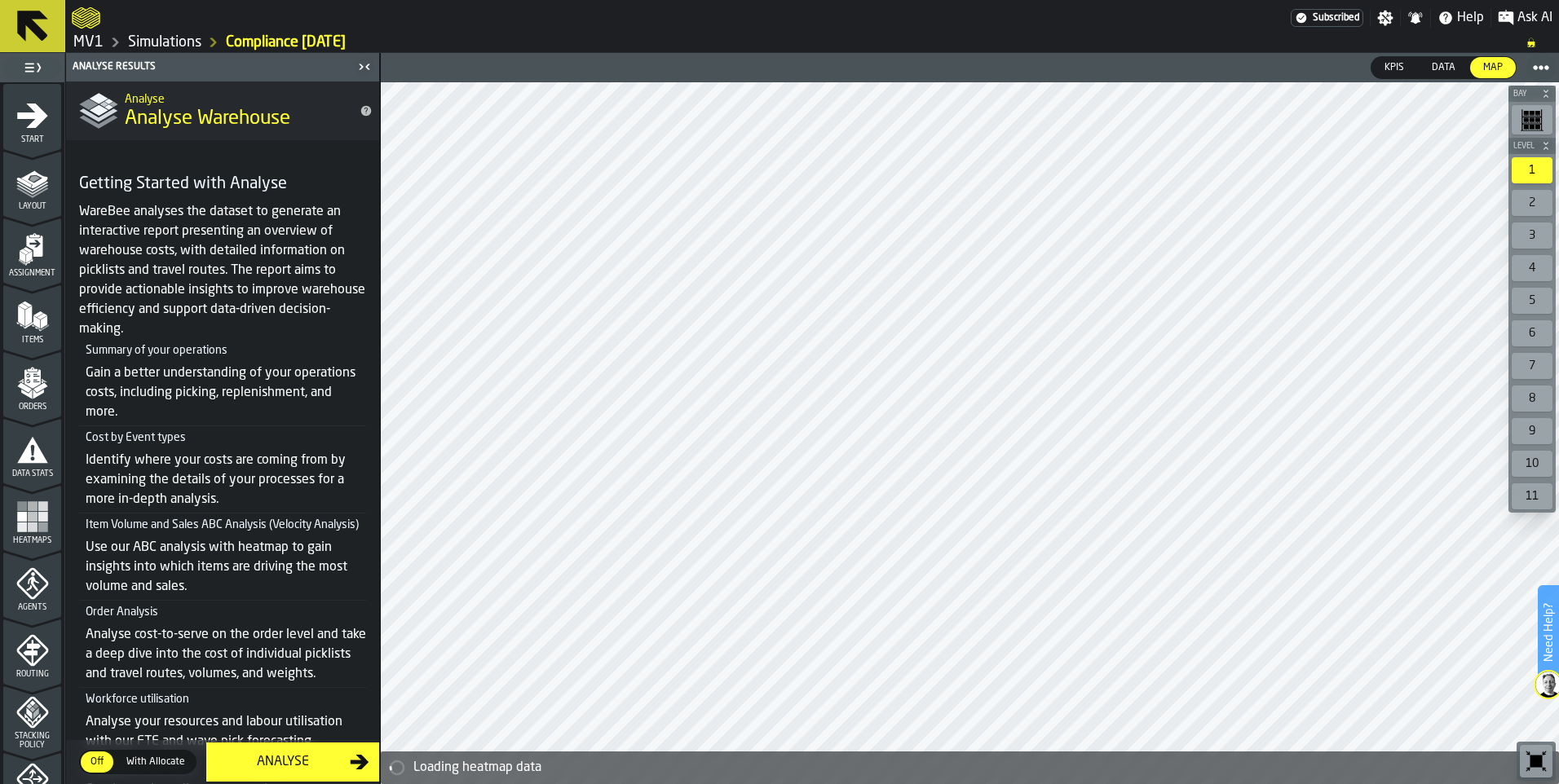
click at [31, 26] on icon at bounding box center [33, 26] width 31 height 31
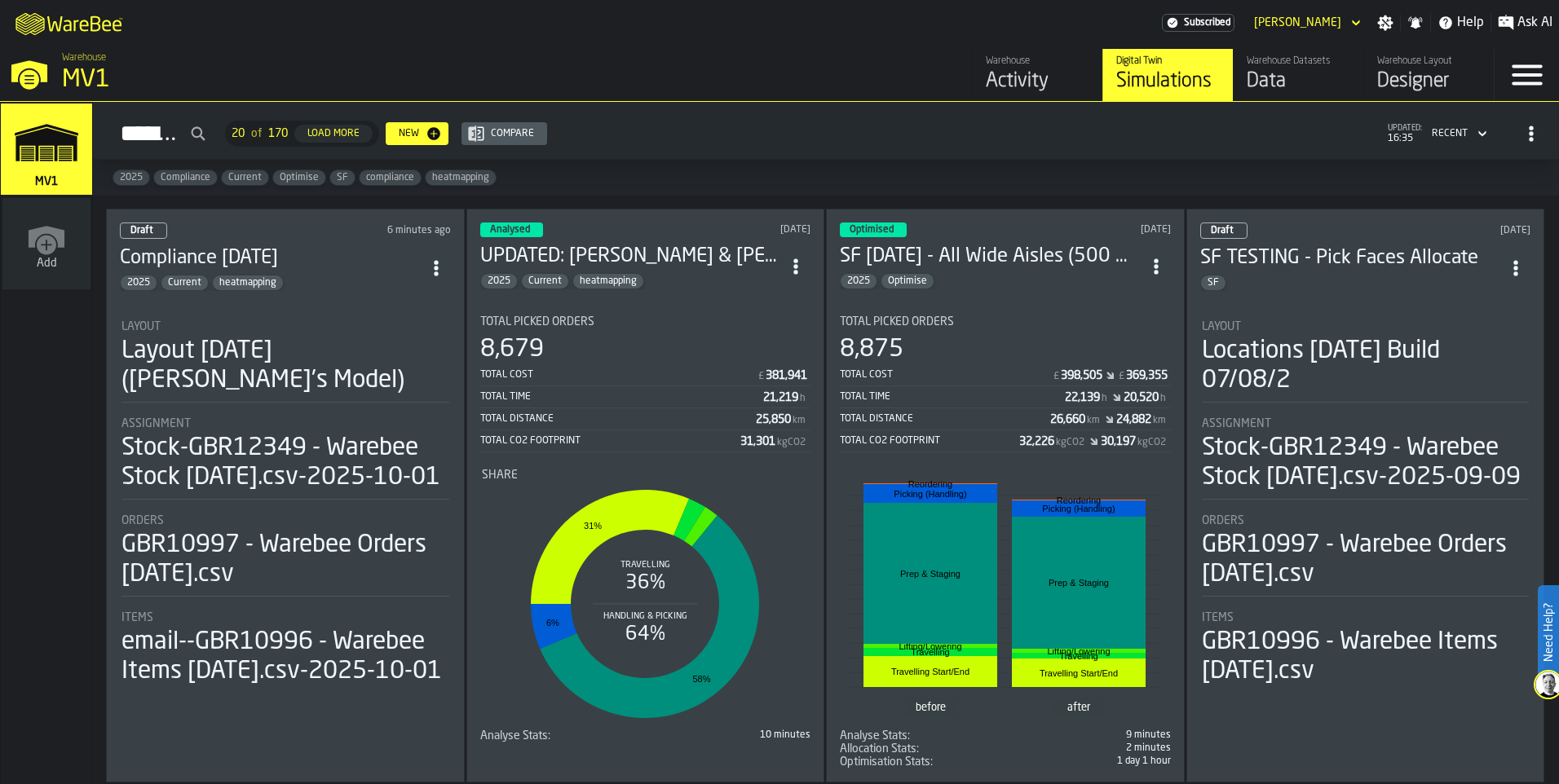
drag, startPoint x: 628, startPoint y: 309, endPoint x: 797, endPoint y: 259, distance: 176.2
click at [797, 259] on circle "ItemListCard-DashboardItemContainer" at bounding box center [795, 261] width 4 height 4
click at [736, 368] on div "Duplicate" at bounding box center [760, 375] width 85 height 19
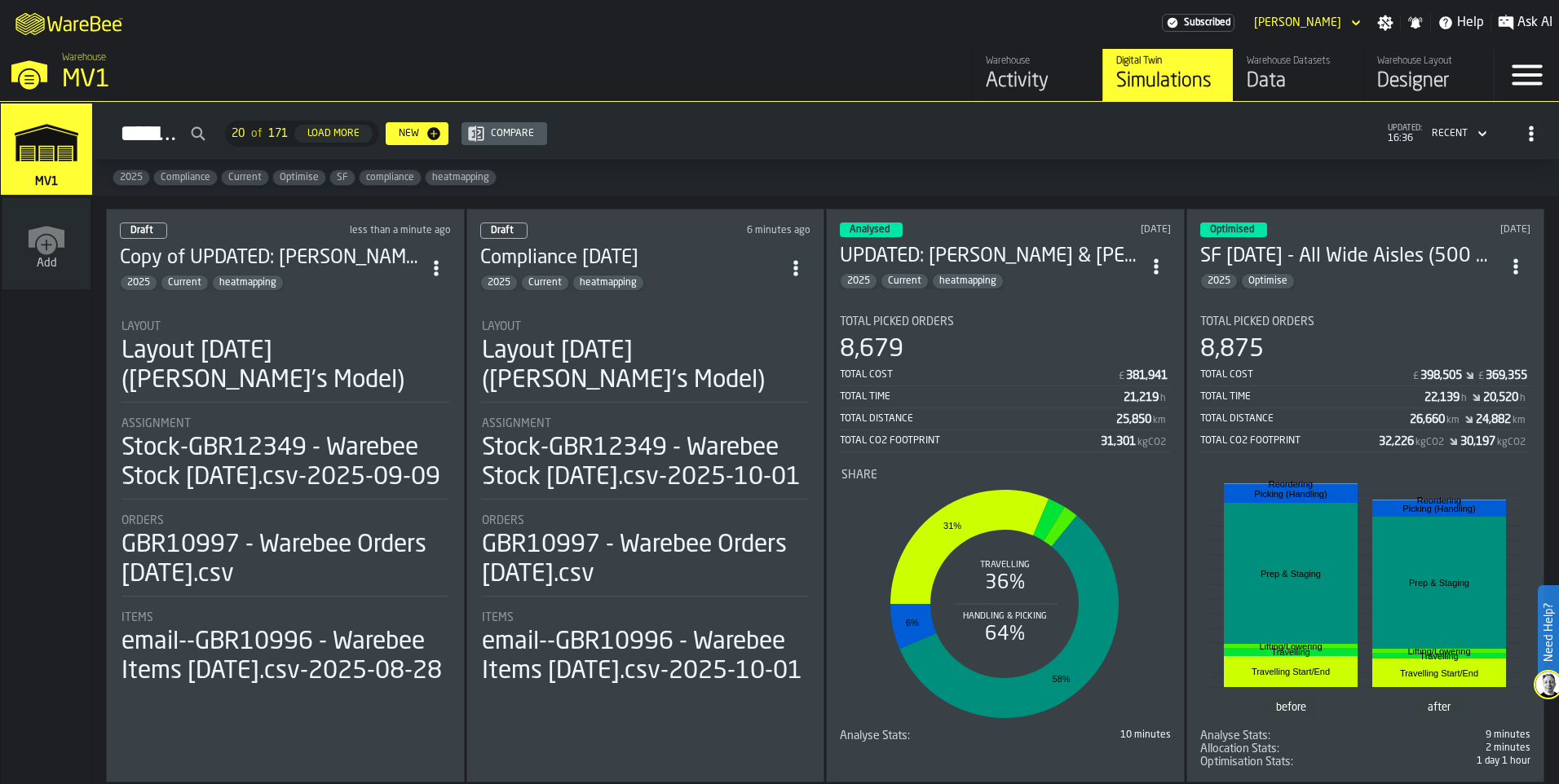
click at [438, 266] on circle "ItemListCard-DashboardItemContainer" at bounding box center [436, 267] width 4 height 4
click at [385, 296] on div "Open" at bounding box center [401, 299] width 85 height 19
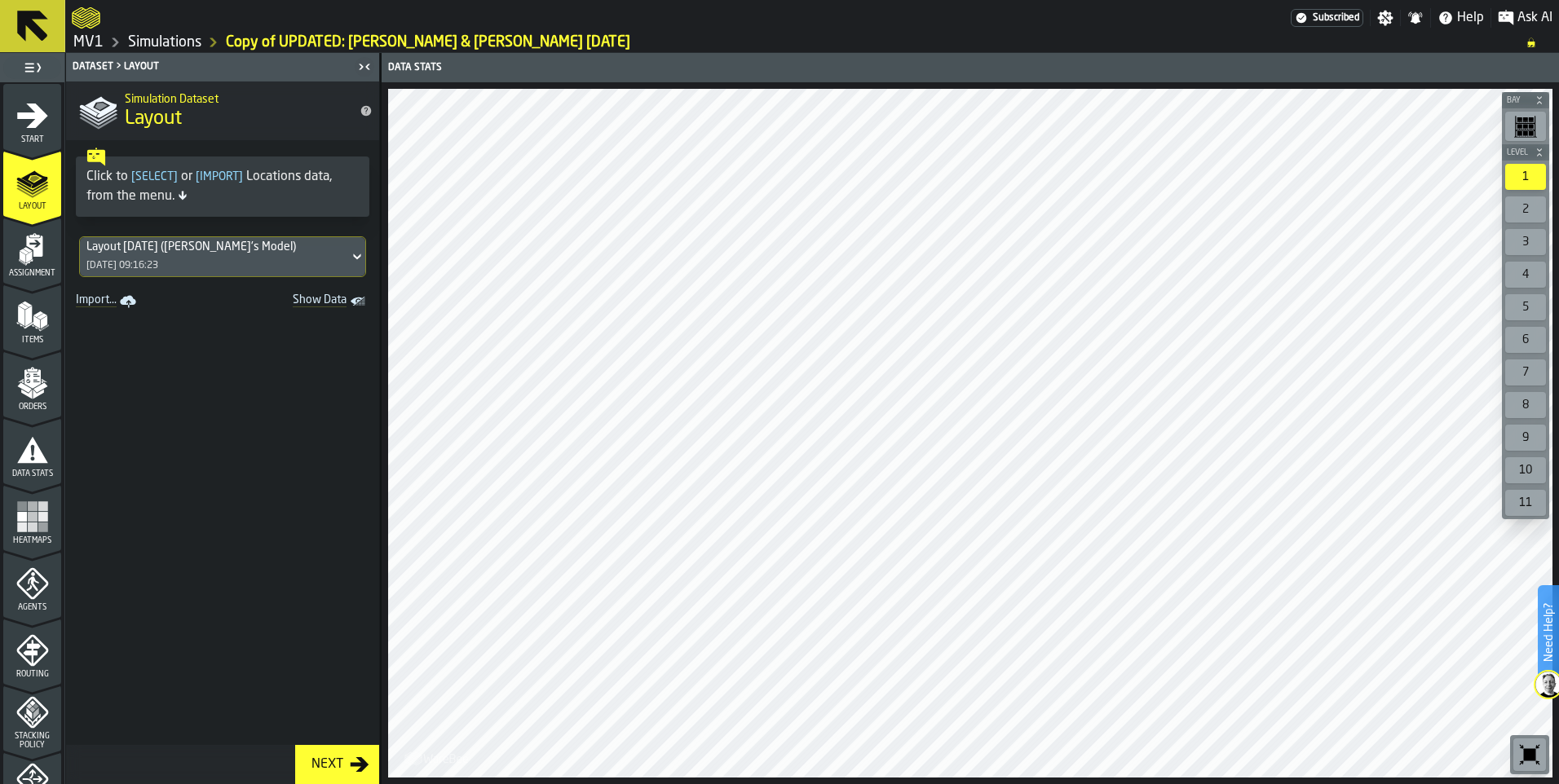
click at [289, 264] on div "Layout 2025-09-29 (Aaron's Model) 30/09/2025, 09:16:23" at bounding box center [214, 257] width 269 height 39
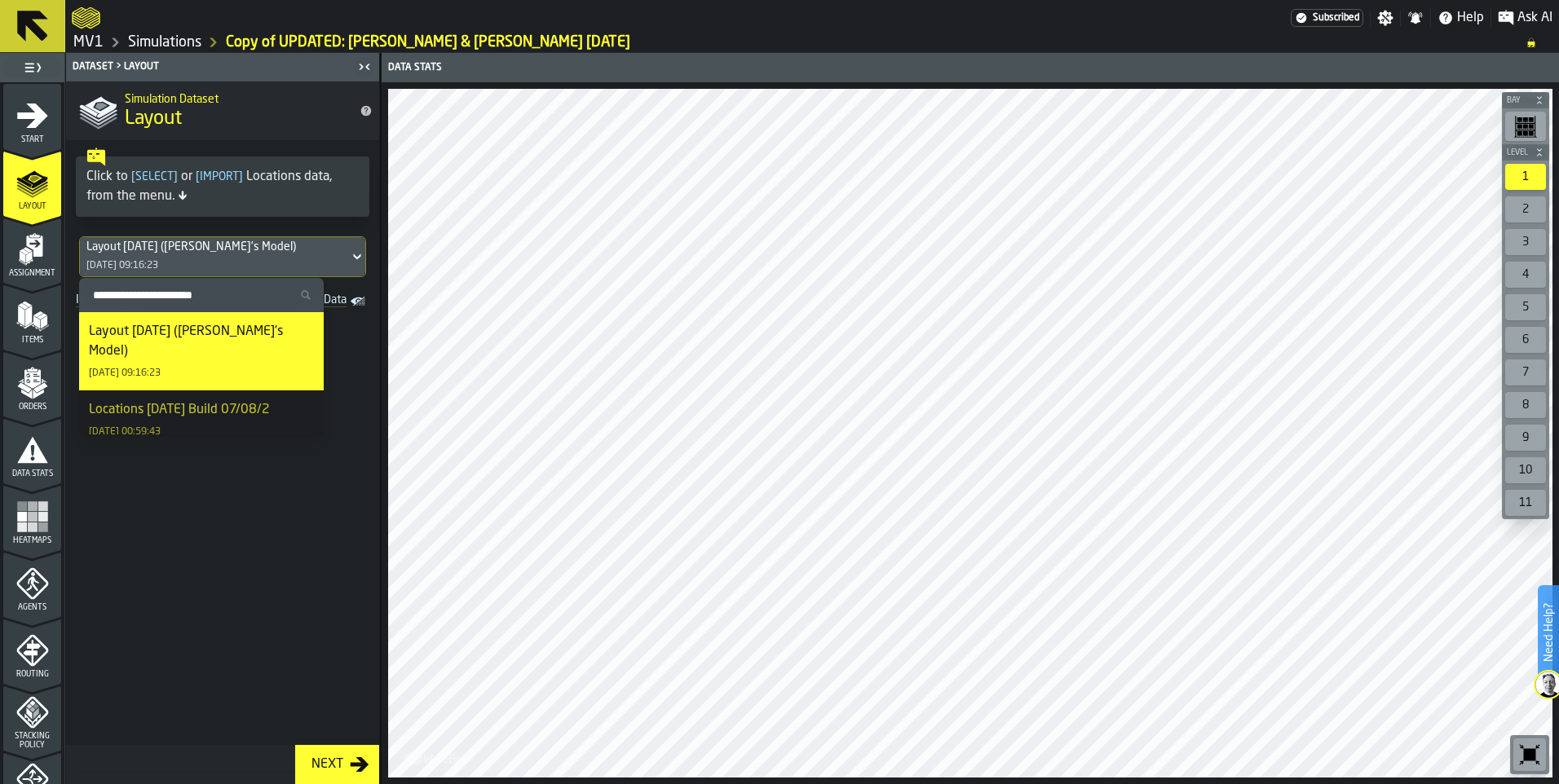
click at [167, 324] on div "Layout [DATE] ([PERSON_NAME]'s Model)" at bounding box center [200, 341] width 225 height 39
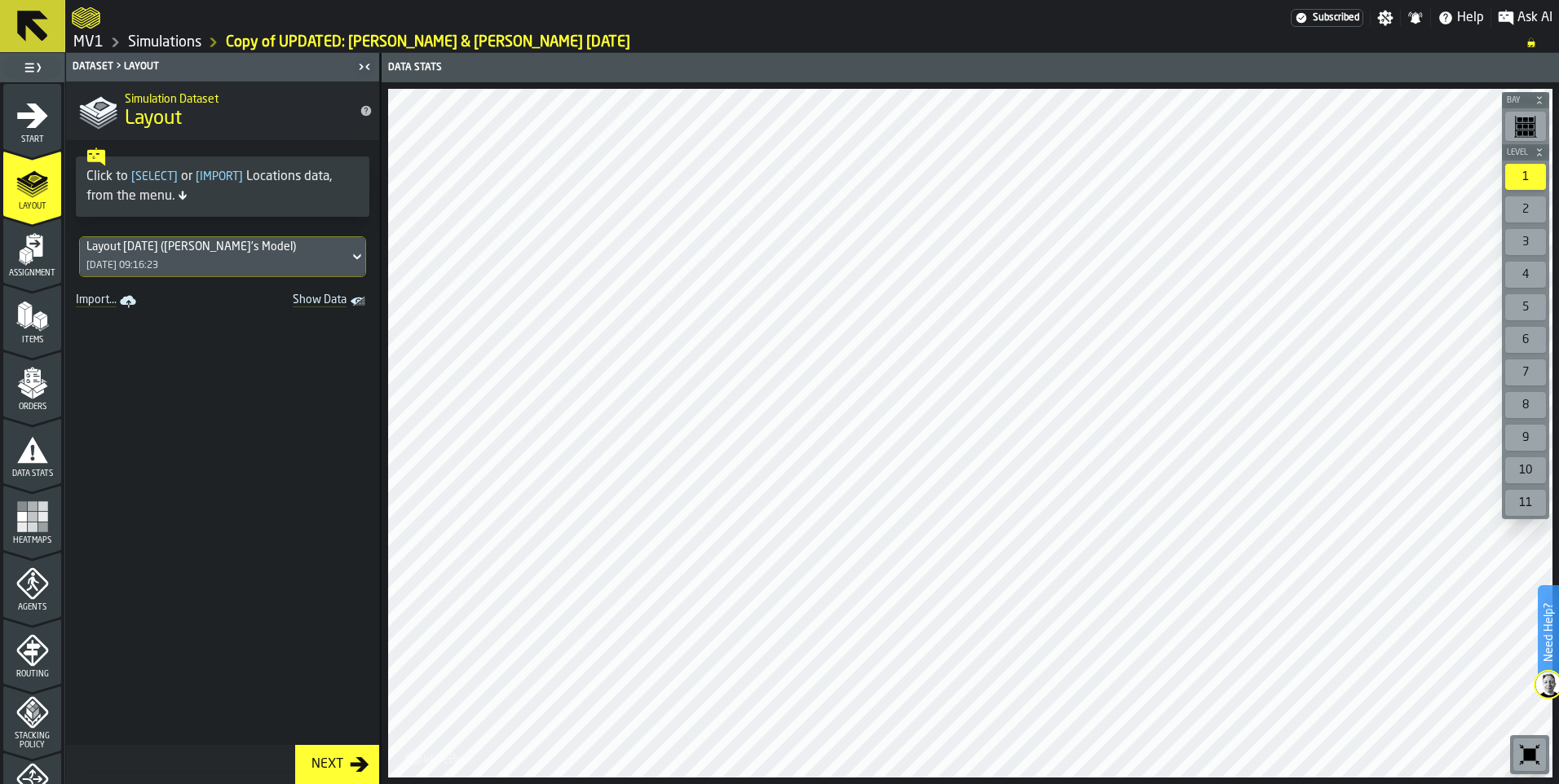
click at [17, 261] on icon "menu Assignment" at bounding box center [33, 250] width 33 height 33
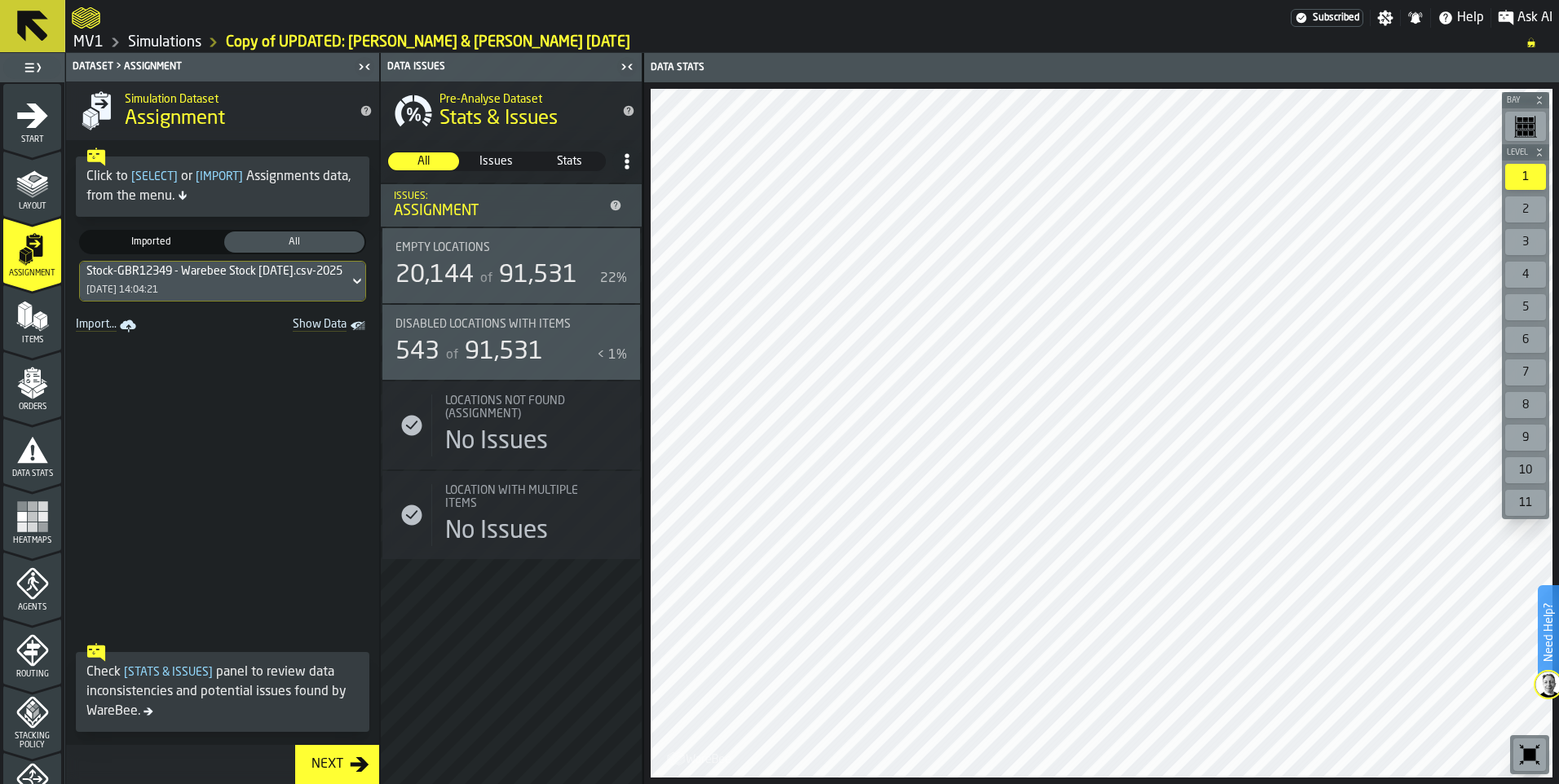
click at [107, 325] on link "Import..." at bounding box center [107, 325] width 77 height 22
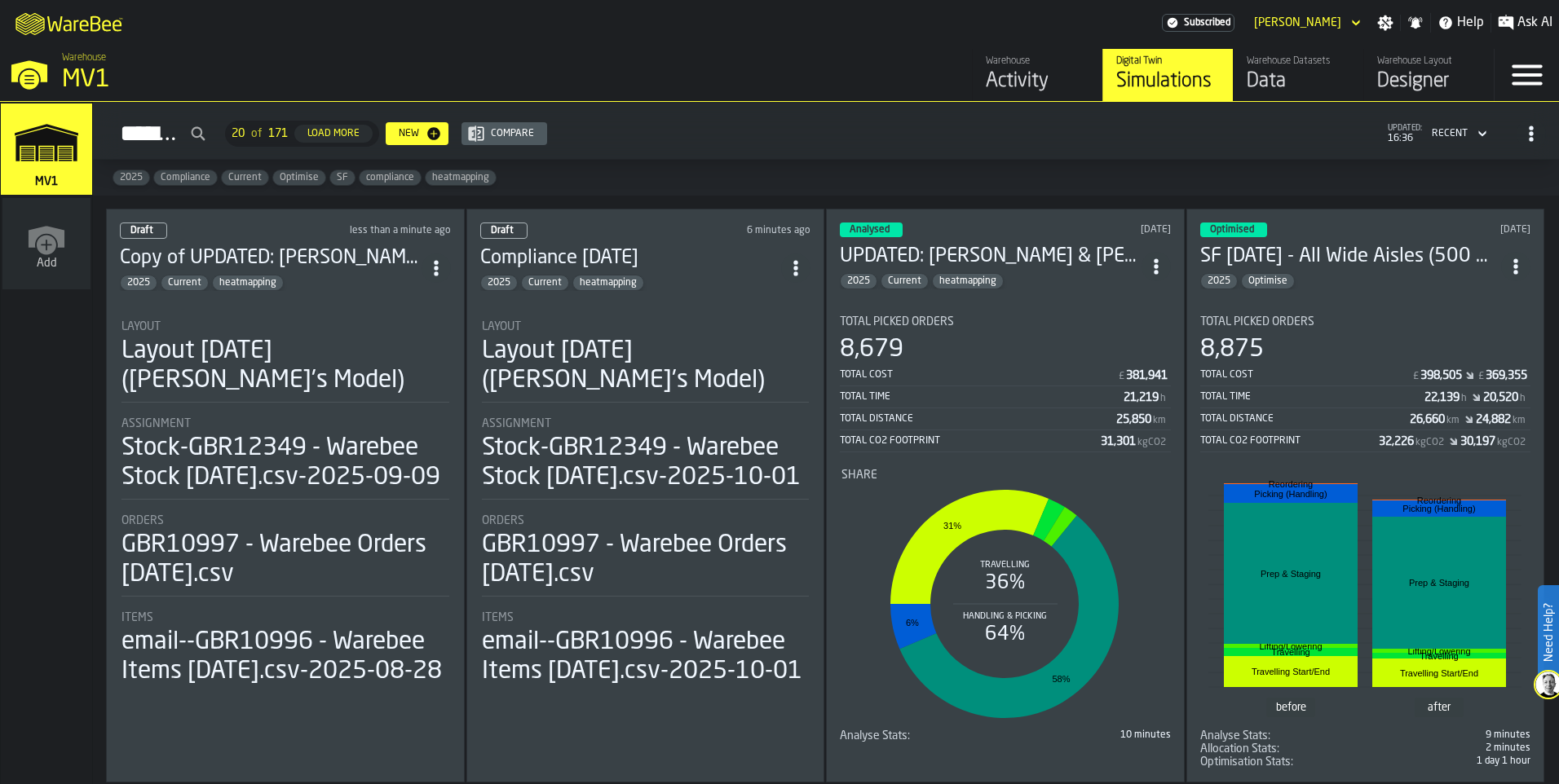
click at [187, 349] on div "Layout [DATE] ([PERSON_NAME]'s Model)" at bounding box center [285, 366] width 328 height 58
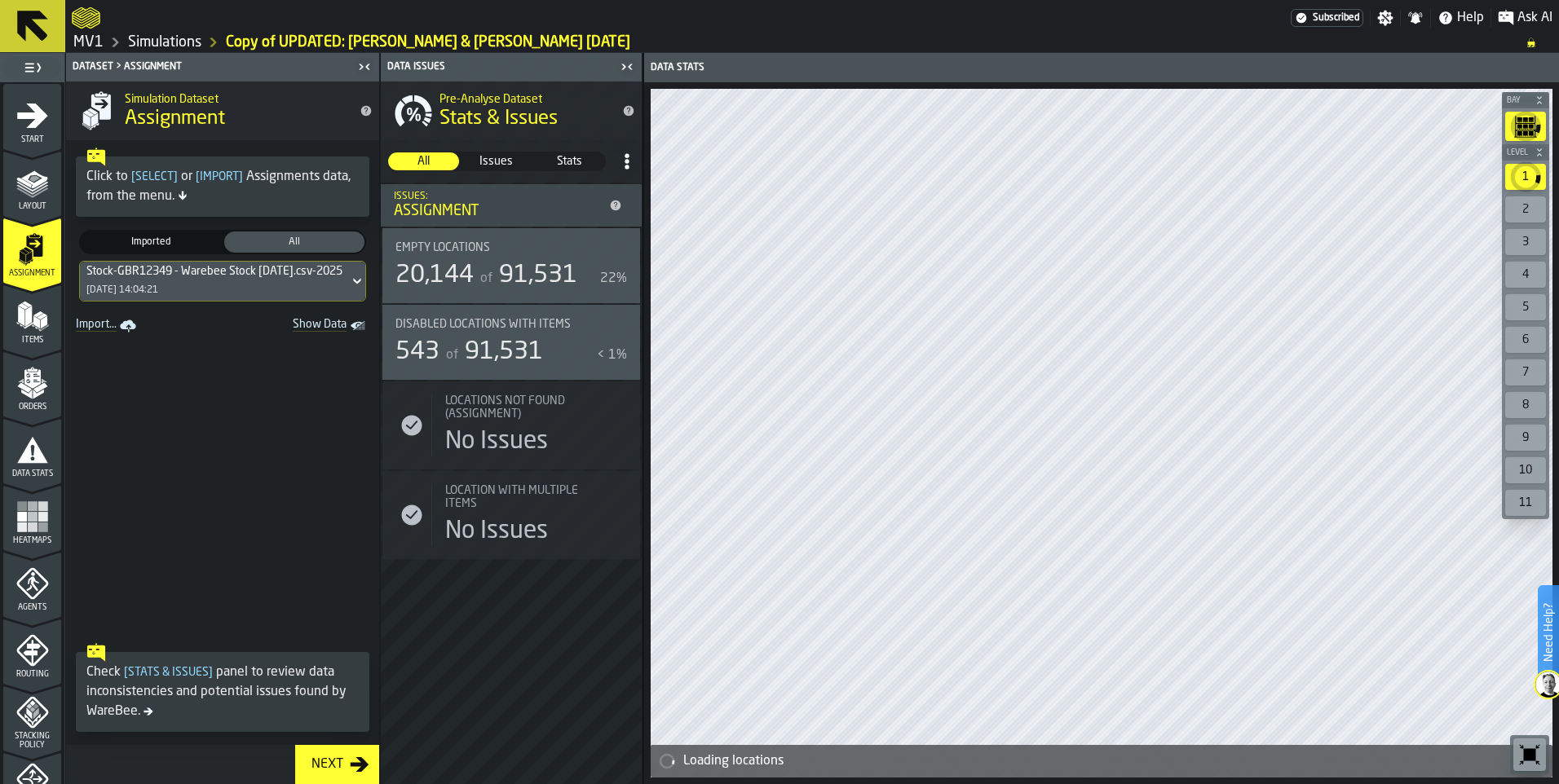
click at [298, 324] on span "Show Data" at bounding box center [291, 326] width 111 height 17
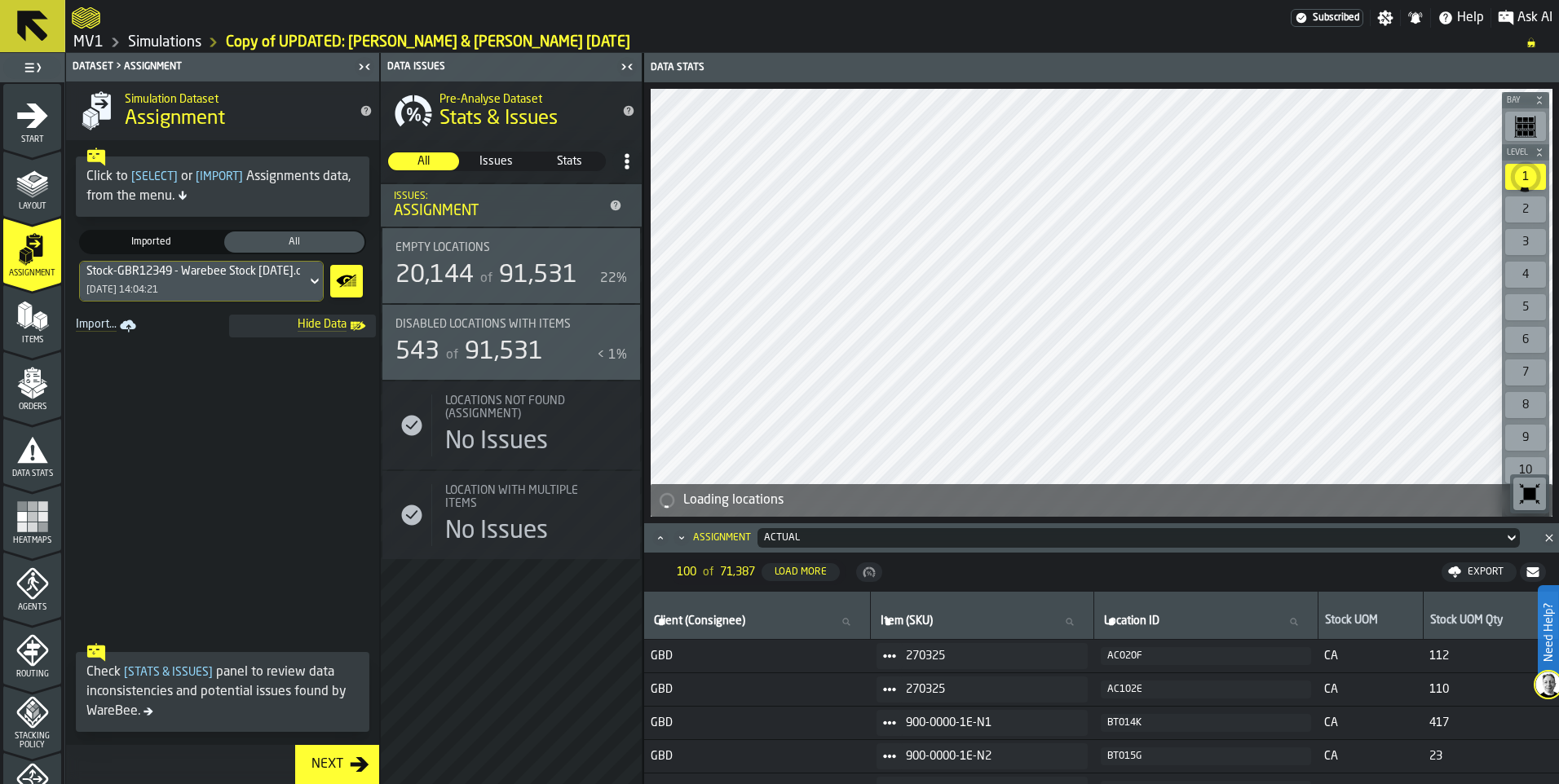
click at [163, 243] on span "Imported" at bounding box center [150, 241] width 133 height 15
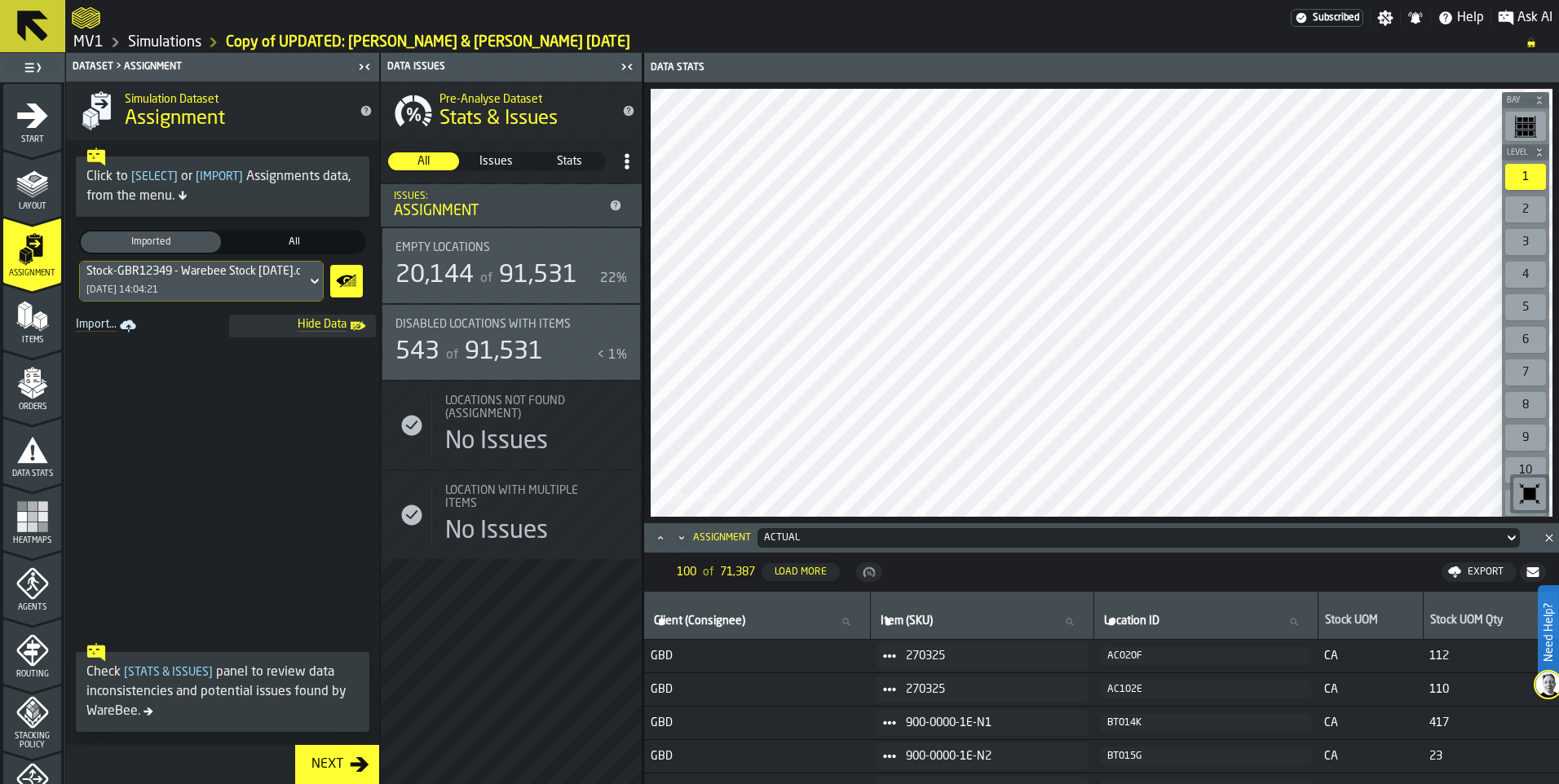
click at [94, 326] on link "Import..." at bounding box center [107, 325] width 77 height 22
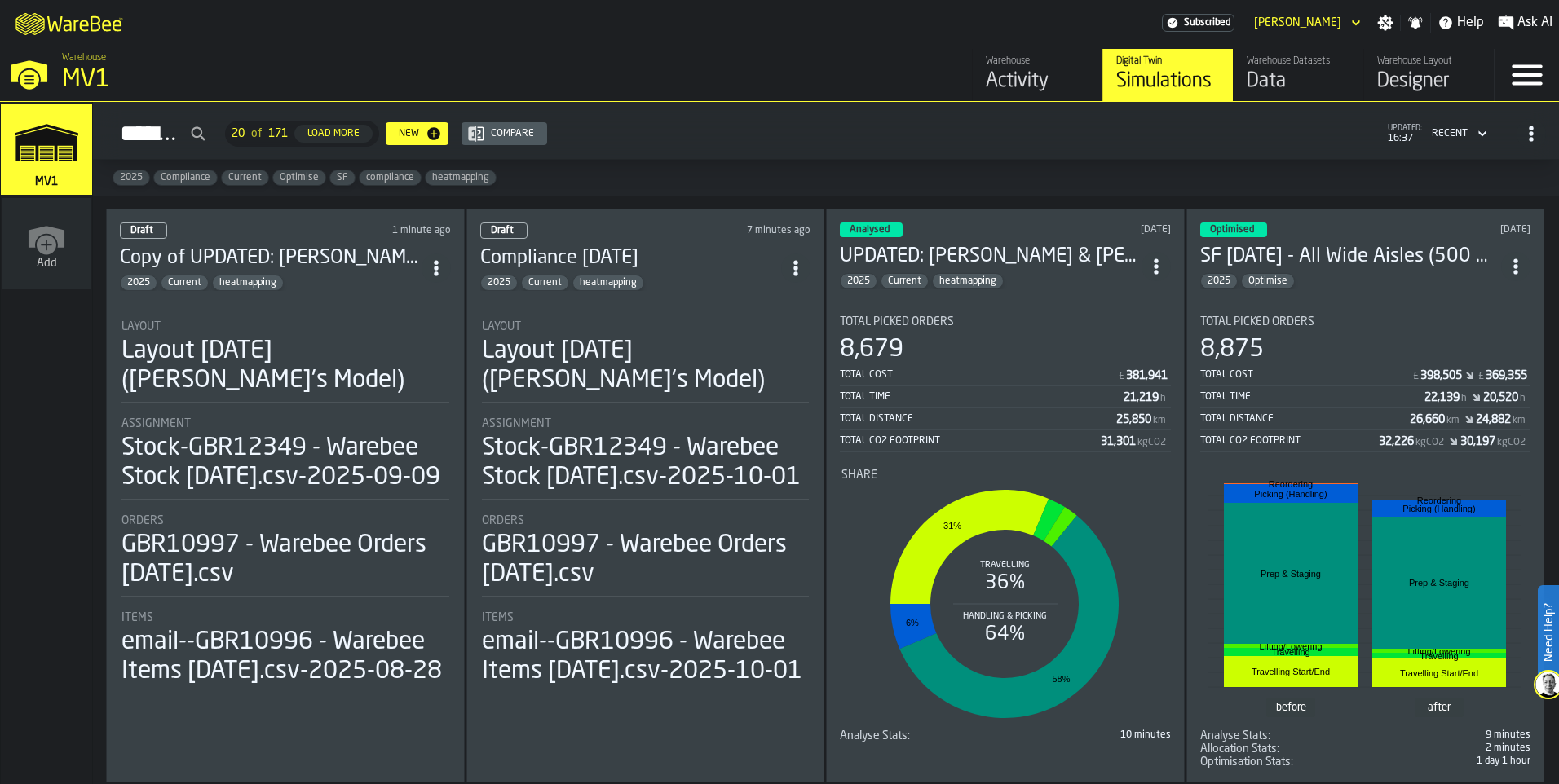
click at [1289, 79] on div "Data" at bounding box center [1298, 81] width 103 height 26
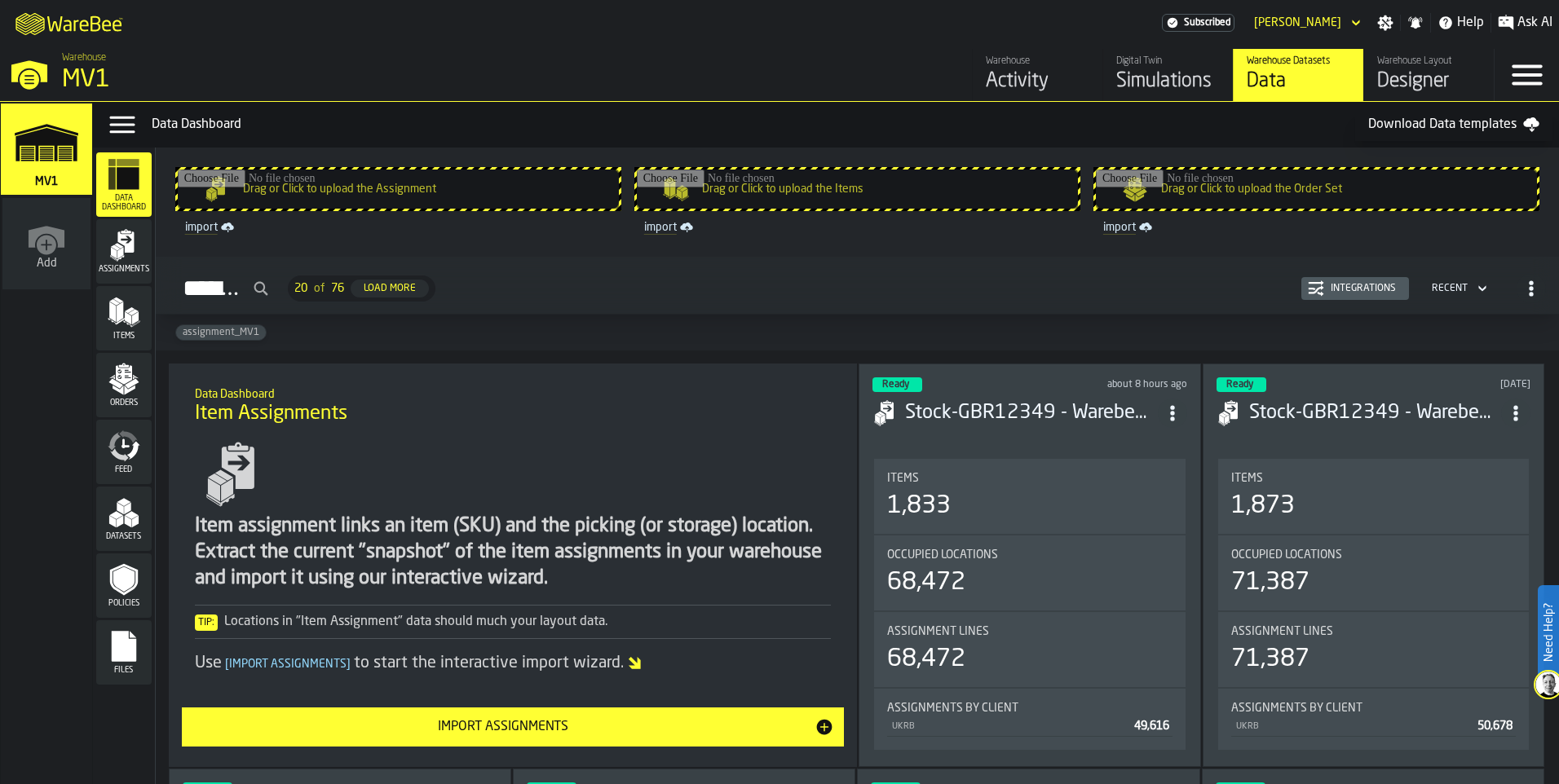
click at [119, 320] on polygon "menu Items" at bounding box center [120, 311] width 7 height 20
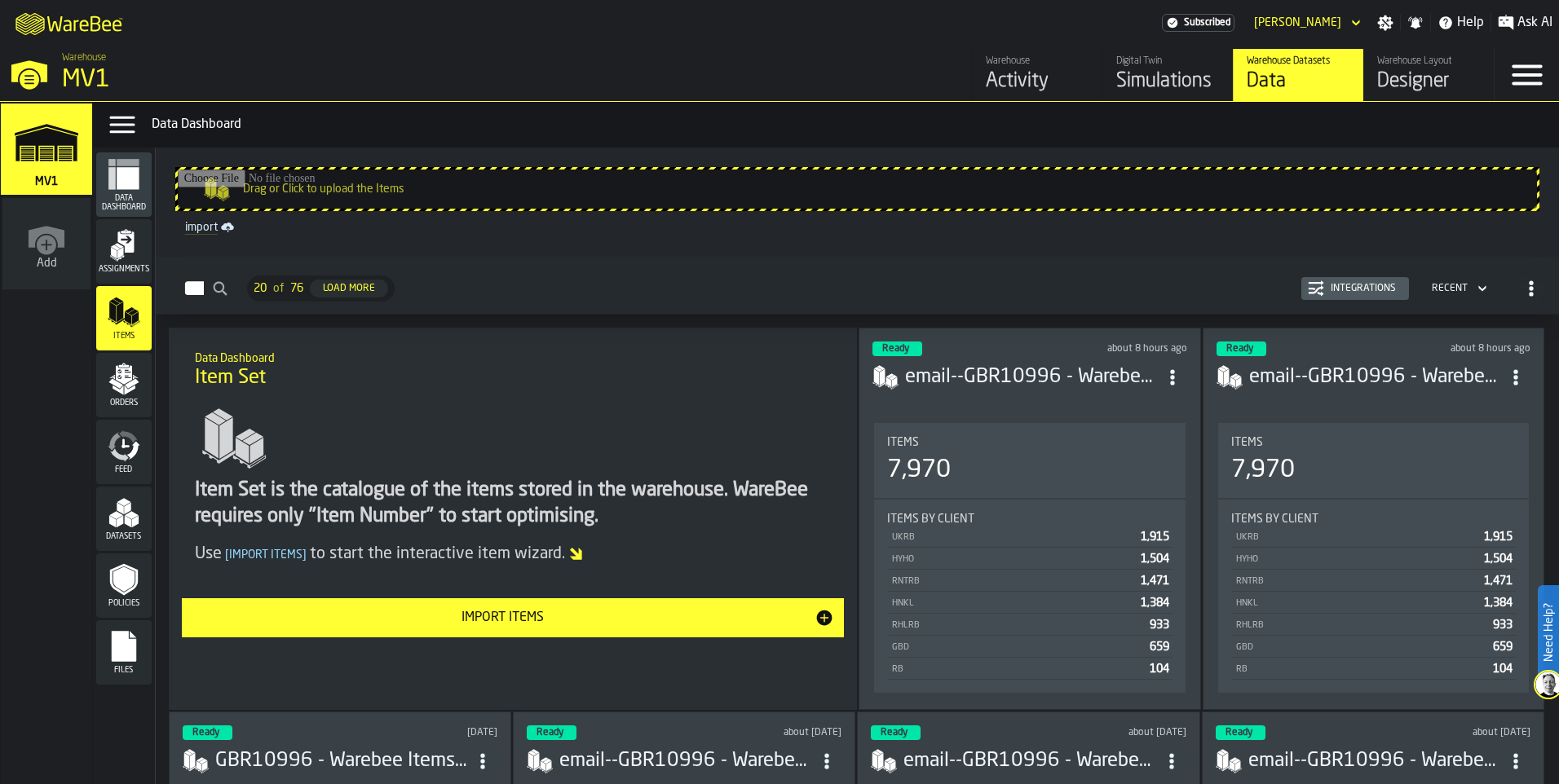
click at [1095, 377] on h3 "email--GBR10996 - Warebee Items [DATE].csv-2025-10-01" at bounding box center [1031, 376] width 252 height 26
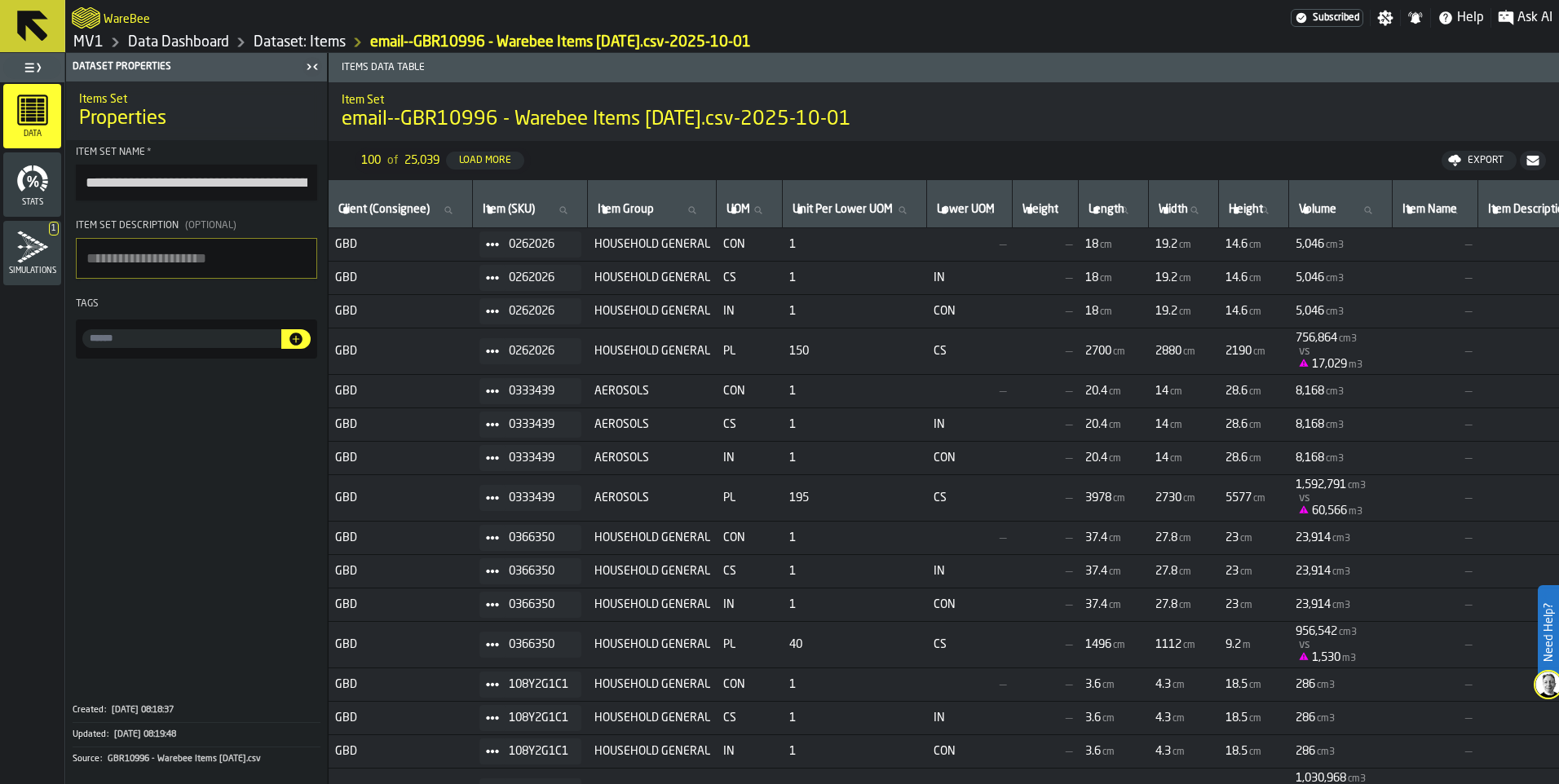
click at [29, 259] on icon "menu Simulations" at bounding box center [33, 247] width 33 height 33
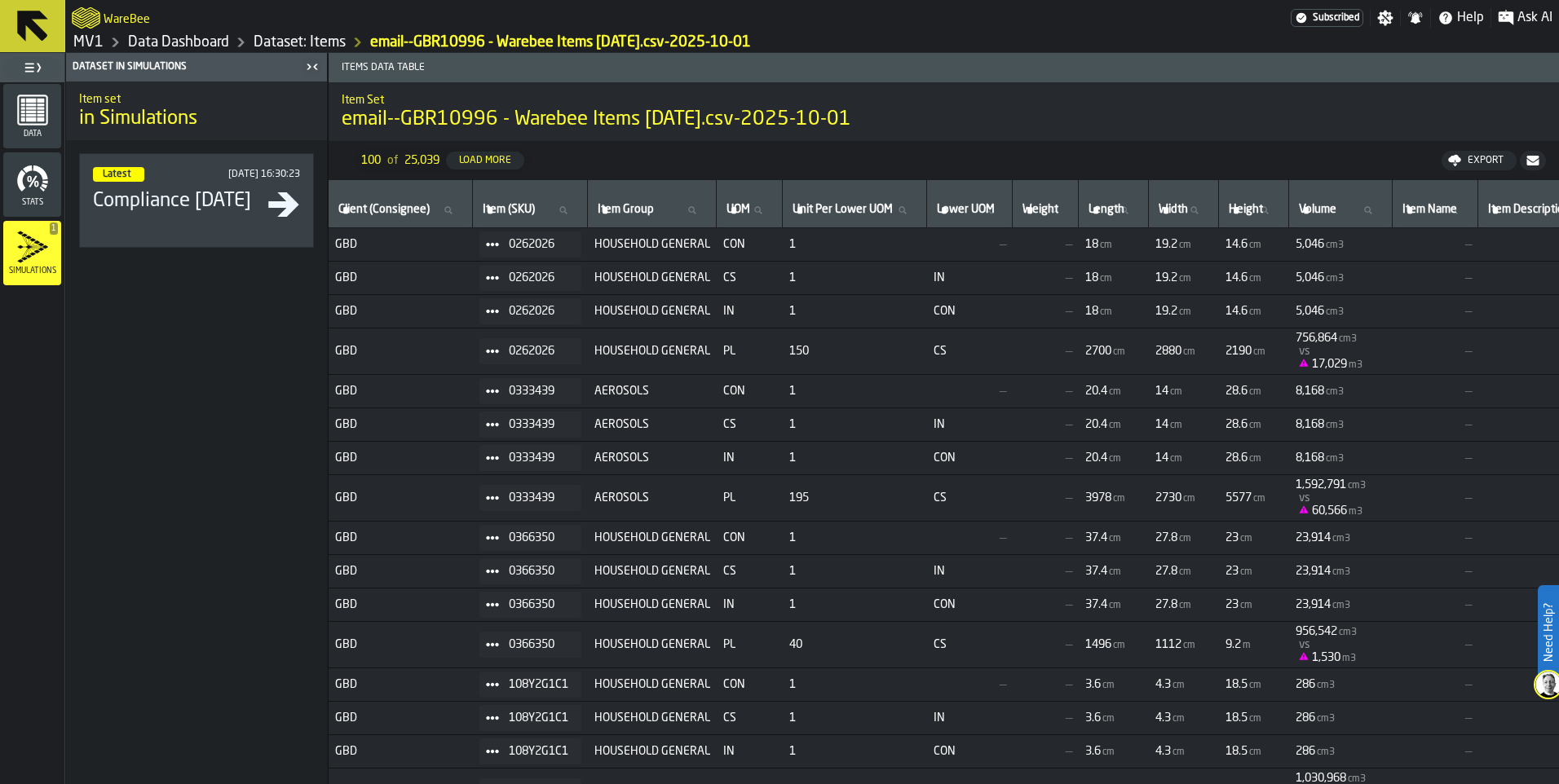
click at [27, 114] on rect "menu Data" at bounding box center [30, 115] width 11 height 3
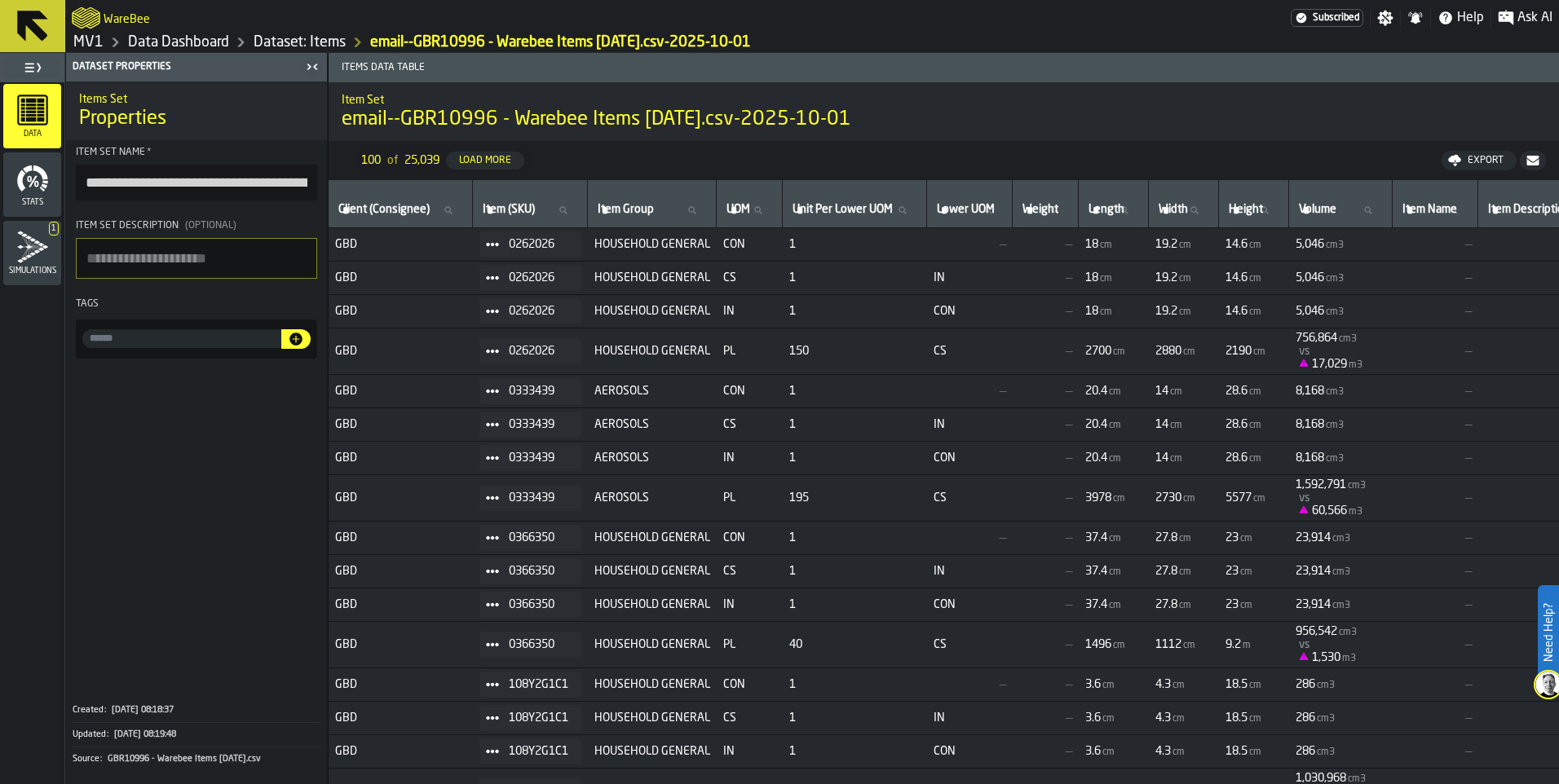
click at [53, 20] on button at bounding box center [32, 26] width 65 height 53
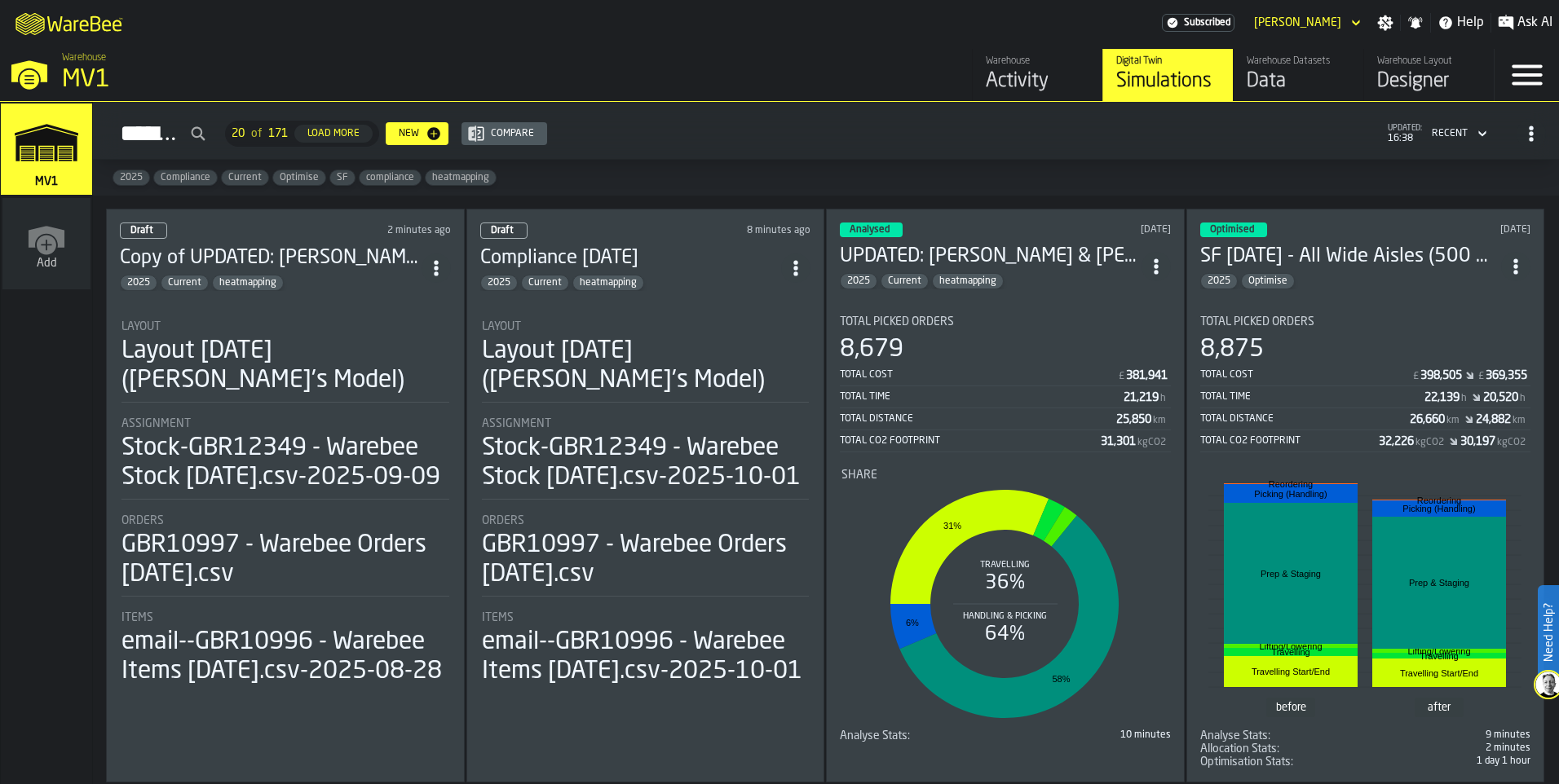
click at [1024, 84] on div "Activity" at bounding box center [1037, 81] width 103 height 26
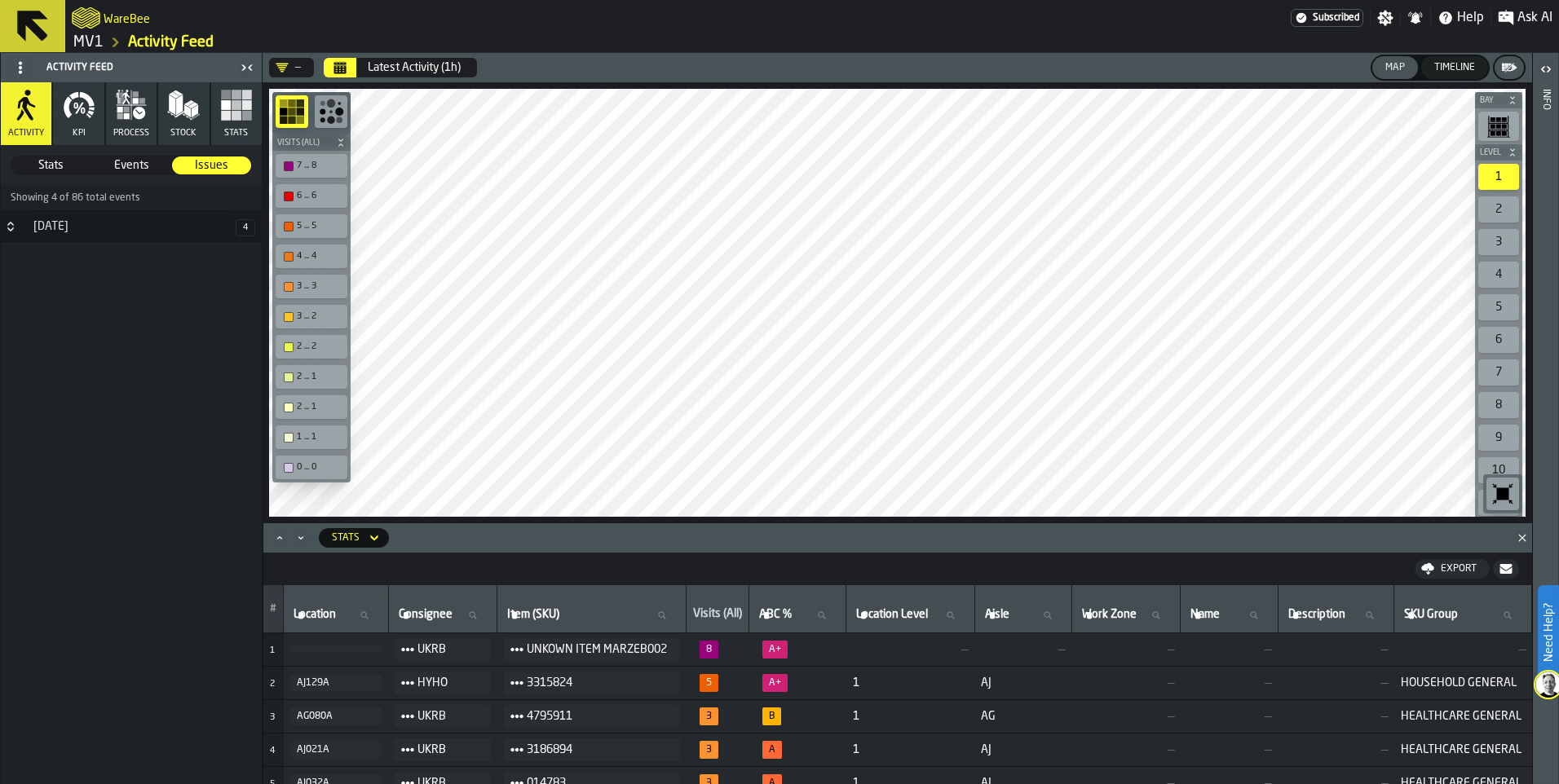
click at [102, 219] on h3 "5 August 4" at bounding box center [131, 227] width 261 height 33
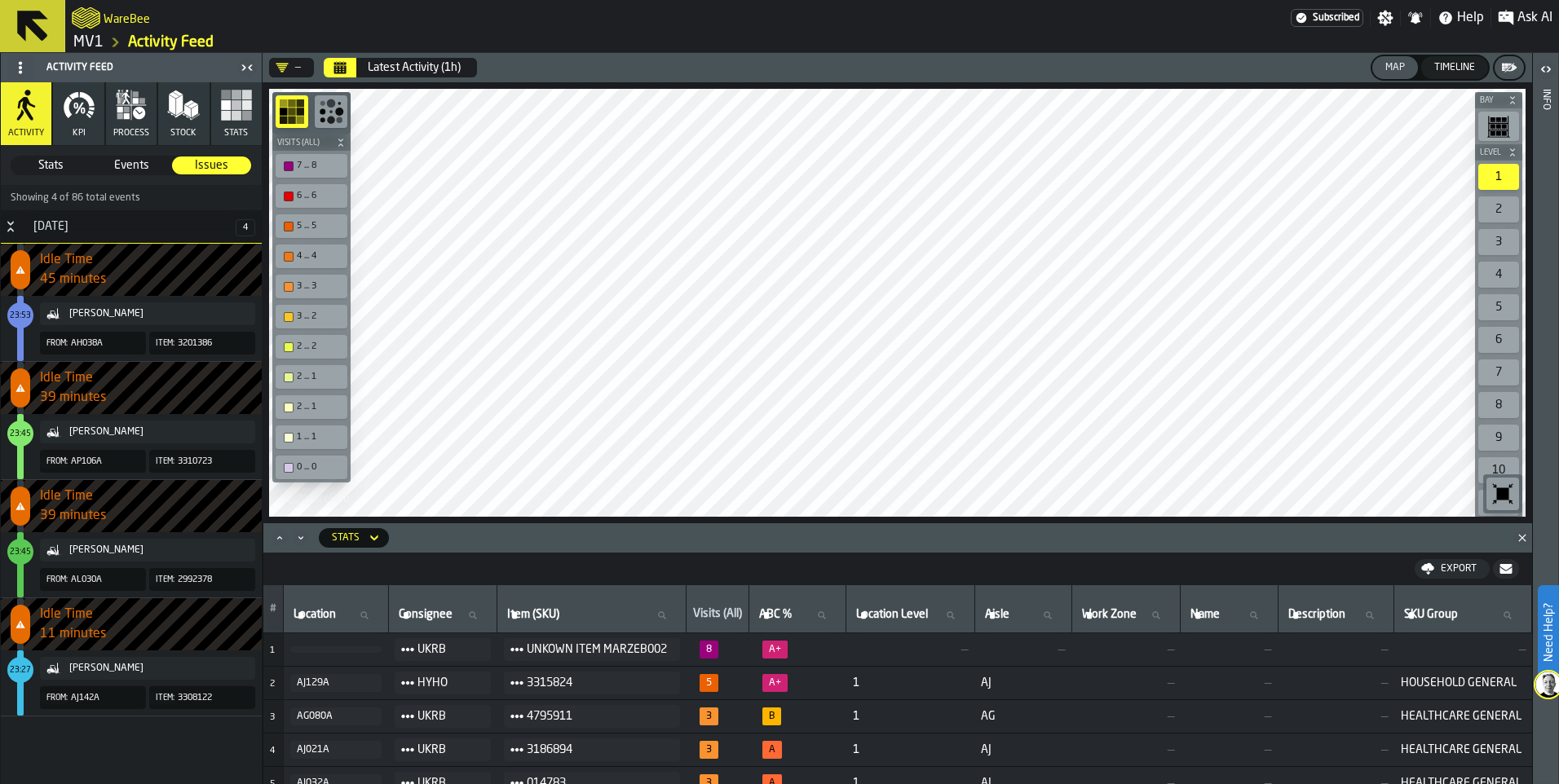
click at [102, 219] on h3 "5 August 4" at bounding box center [131, 227] width 261 height 33
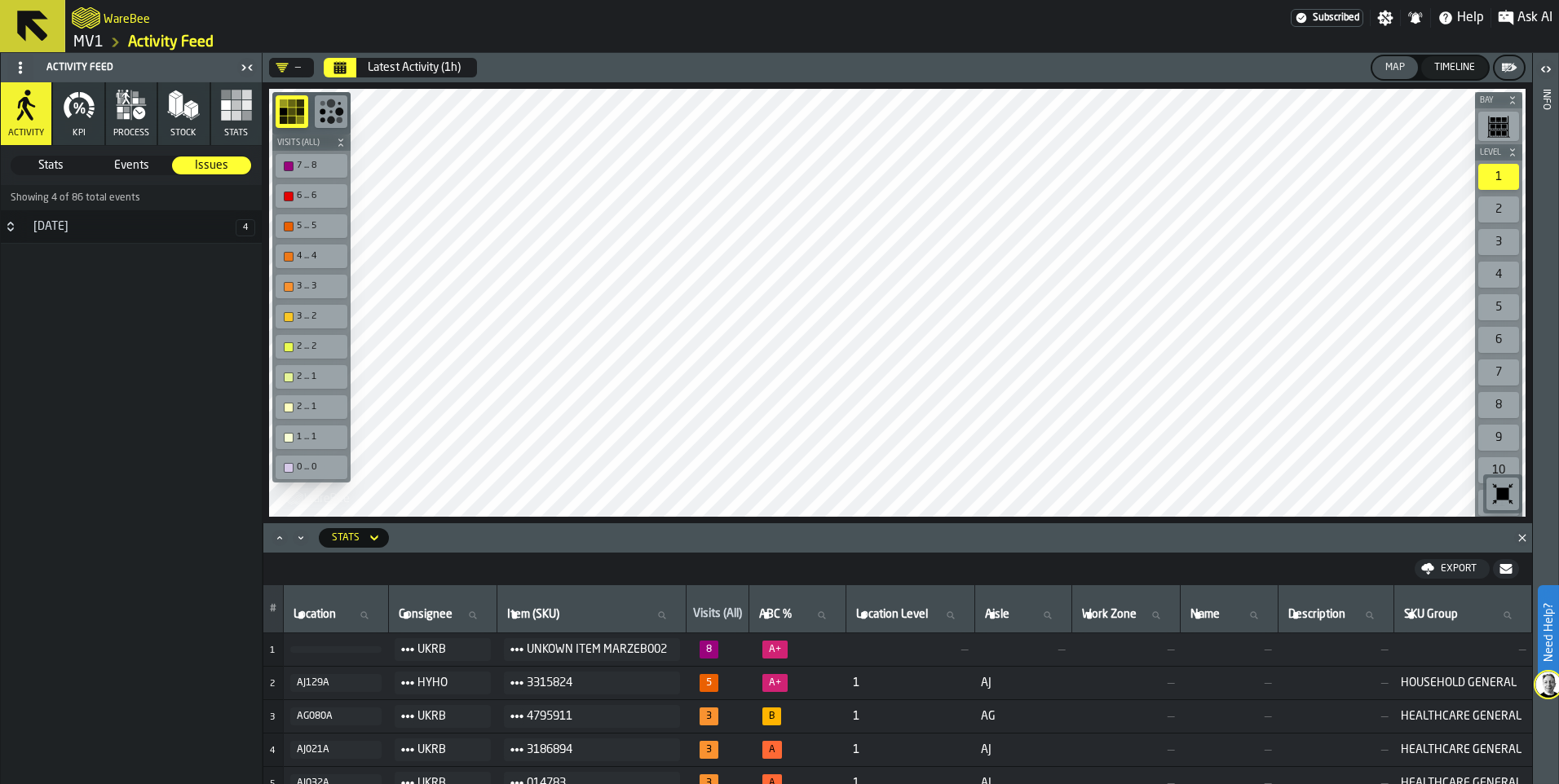
click at [102, 219] on h3 "5 August 4" at bounding box center [131, 227] width 261 height 33
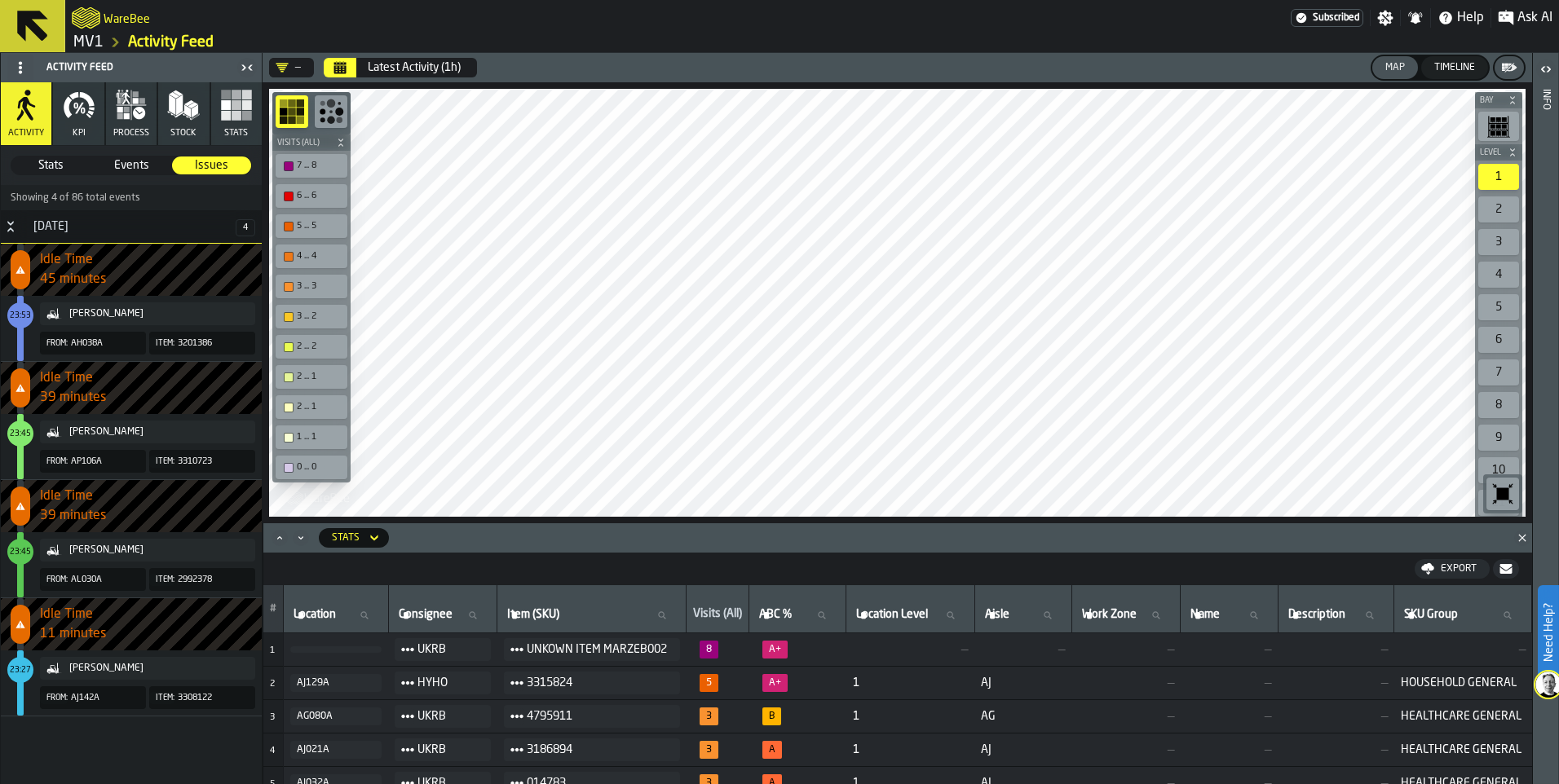
click at [102, 219] on h3 "5 August 4" at bounding box center [131, 227] width 261 height 33
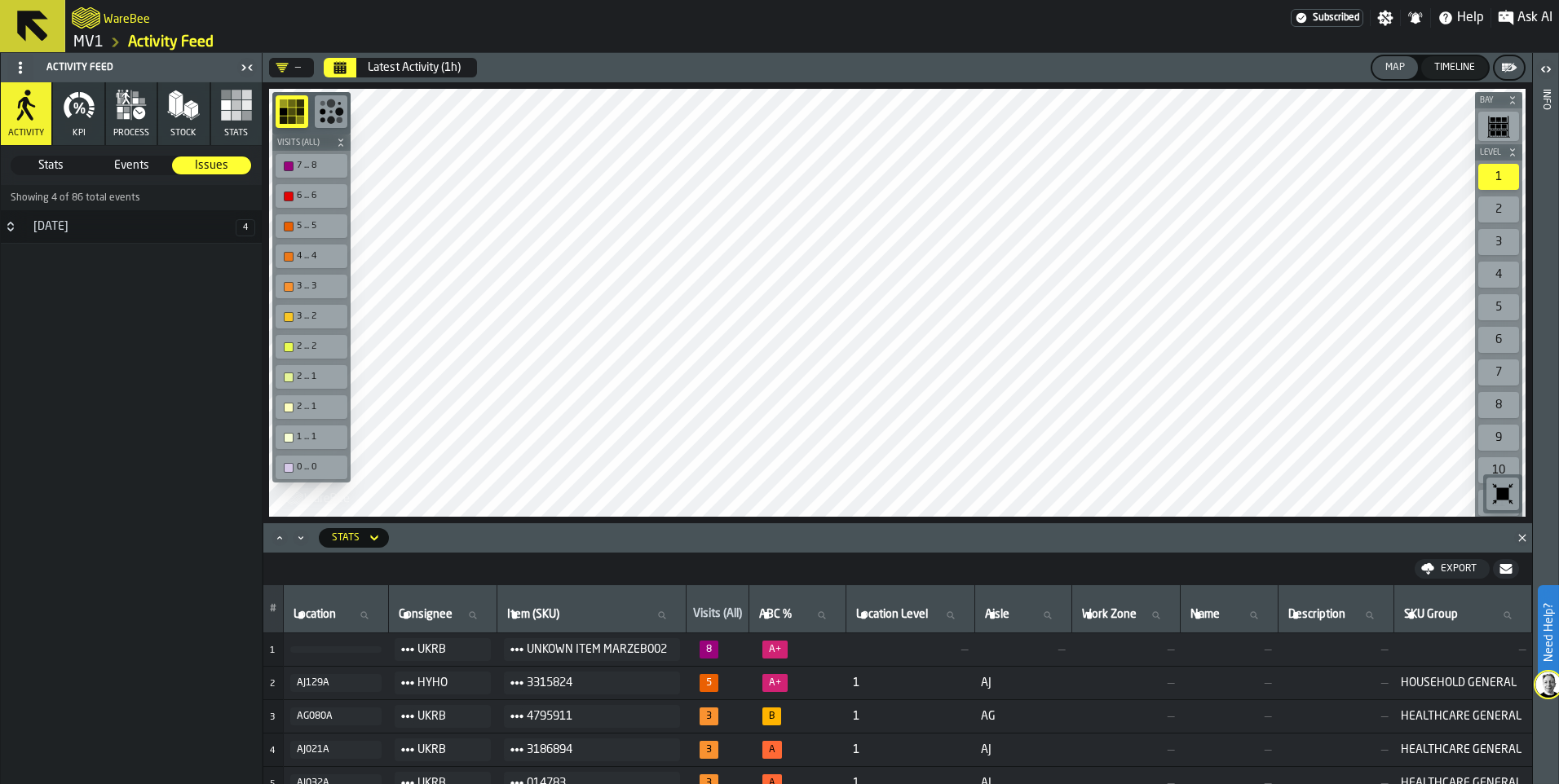
click at [43, 36] on icon at bounding box center [33, 26] width 31 height 31
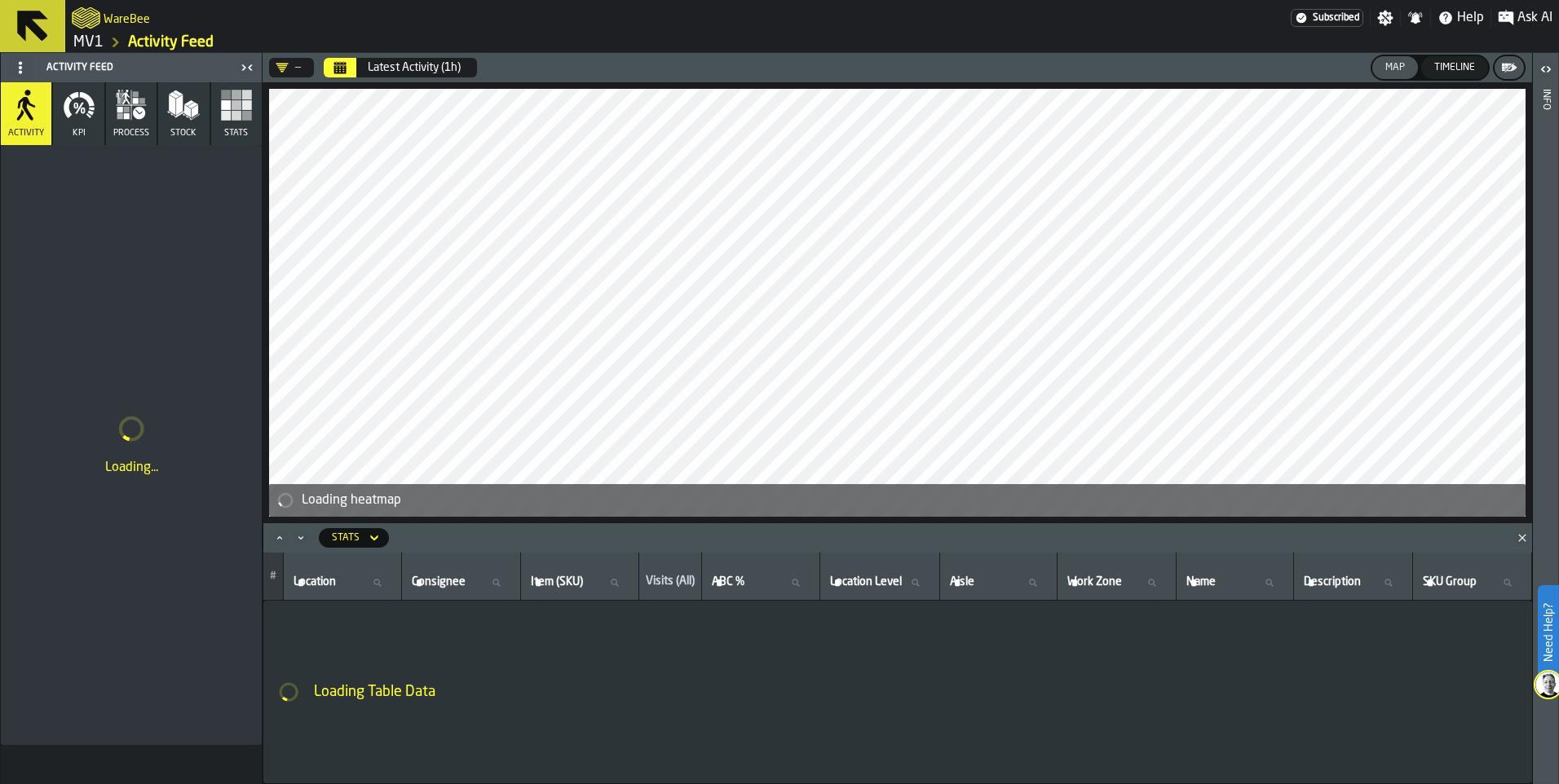
click at [88, 45] on link "MV1" at bounding box center [88, 42] width 30 height 18
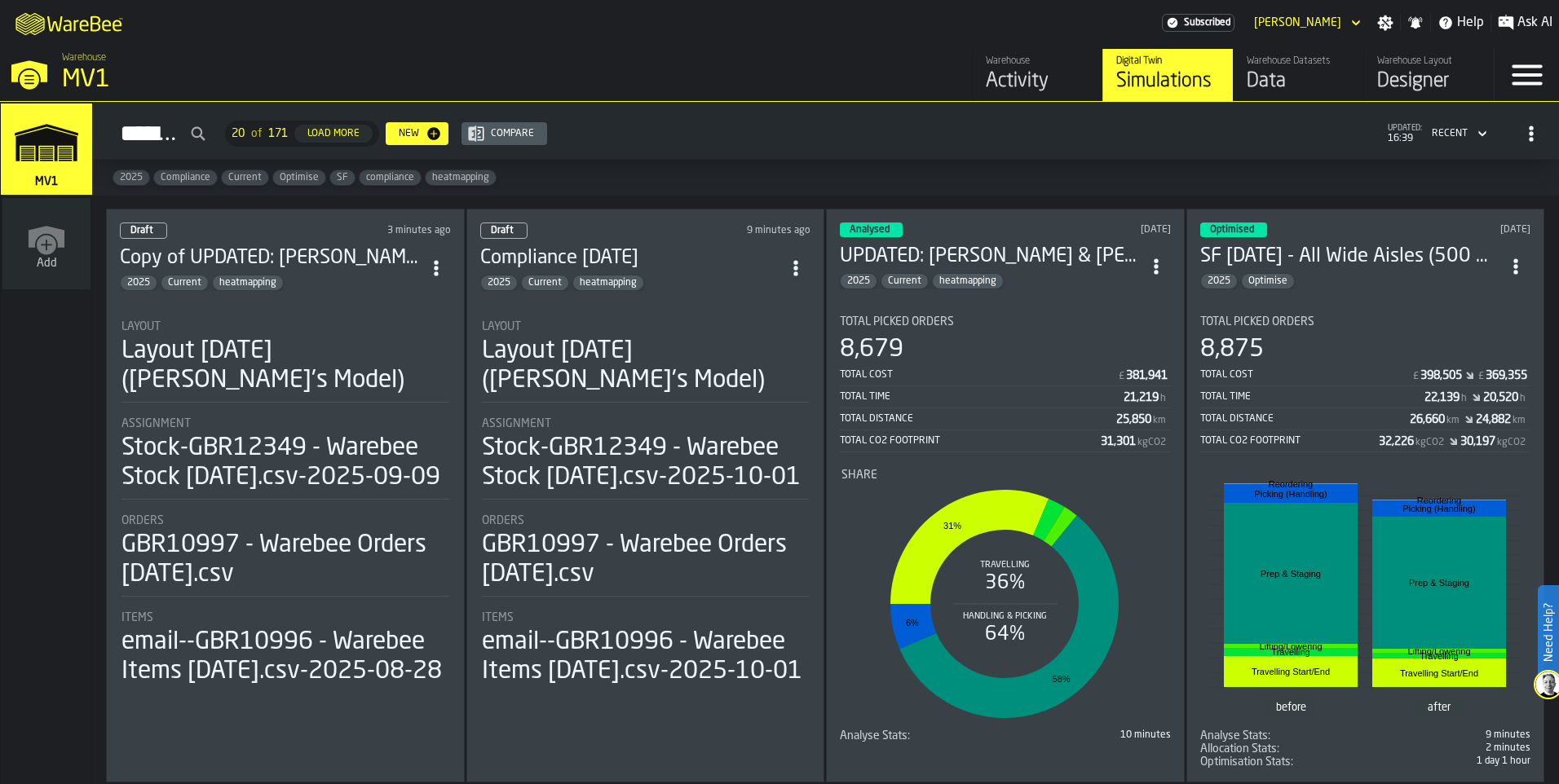
click at [256, 397] on div "Layout Layout 2025-09-29 (Aaron's Model)" at bounding box center [285, 361] width 328 height 83
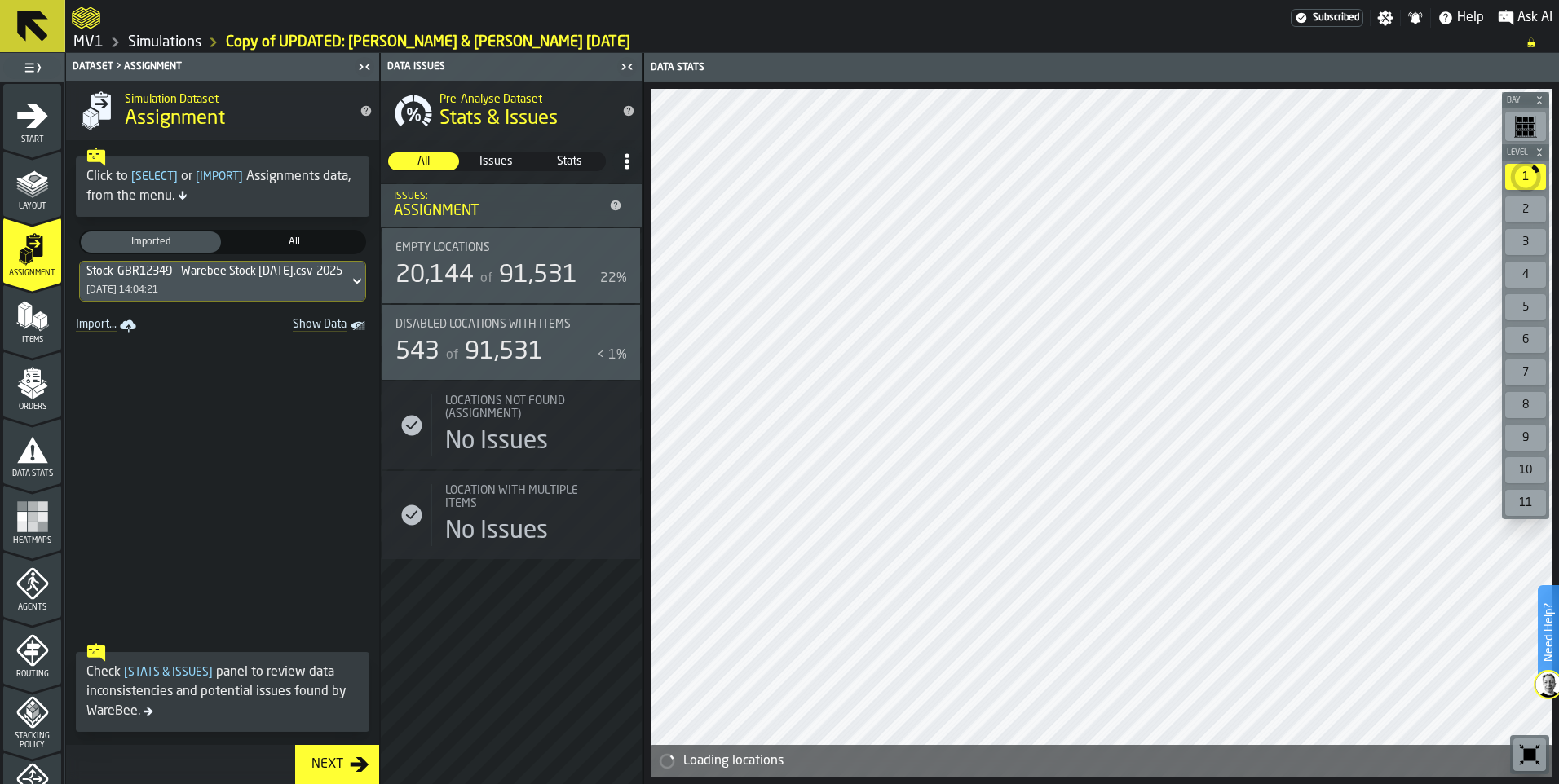
click at [26, 267] on div "Assignment" at bounding box center [31, 256] width 57 height 45
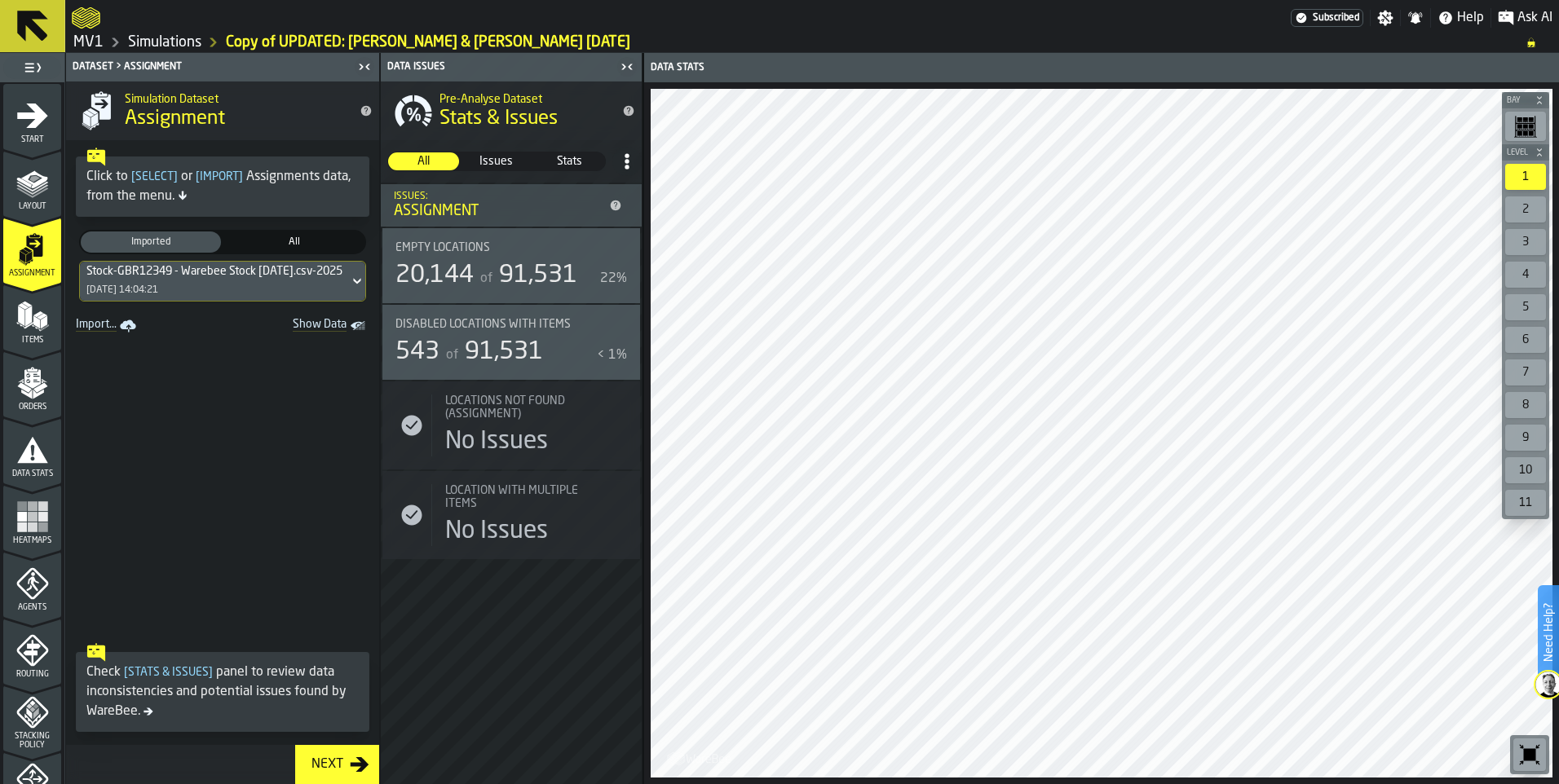
click at [95, 328] on link "Import..." at bounding box center [107, 325] width 77 height 22
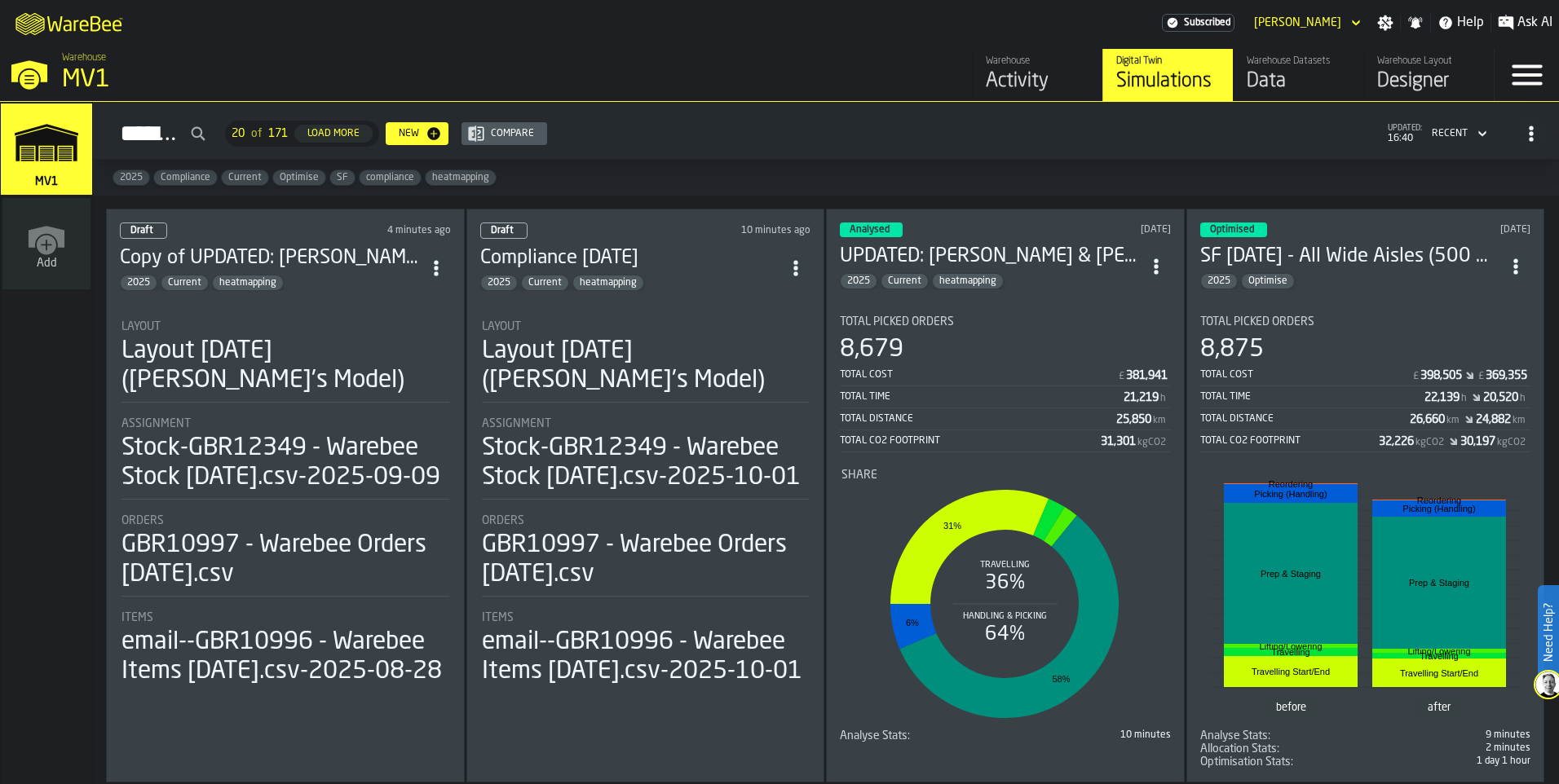
click at [189, 294] on div "Draft 4 minutes ago Copy of UPDATED: Gavin & Aaron 12/09/25 2025 Current heatma…" at bounding box center [285, 495] width 359 height 574
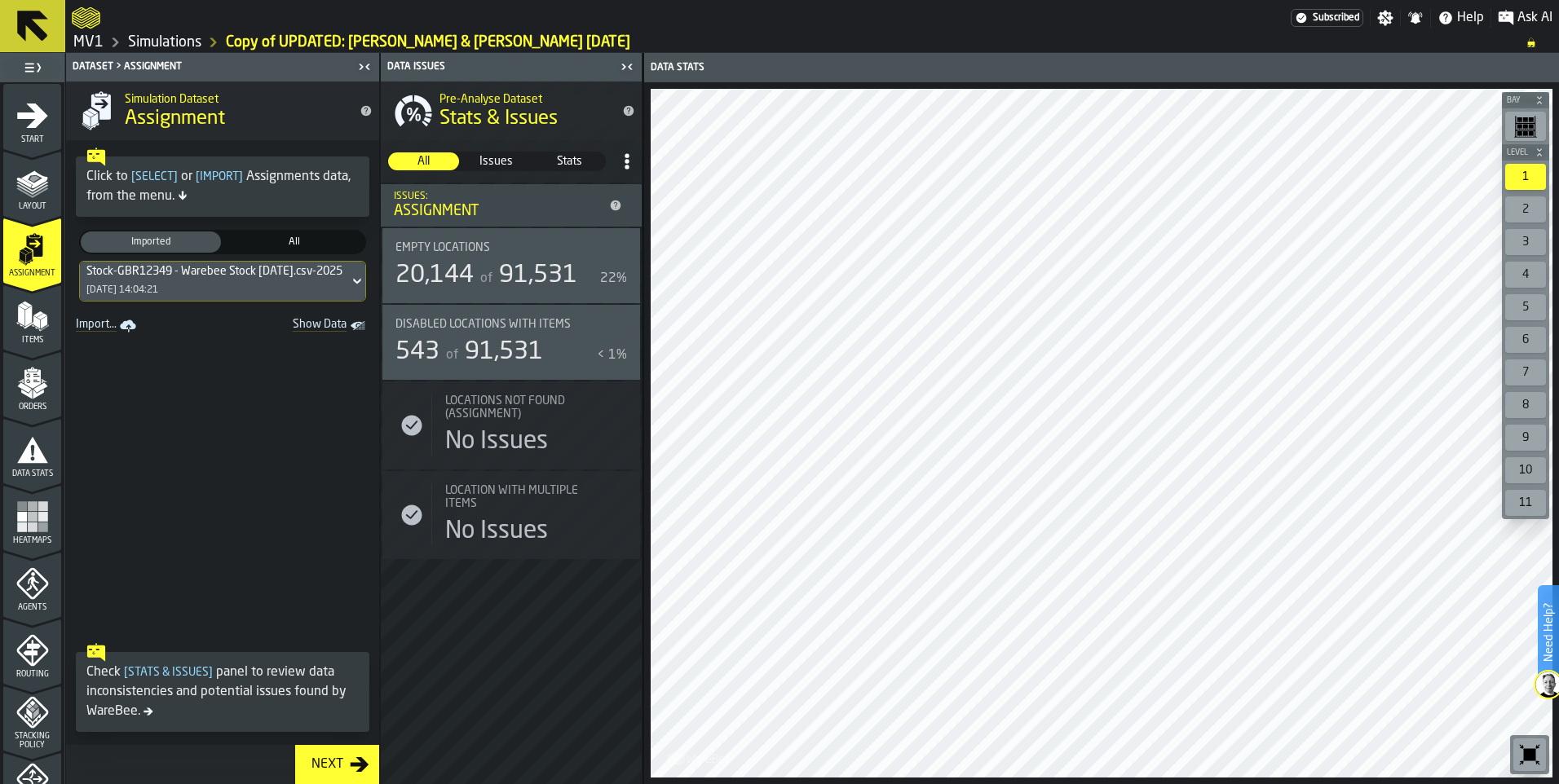
click at [491, 159] on span "Issues" at bounding box center [495, 160] width 69 height 17
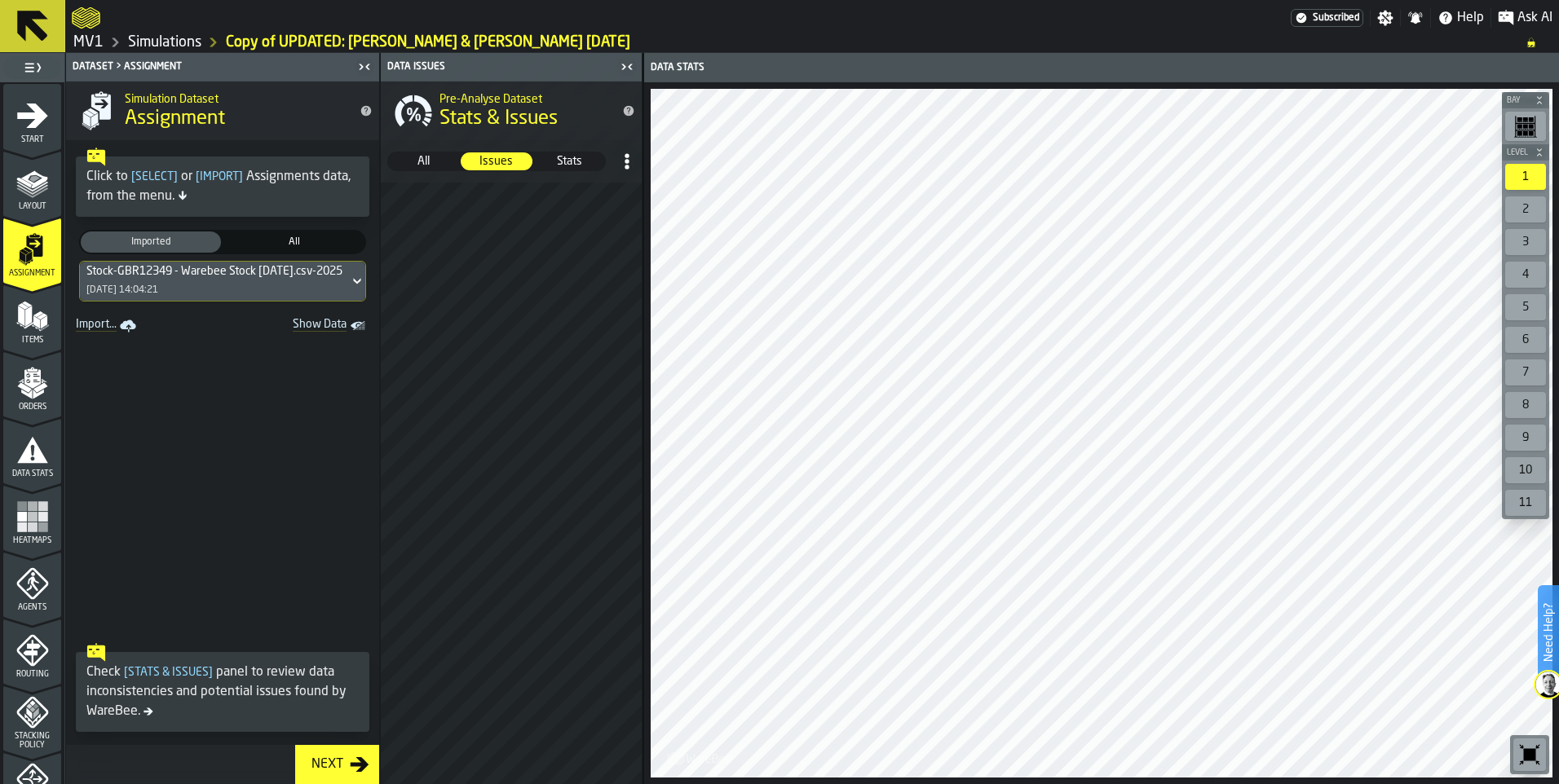
click at [310, 329] on span "Show Data" at bounding box center [291, 326] width 111 height 17
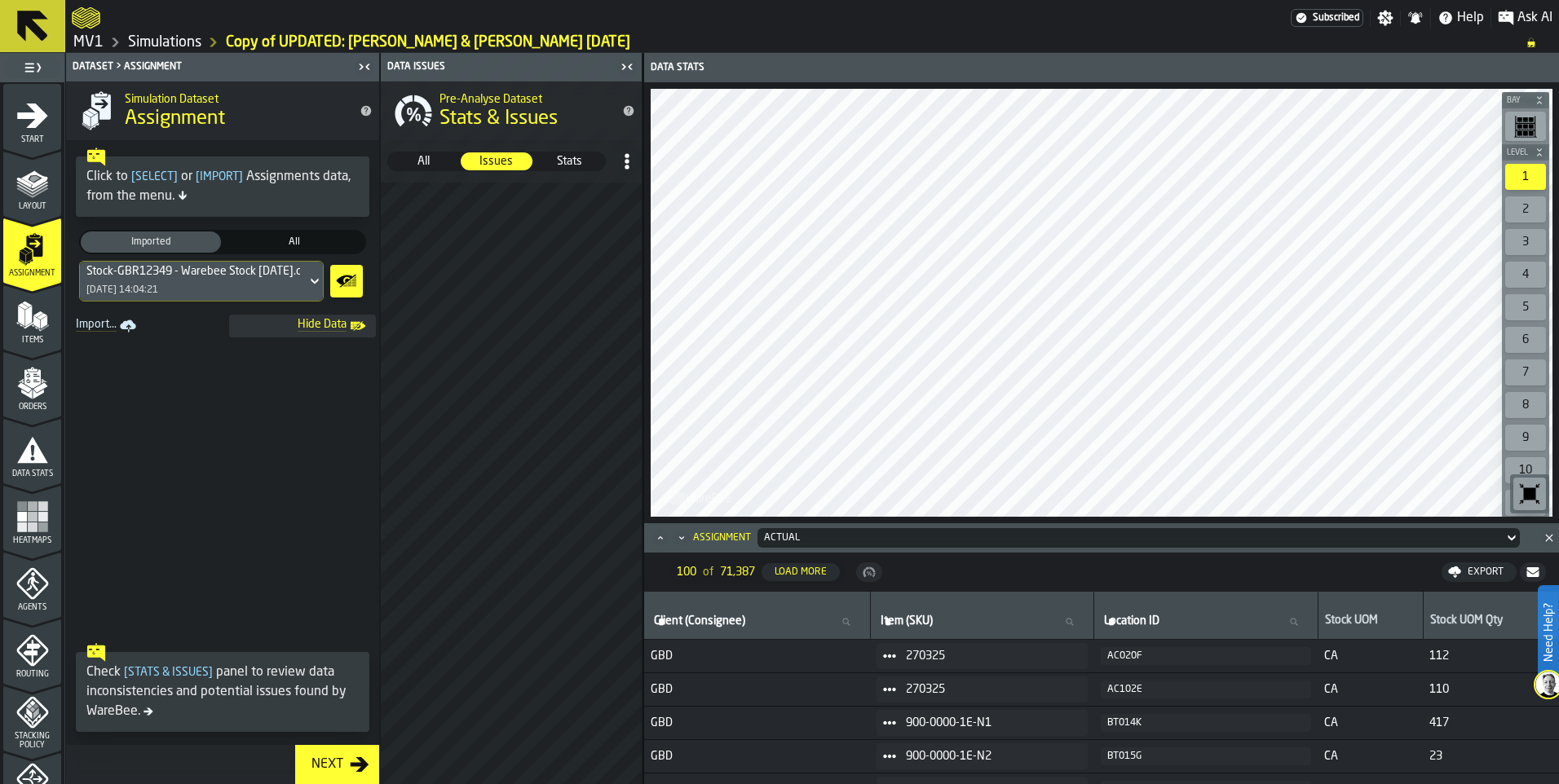
click at [313, 329] on span "Hide Data" at bounding box center [291, 326] width 111 height 17
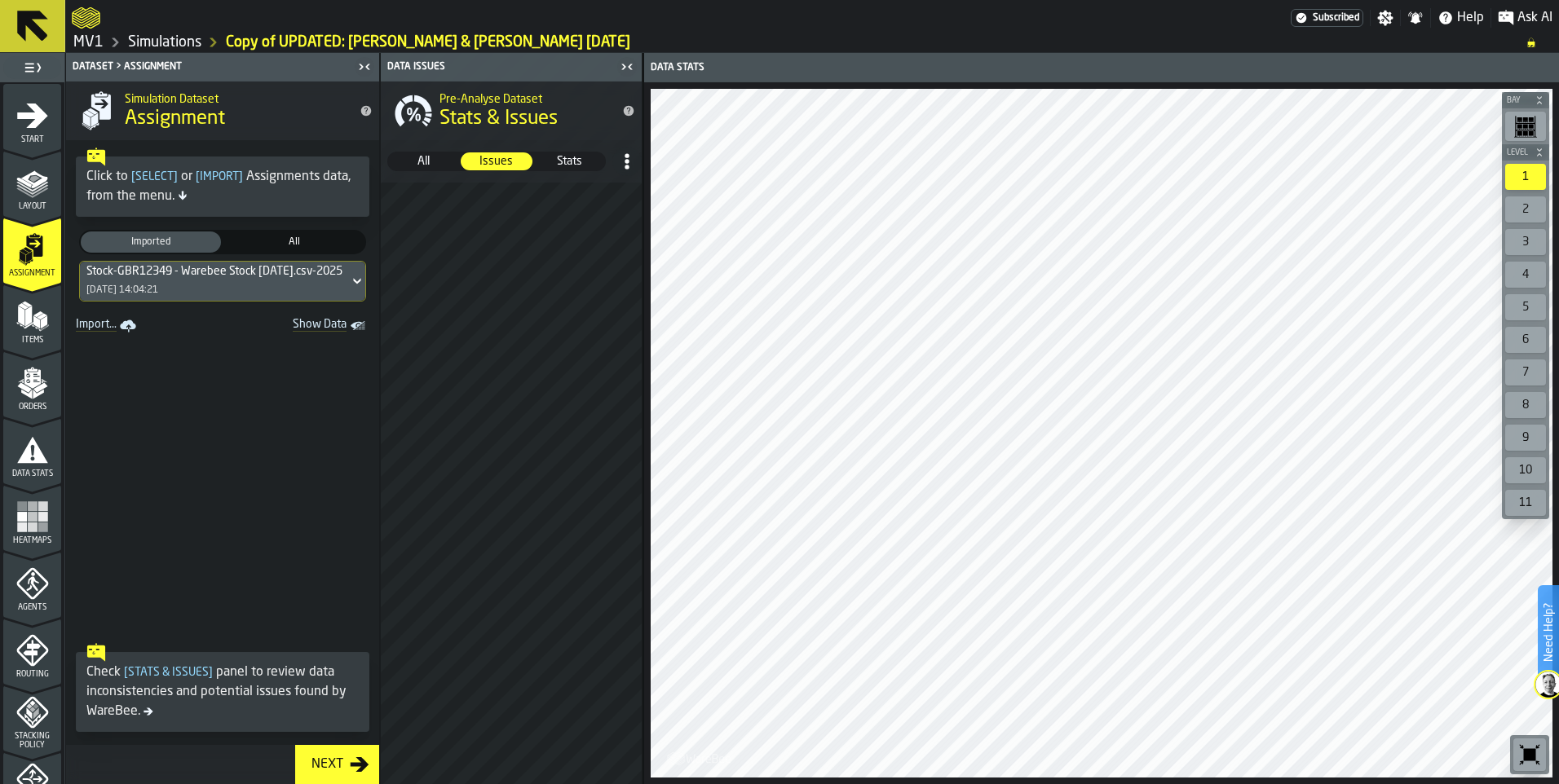
click at [353, 283] on icon at bounding box center [357, 281] width 8 height 6
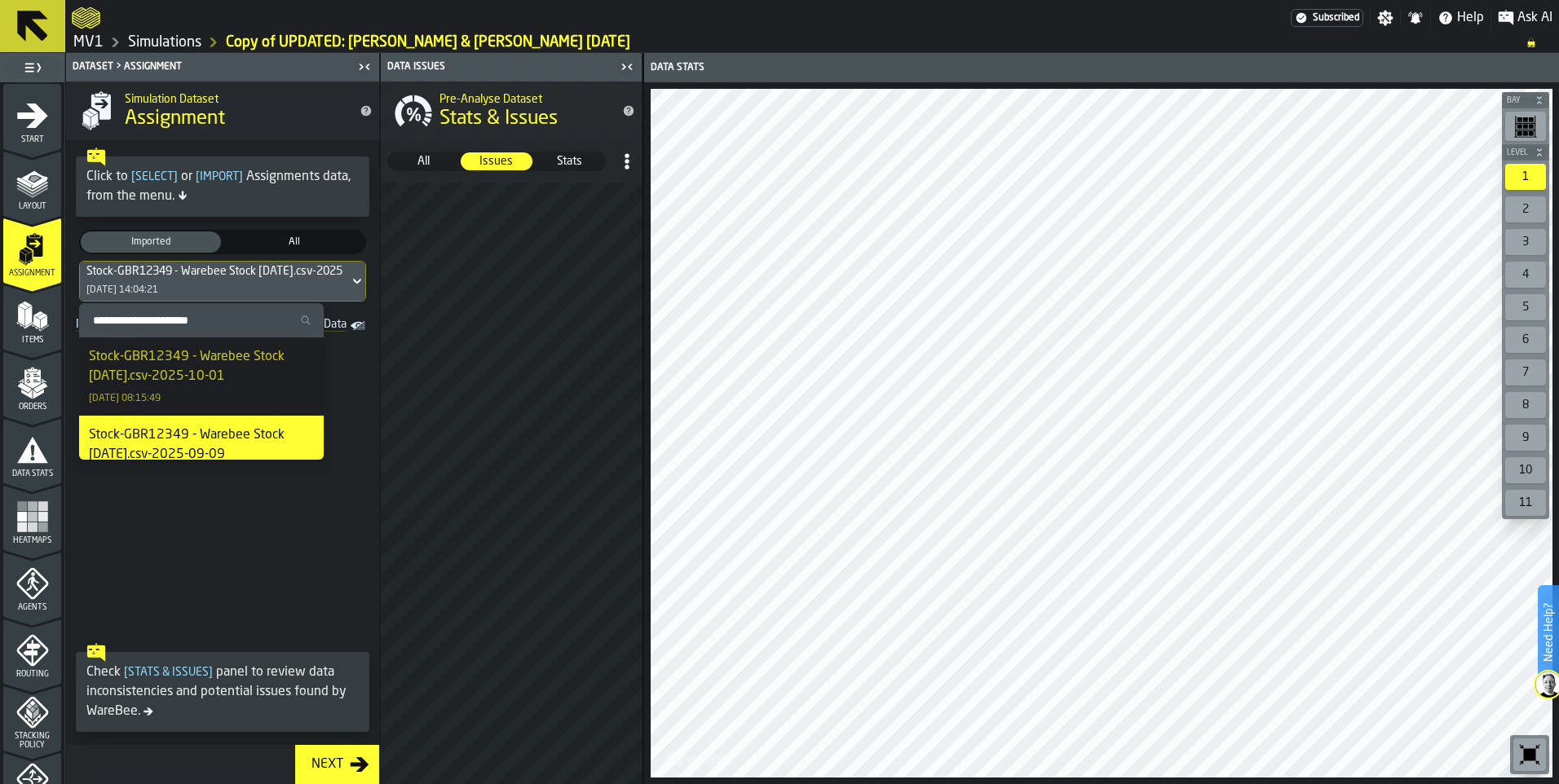
click at [233, 370] on div "Stock-GBR12349 - Warebee Stock [DATE].csv-2025-10-01" at bounding box center [200, 367] width 225 height 39
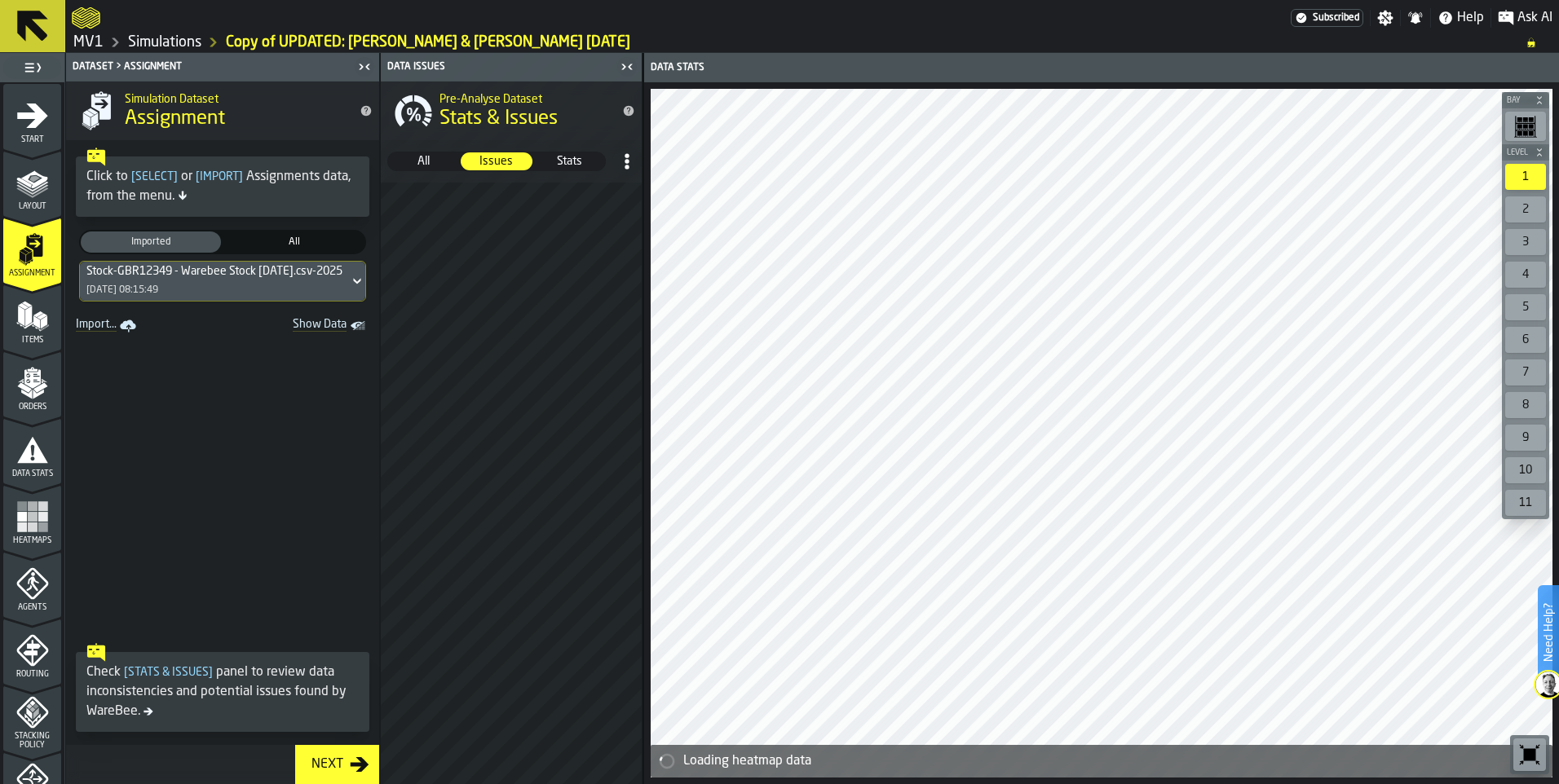
click at [353, 767] on icon "button-Next" at bounding box center [359, 765] width 19 height 19
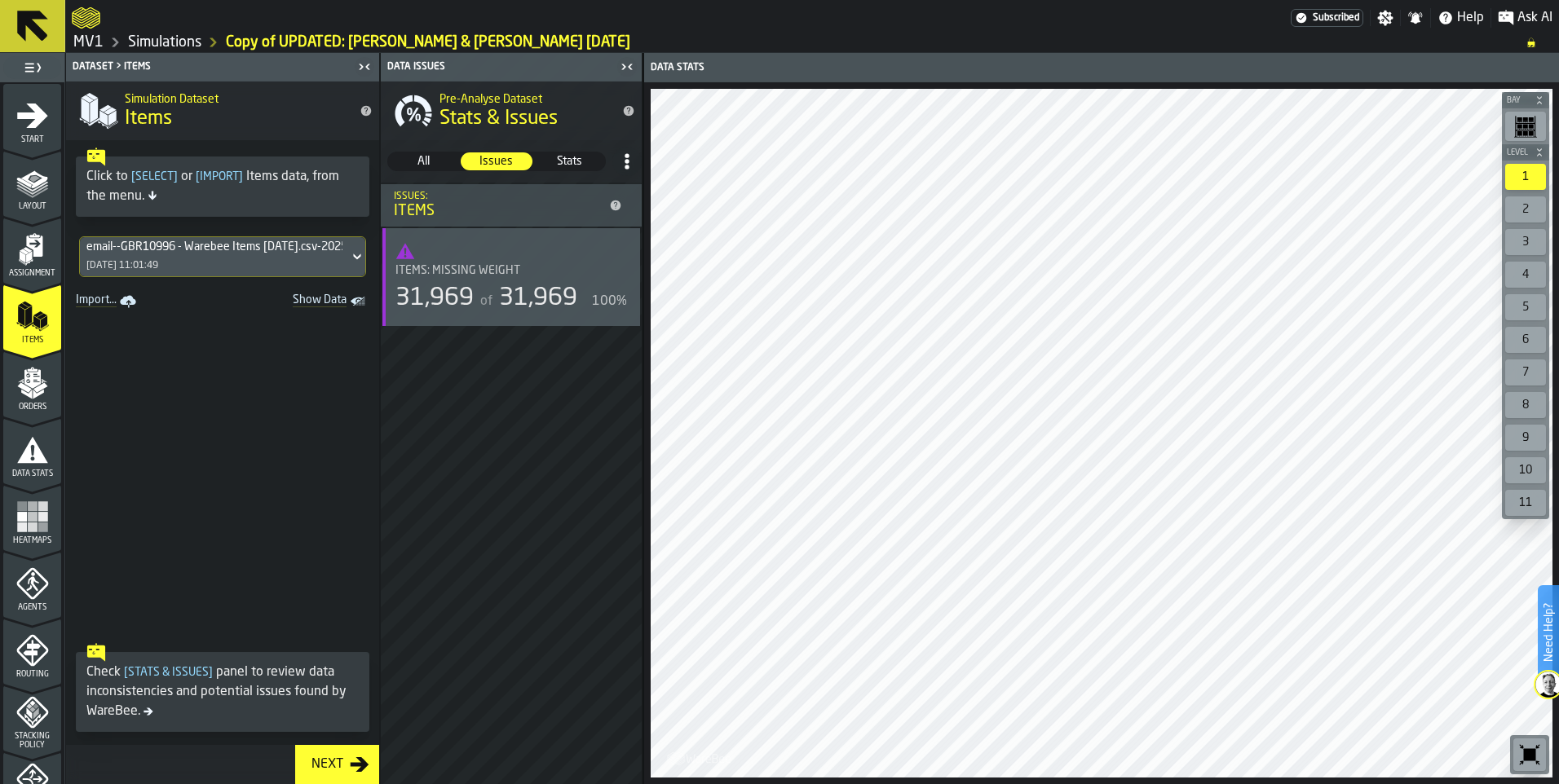
click at [349, 255] on icon at bounding box center [357, 257] width 17 height 19
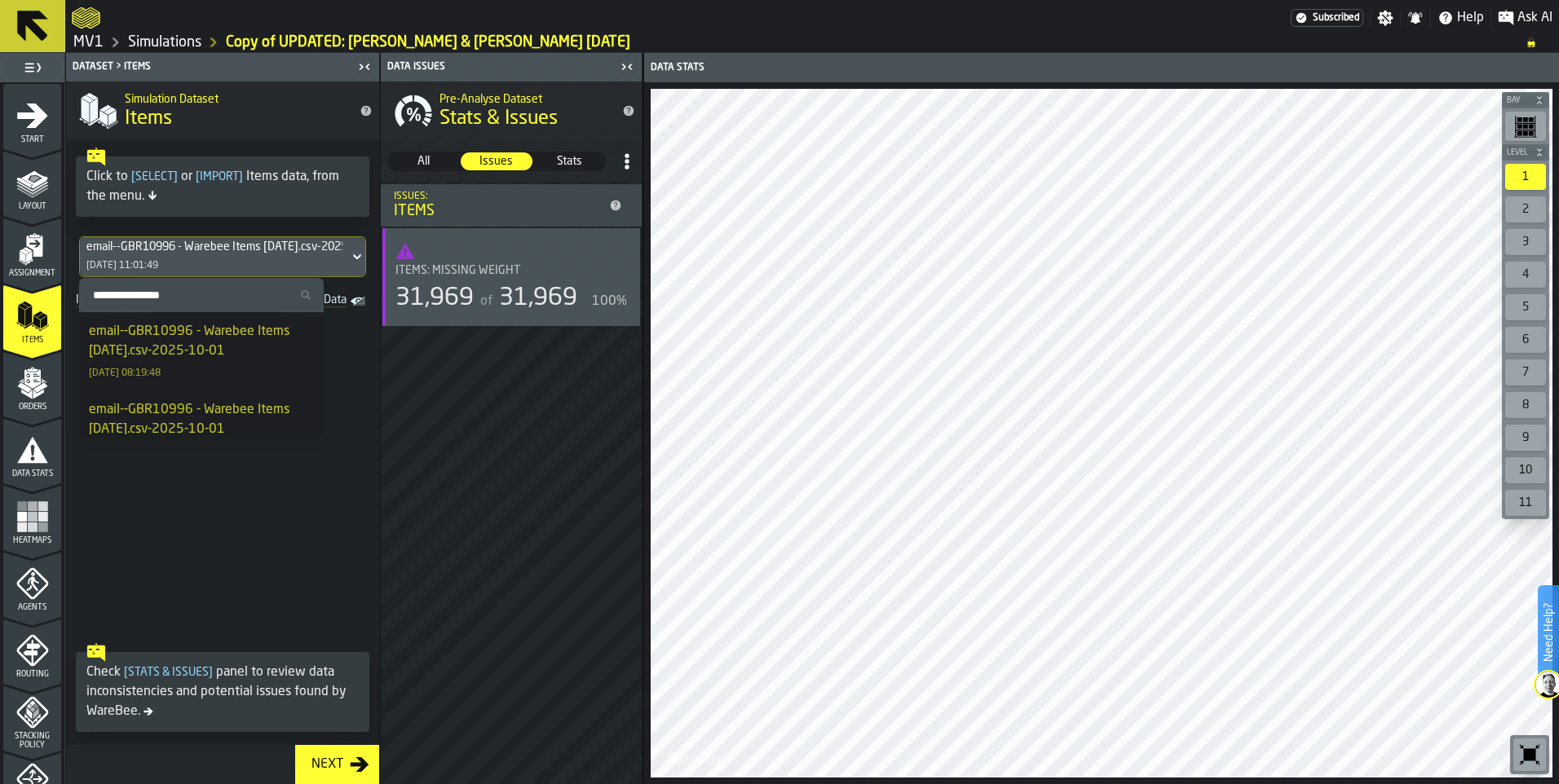
click at [261, 417] on div "email--GBR10996 - Warebee Items [DATE].csv-2025-10-01" at bounding box center [200, 419] width 225 height 39
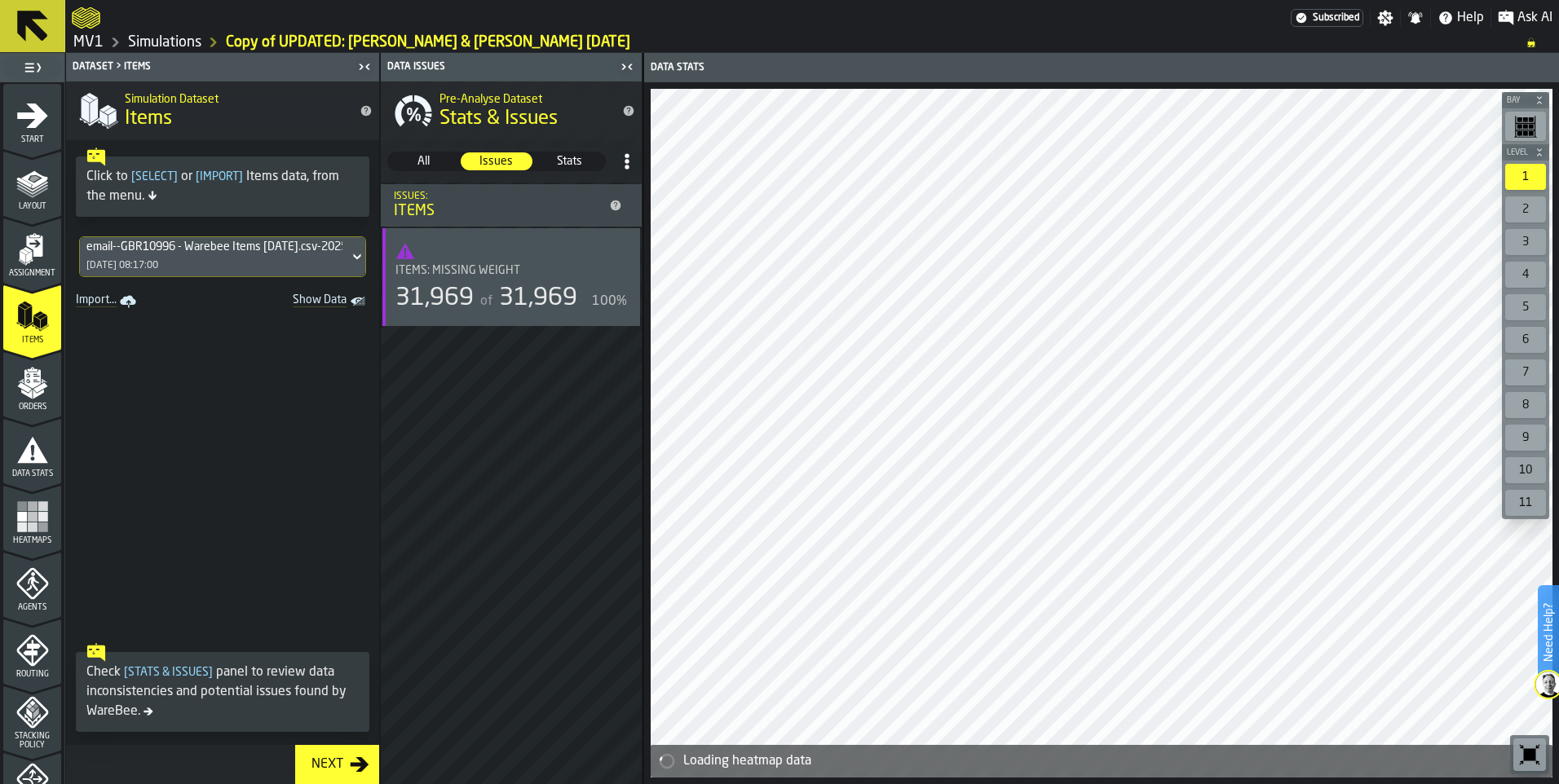
click at [317, 756] on div "Next" at bounding box center [327, 765] width 45 height 19
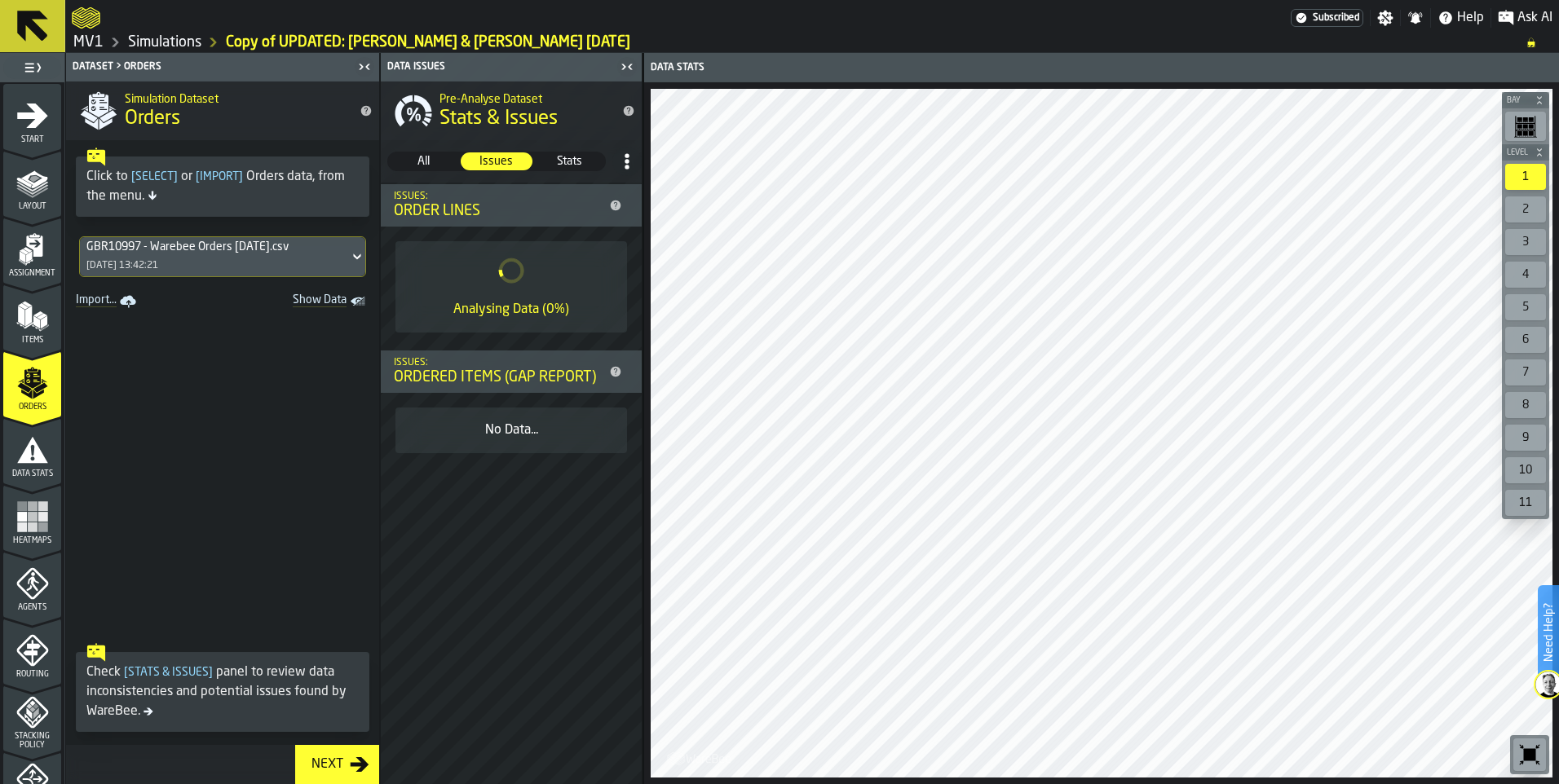
click at [349, 254] on icon at bounding box center [357, 257] width 17 height 19
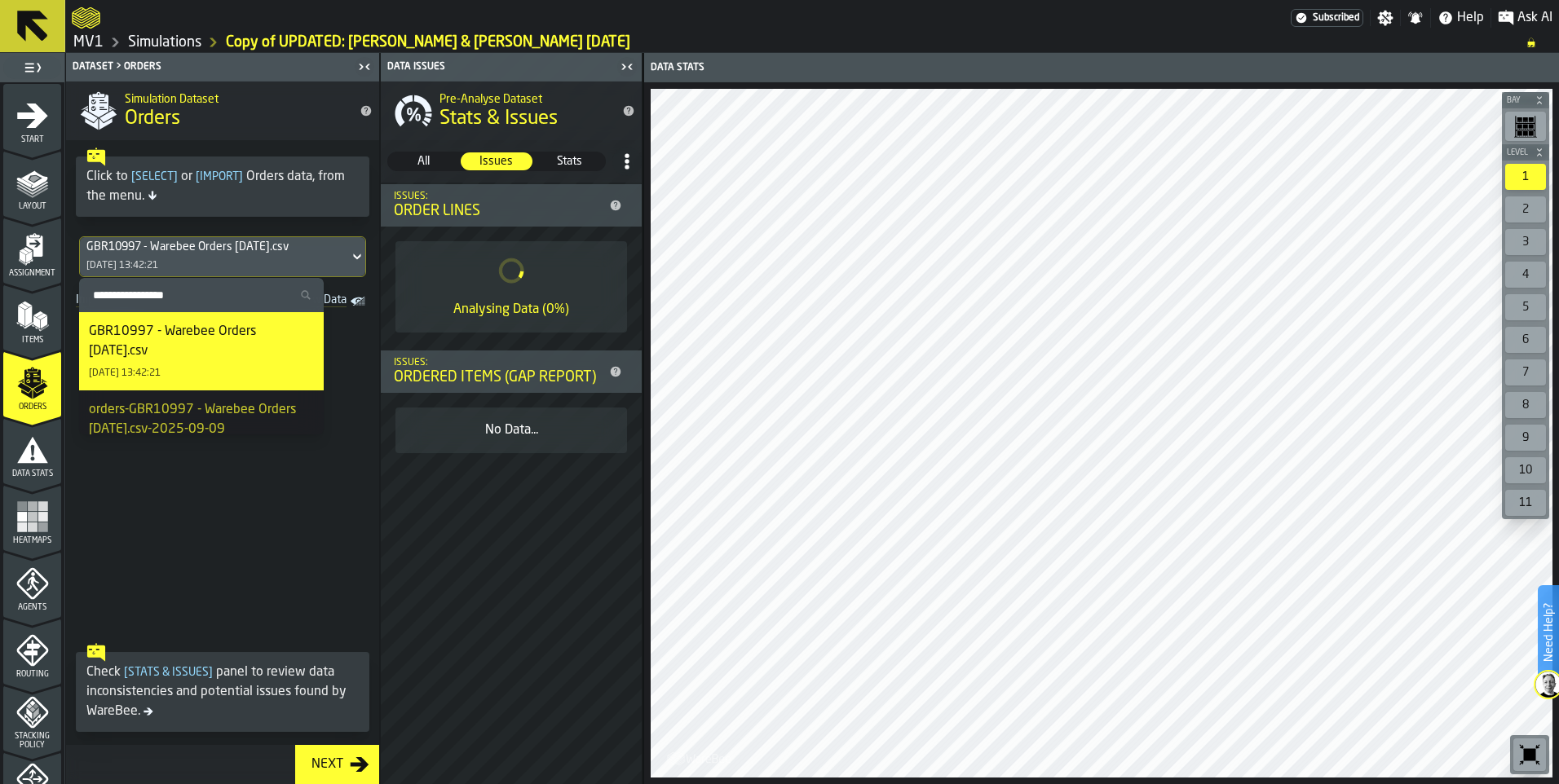
click at [344, 393] on span at bounding box center [223, 475] width 313 height 323
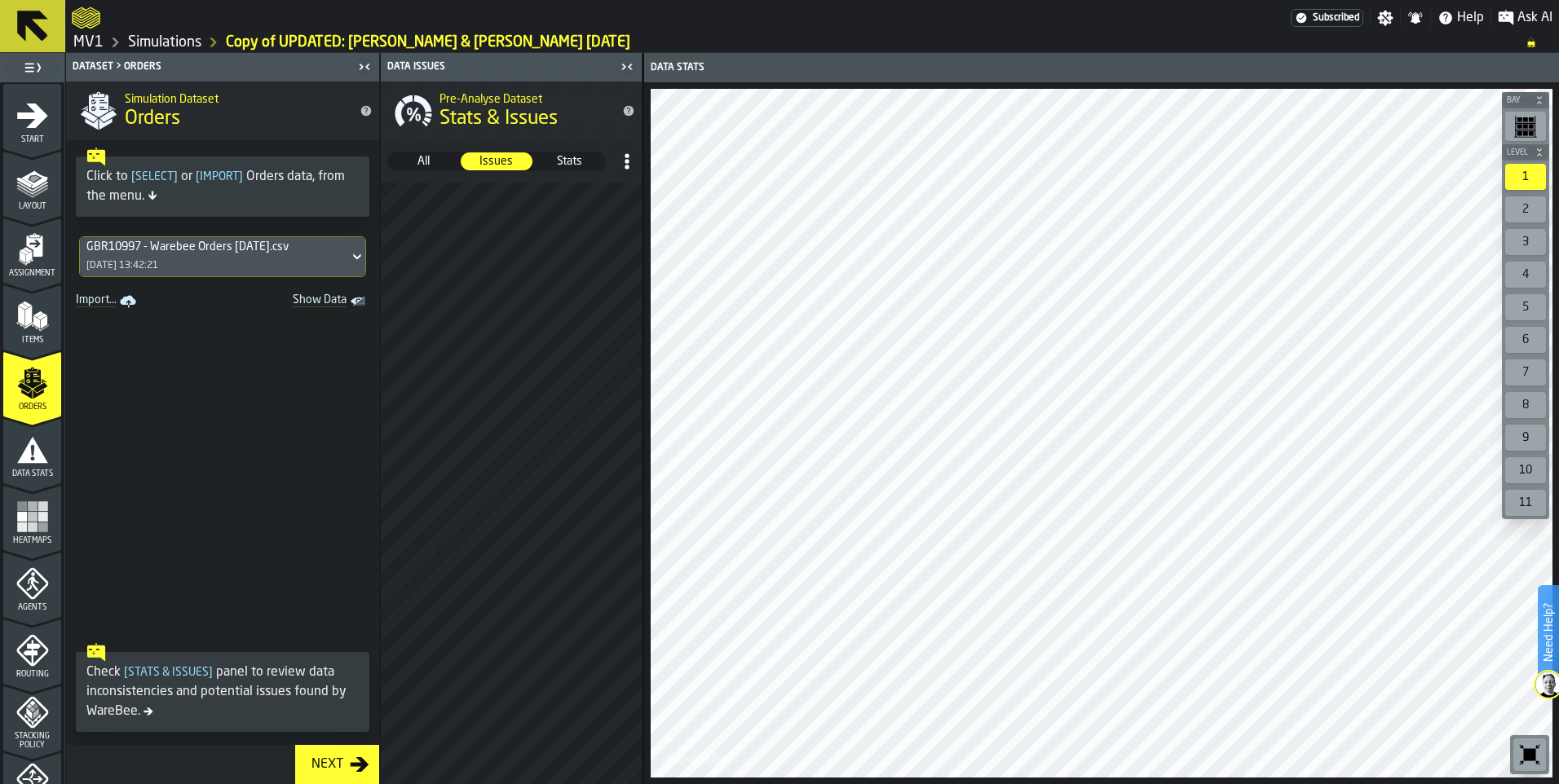
click at [213, 175] on span "[ Import ]" at bounding box center [219, 177] width 54 height 12
click at [98, 298] on link "Import..." at bounding box center [107, 301] width 77 height 22
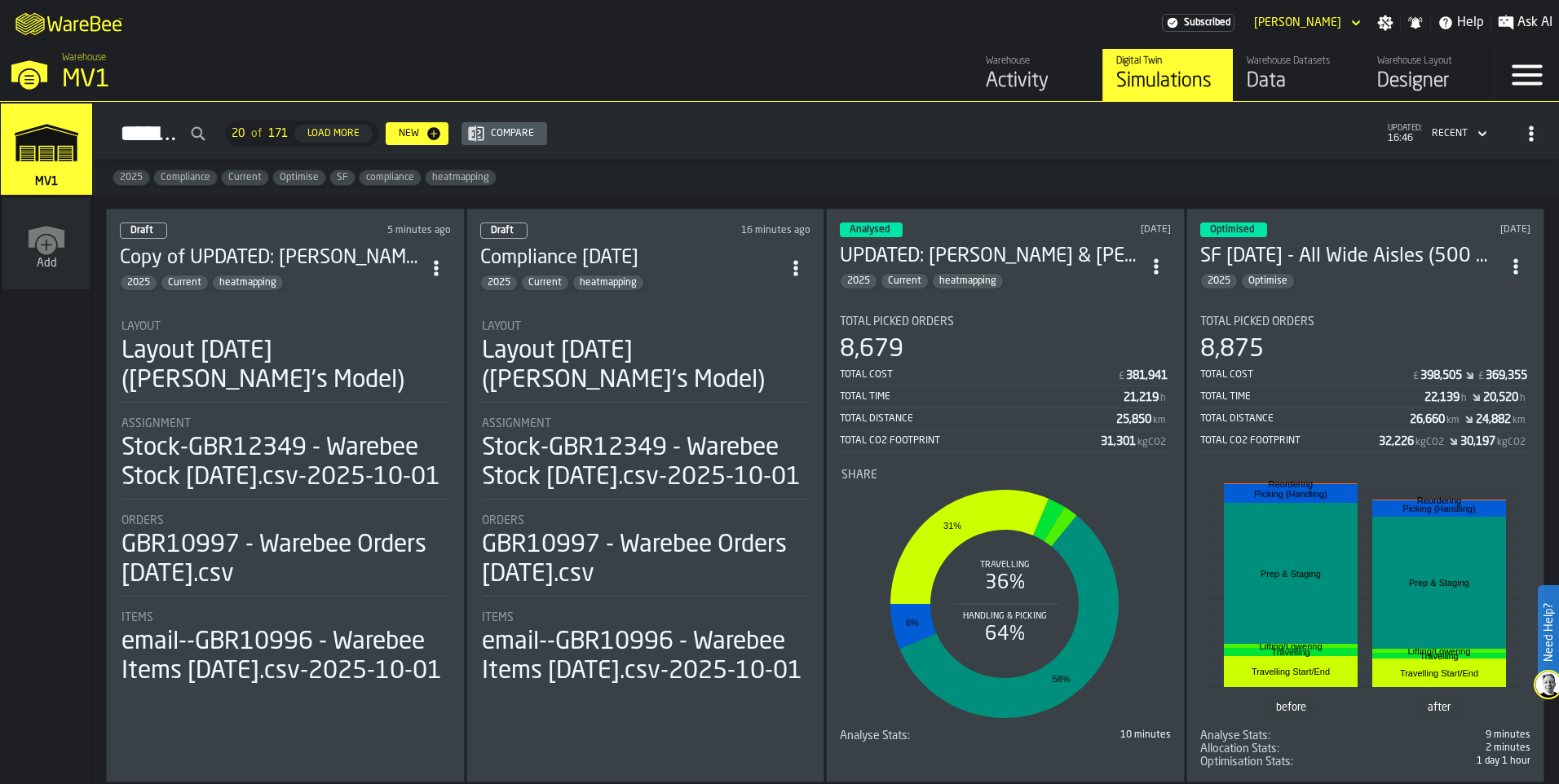
click at [1287, 79] on div "Data" at bounding box center [1298, 81] width 103 height 26
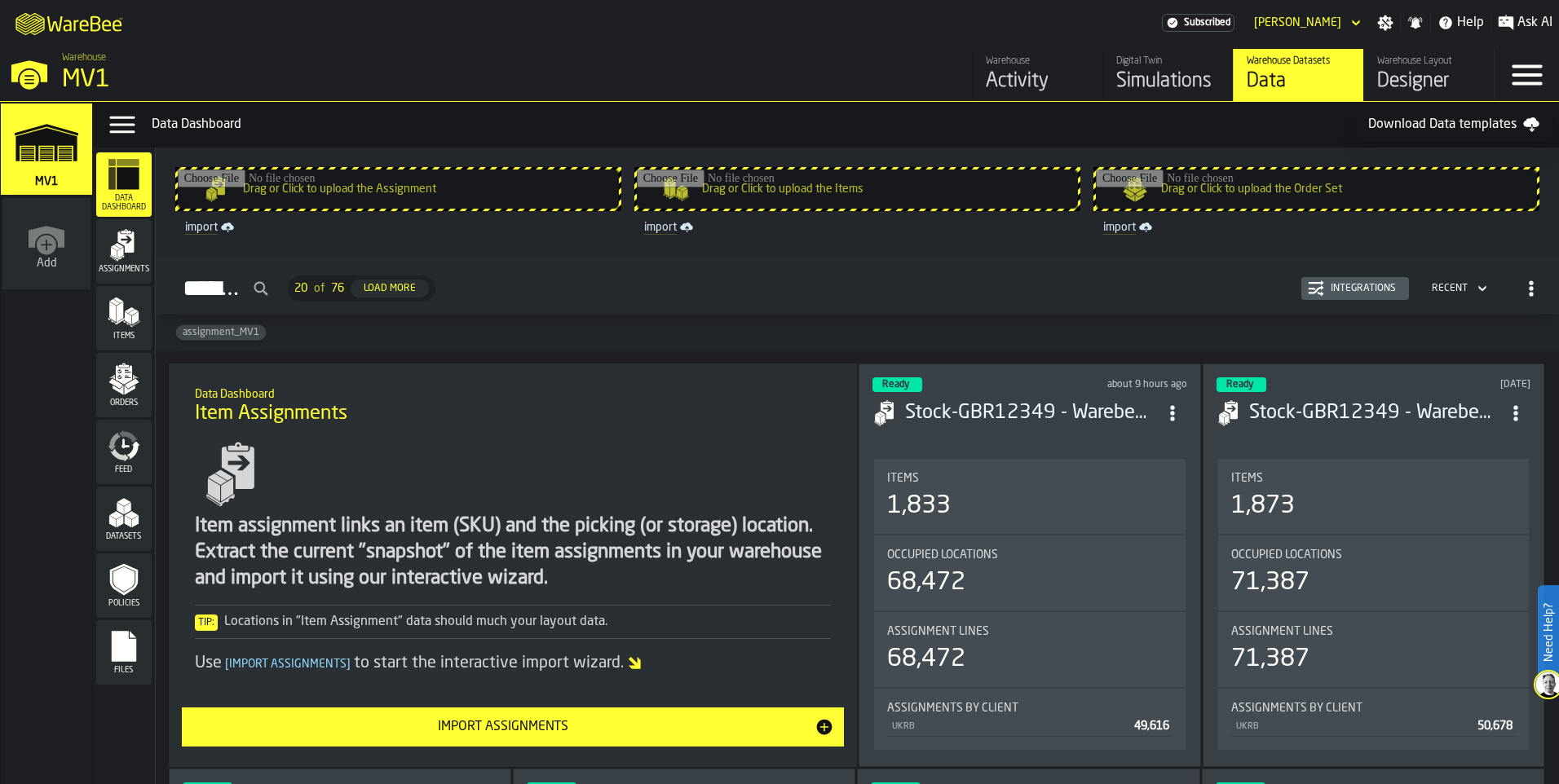
click at [1196, 193] on input "Drag or Click to upload the Order Set" at bounding box center [1316, 189] width 441 height 39
click at [118, 256] on polygon "menu Assignments" at bounding box center [121, 253] width 6 height 12
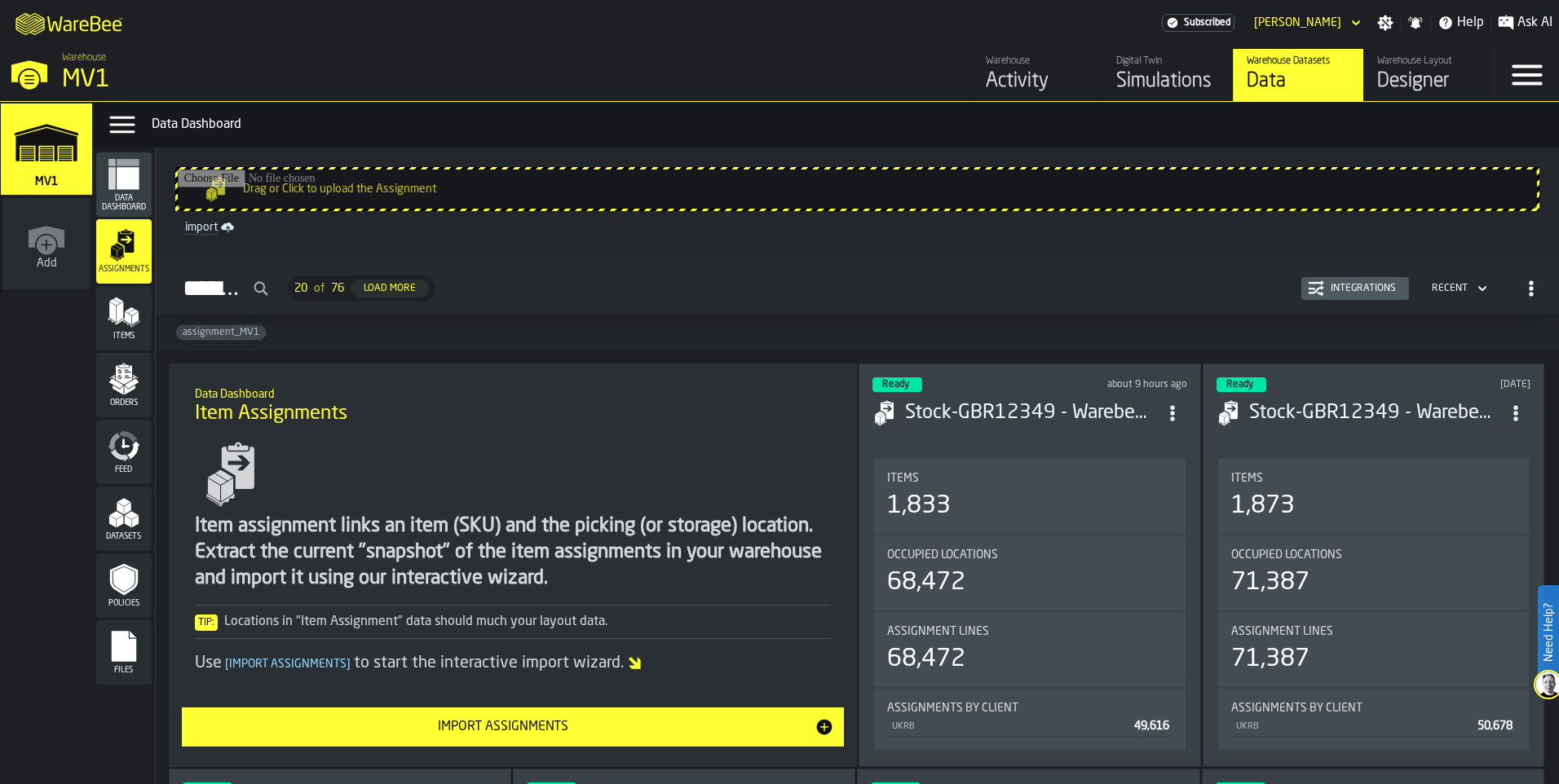
click at [132, 188] on icon "menu Data Dashboard" at bounding box center [127, 178] width 22 height 22
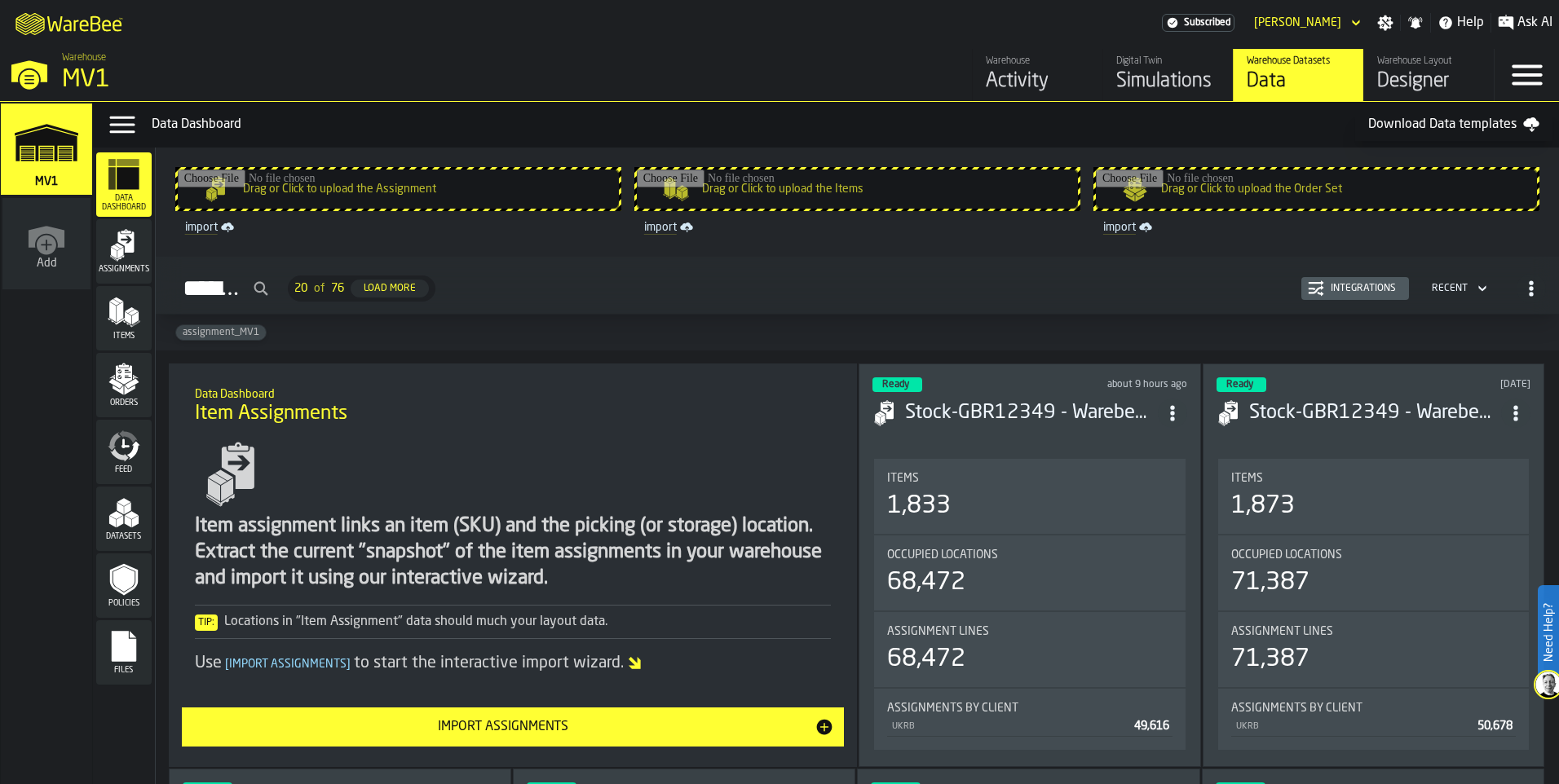
click at [727, 731] on div "Import Assignments" at bounding box center [503, 727] width 624 height 19
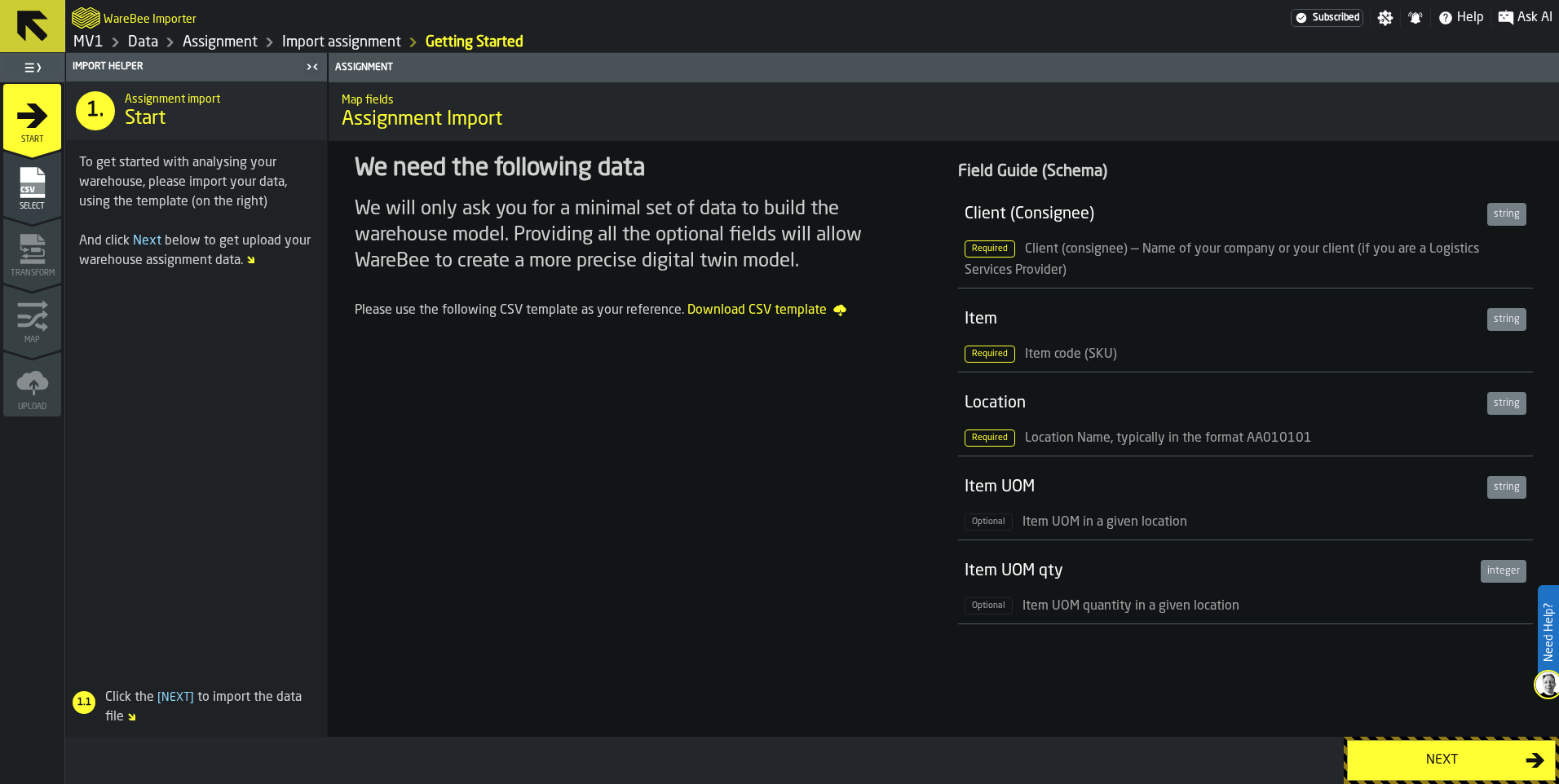
click at [370, 39] on link "Import assignment" at bounding box center [342, 42] width 119 height 18
click at [234, 38] on link "Assignment" at bounding box center [220, 42] width 75 height 18
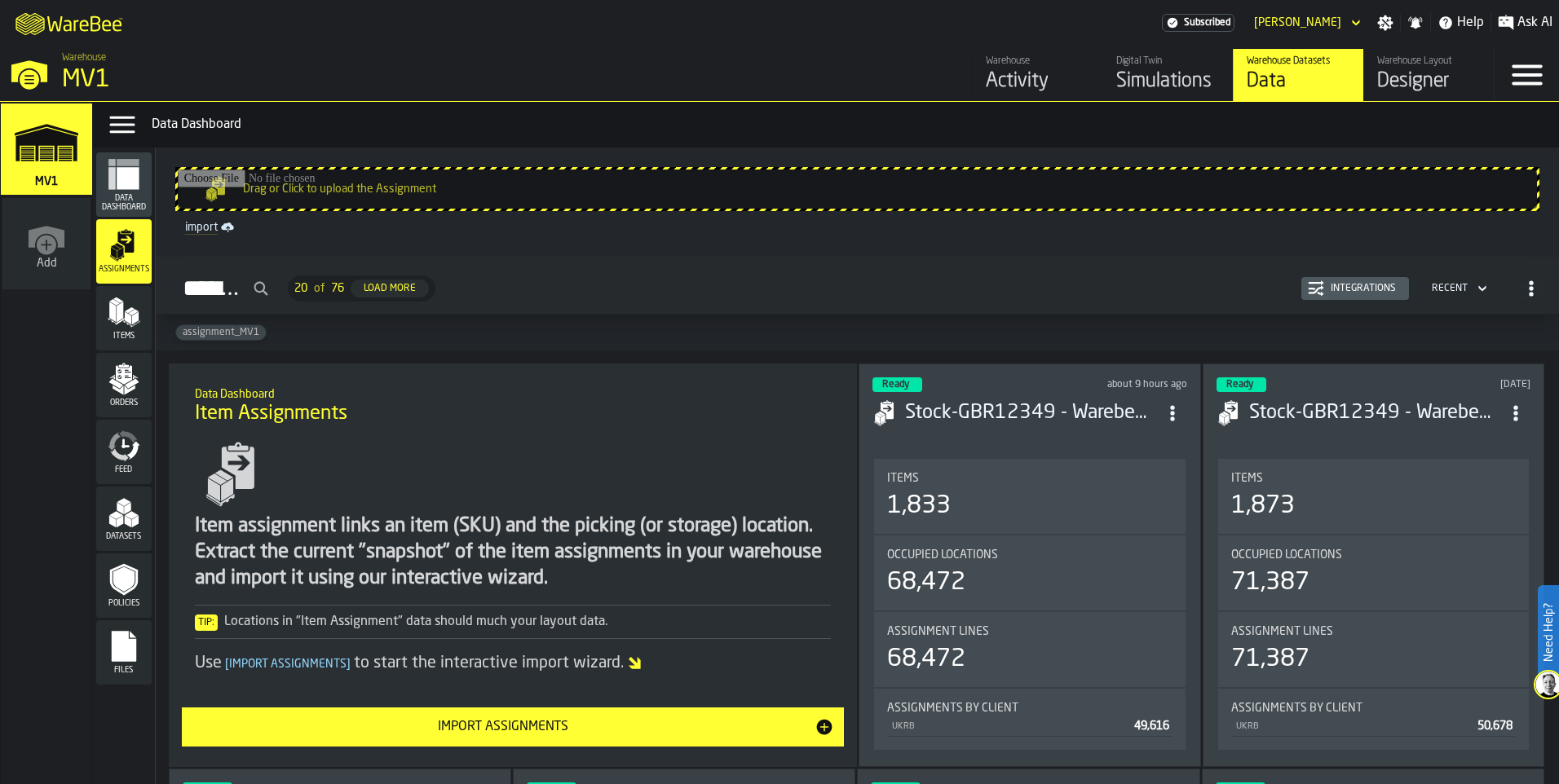
click at [115, 249] on polygon "menu Assignments" at bounding box center [116, 247] width 10 height 6
click at [254, 185] on input "Drag or Click to upload the Assignment" at bounding box center [857, 189] width 1360 height 39
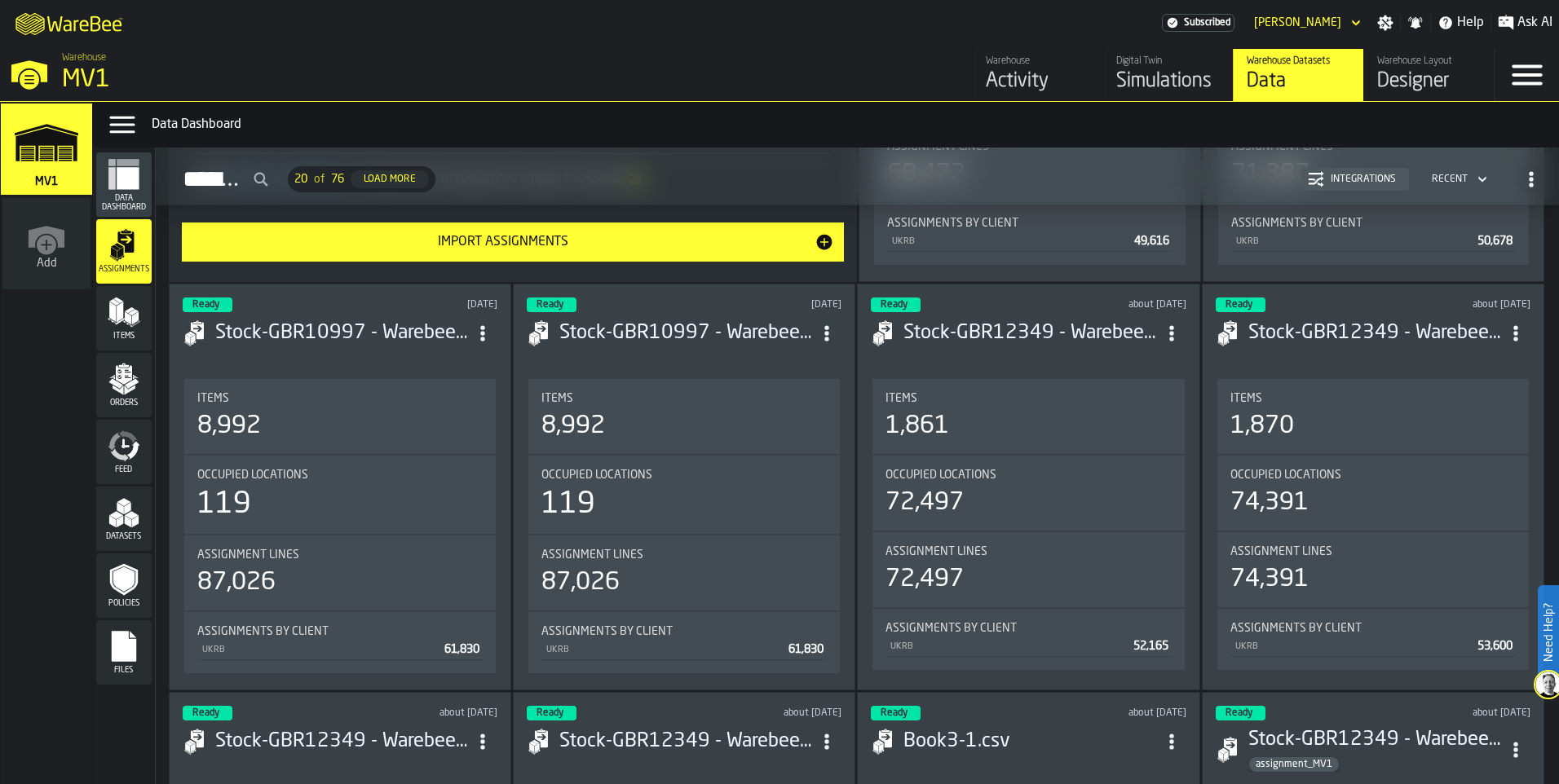
scroll to position [489, 0]
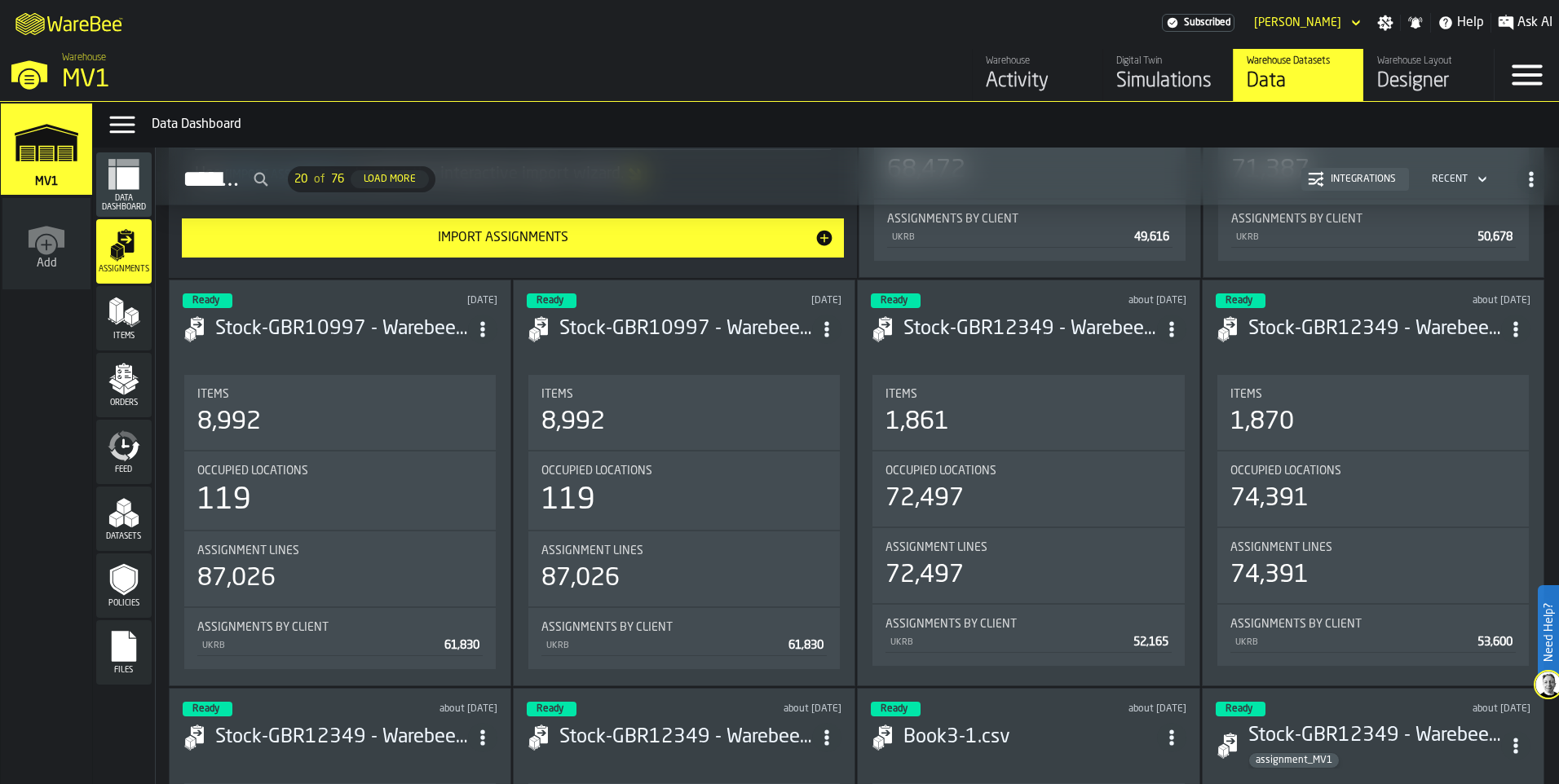
click at [1123, 86] on div "Simulations" at bounding box center [1168, 81] width 103 height 26
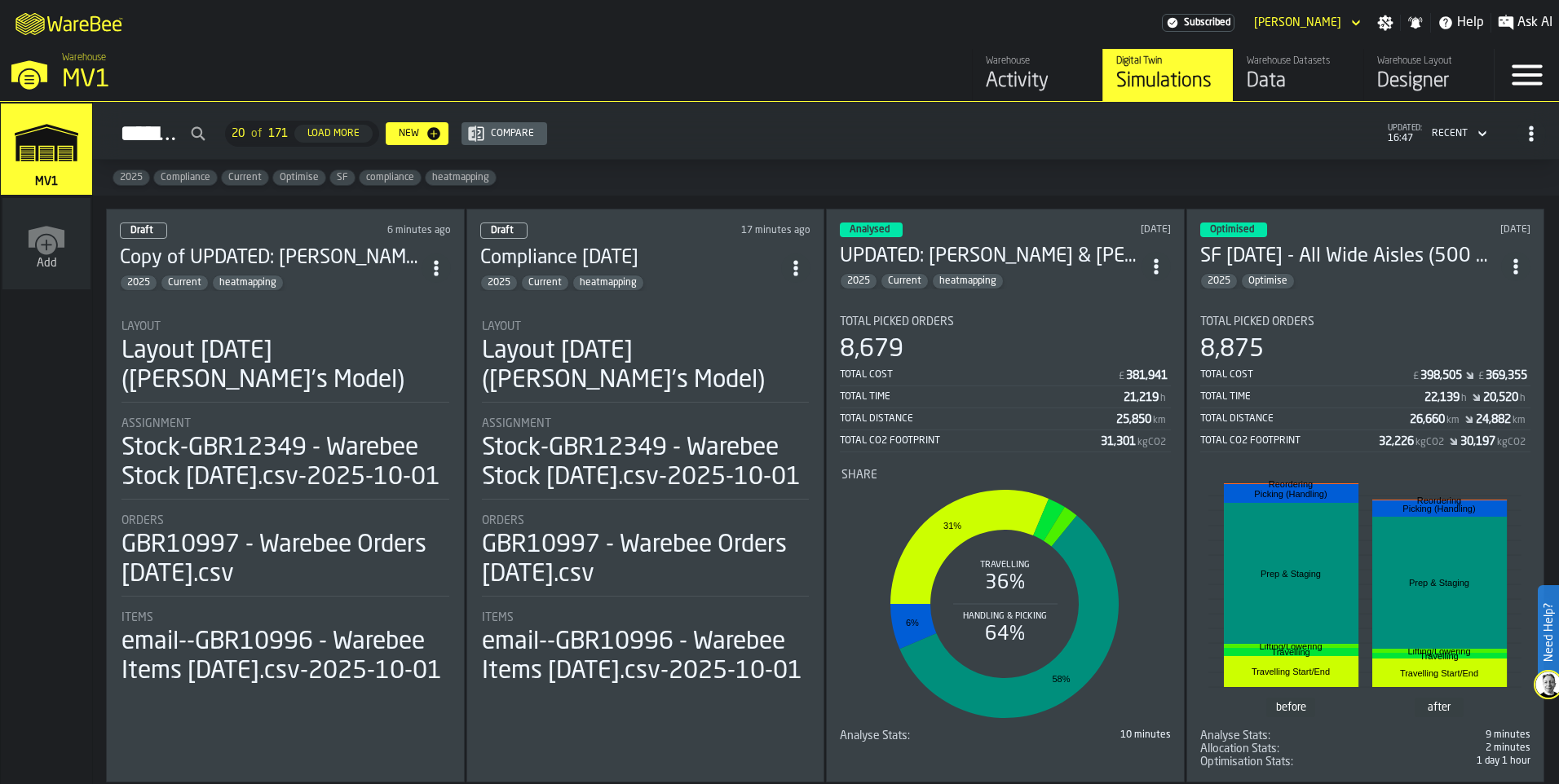
click at [251, 306] on li "Layout Layout [DATE] ([PERSON_NAME]'s Model) Assignment Stock-GBR12349 - Warebe…" at bounding box center [285, 496] width 331 height 382
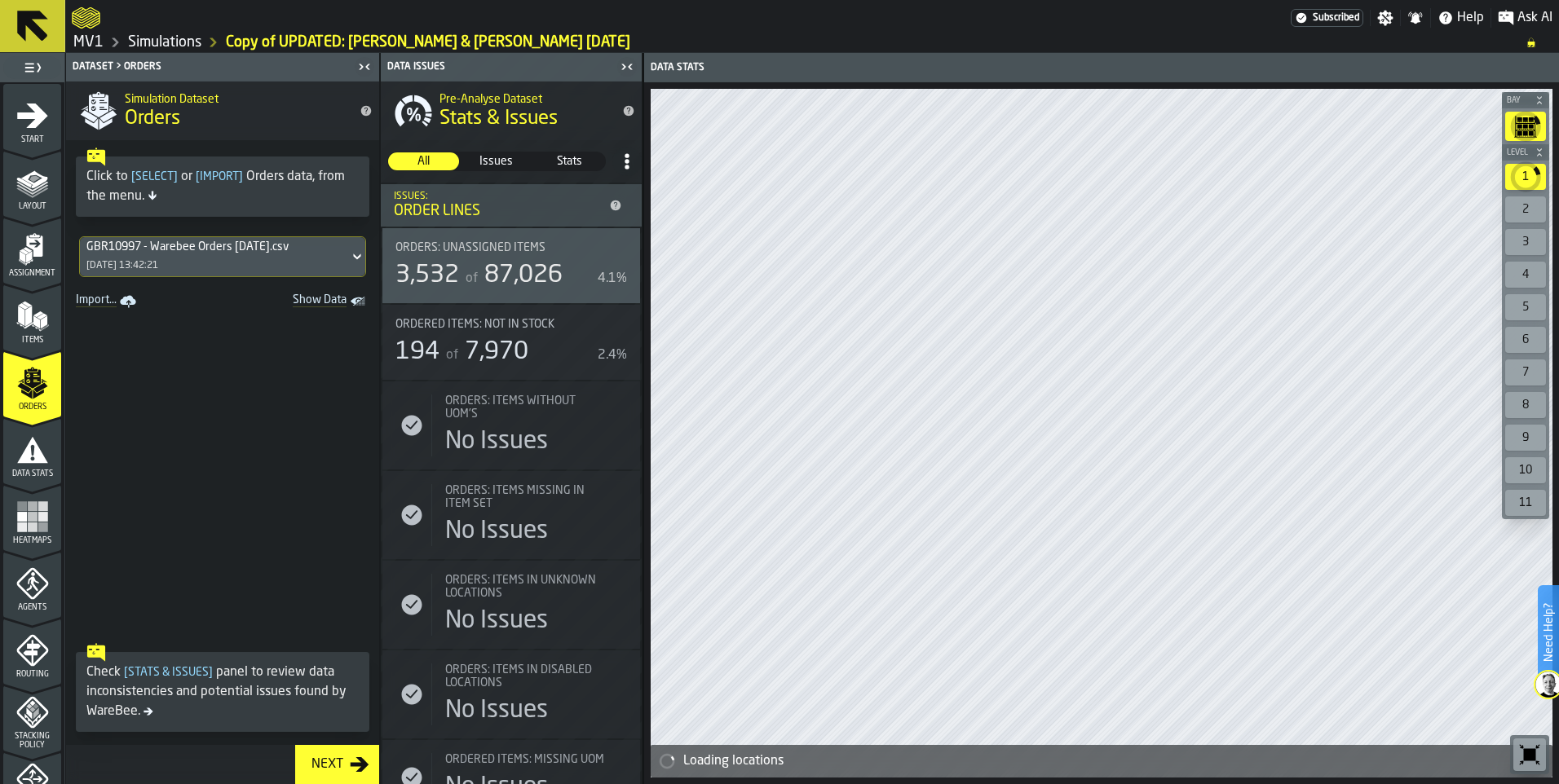
click at [349, 262] on icon at bounding box center [357, 257] width 17 height 19
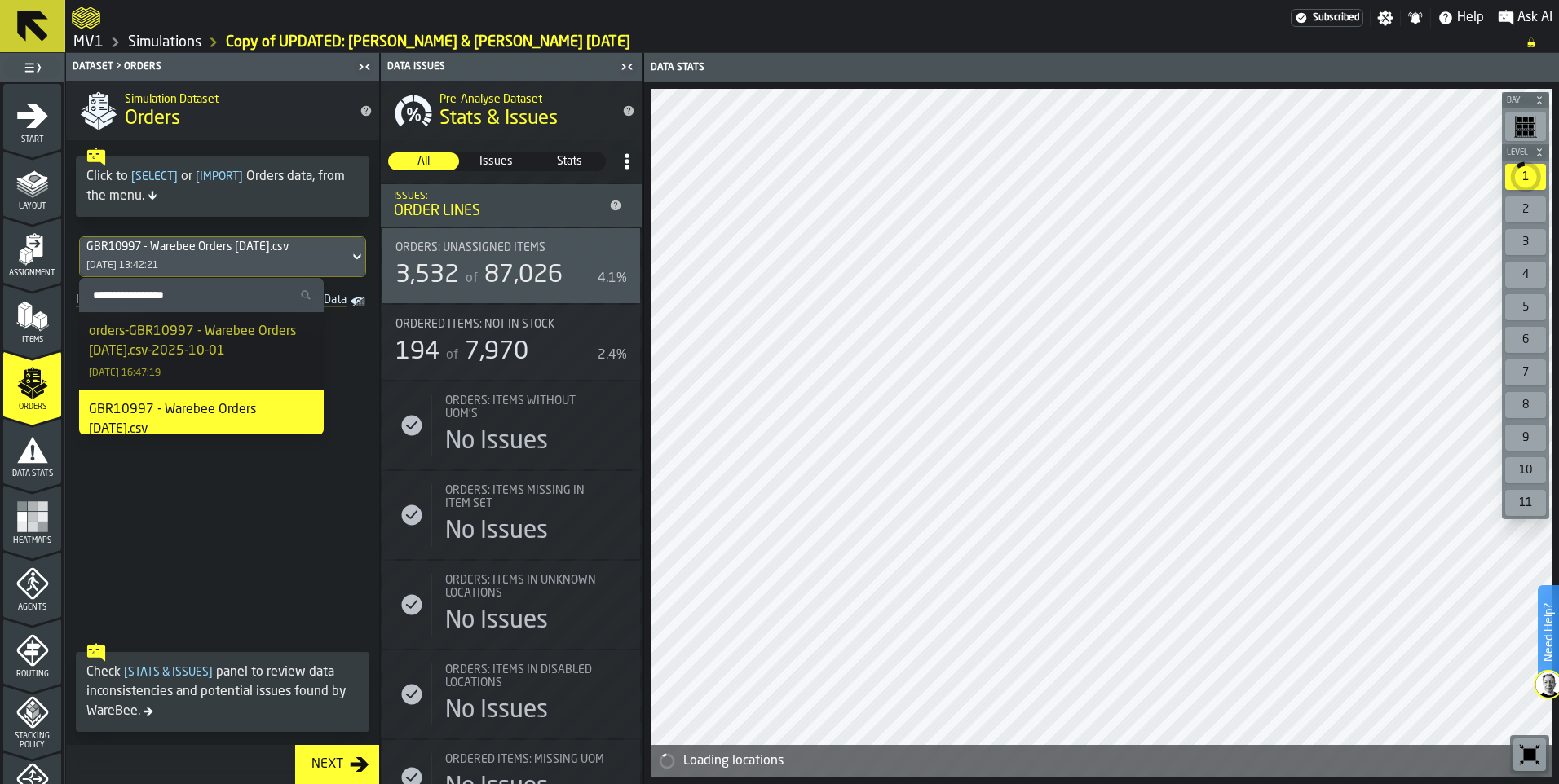
click at [263, 354] on div "orders-GBR10997 - Warebee Orders [DATE].csv-2025-10-01" at bounding box center [200, 341] width 225 height 39
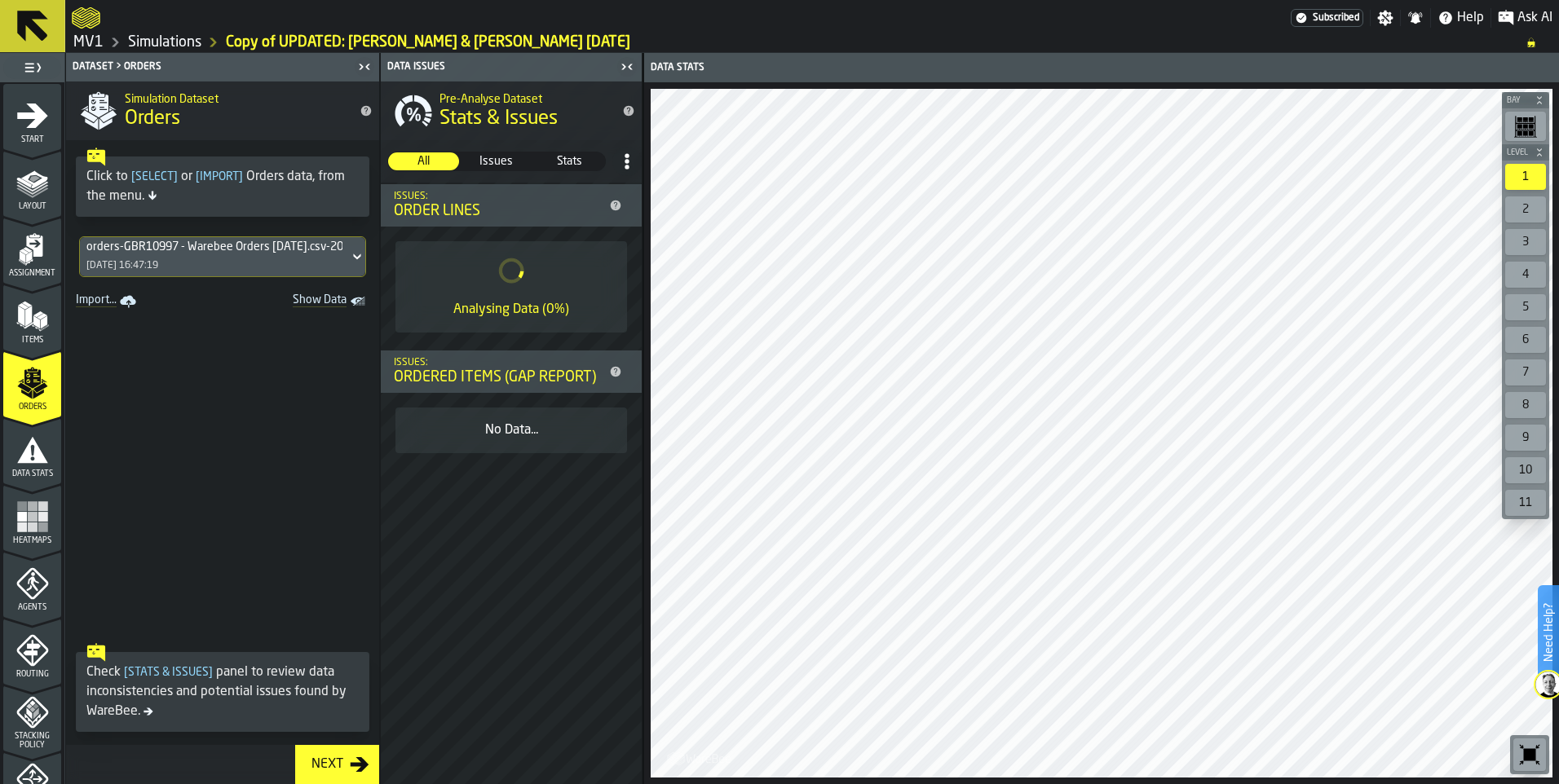
click at [340, 758] on div "Next" at bounding box center [327, 765] width 45 height 19
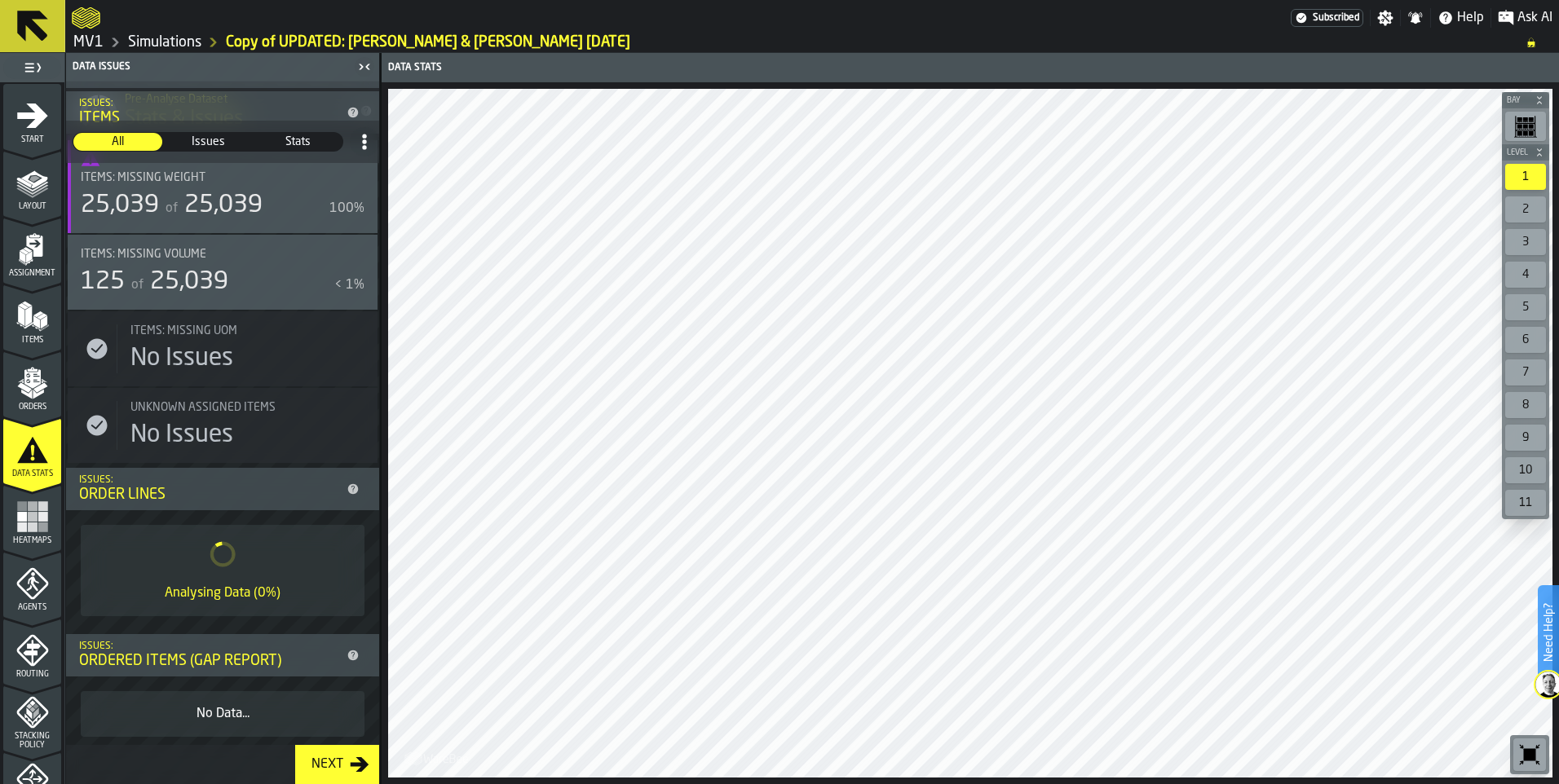
scroll to position [583, 0]
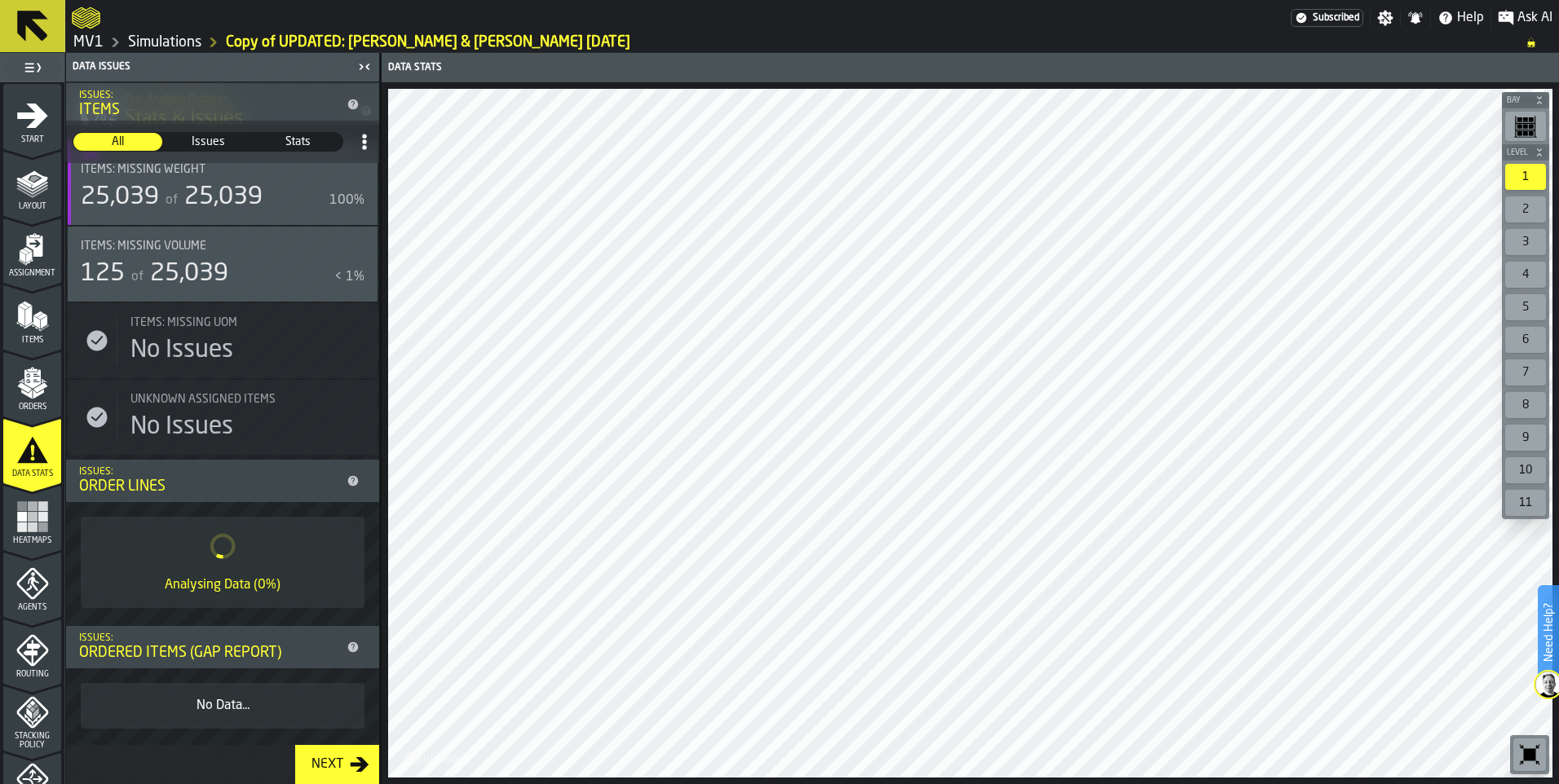
click at [323, 770] on div "Next" at bounding box center [327, 765] width 45 height 19
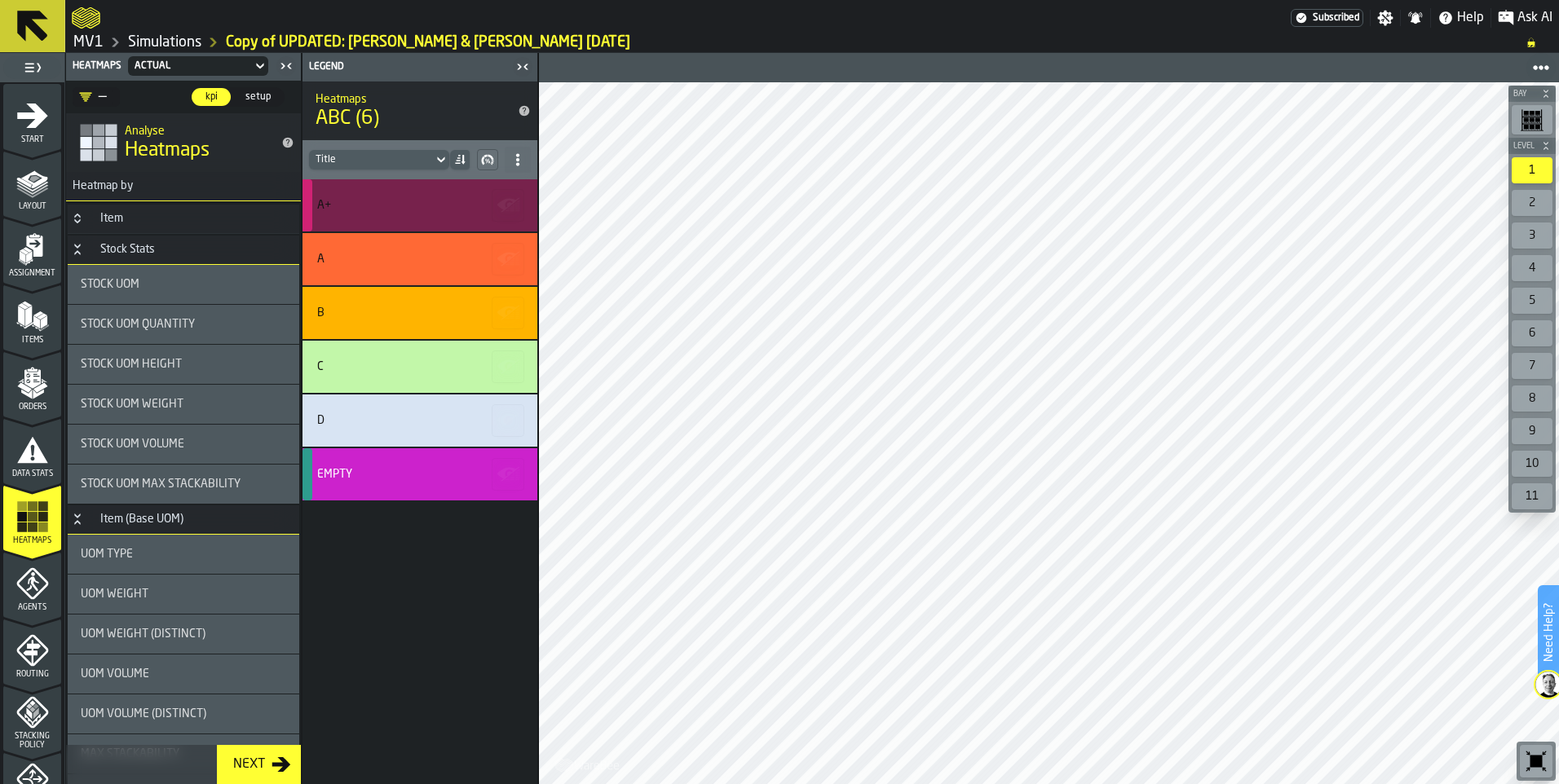
click at [389, 194] on div "A+" at bounding box center [419, 205] width 235 height 53
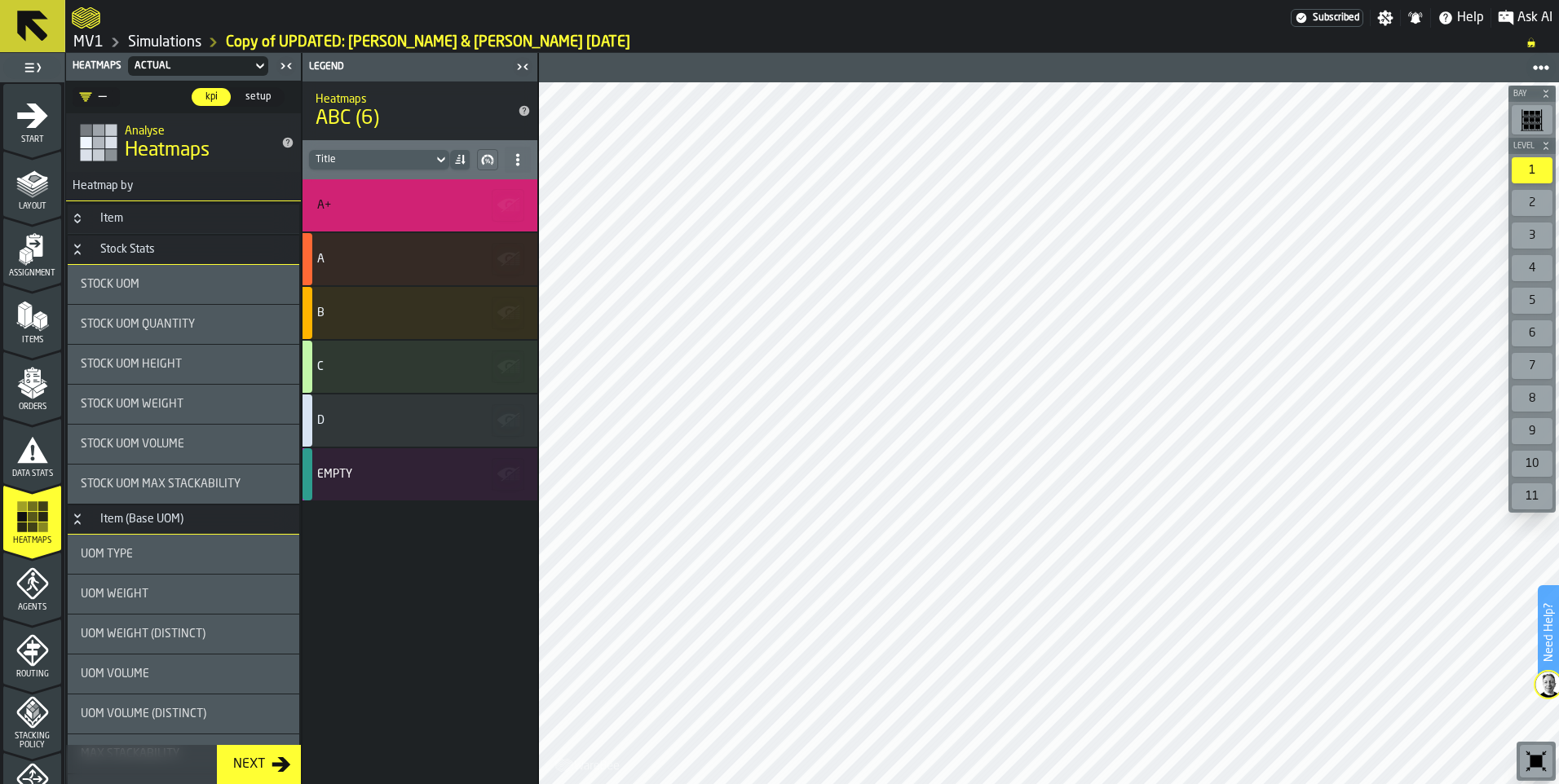
click at [258, 97] on span "setup" at bounding box center [257, 96] width 38 height 15
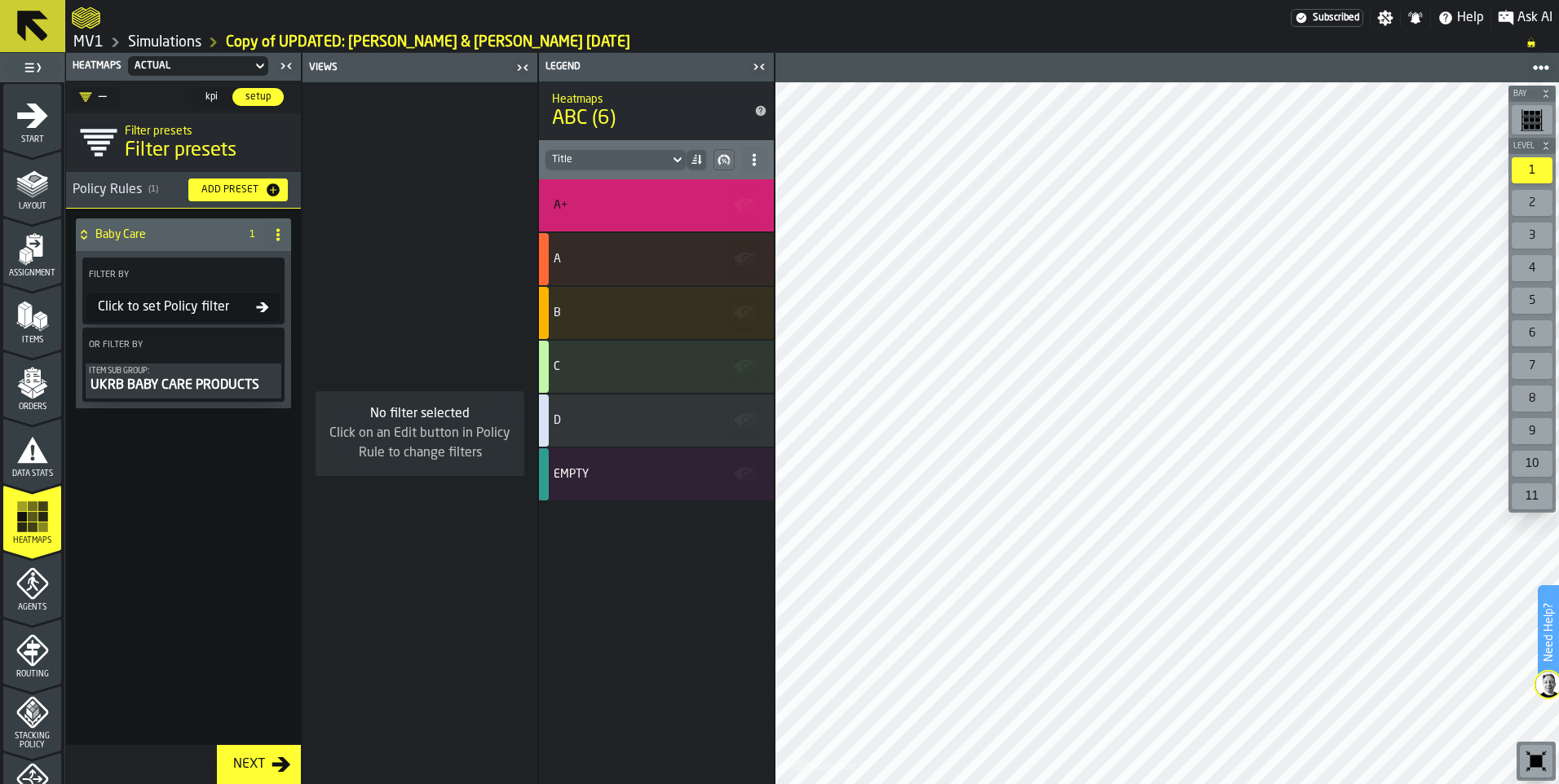
click at [205, 100] on span "kpi" at bounding box center [211, 96] width 26 height 15
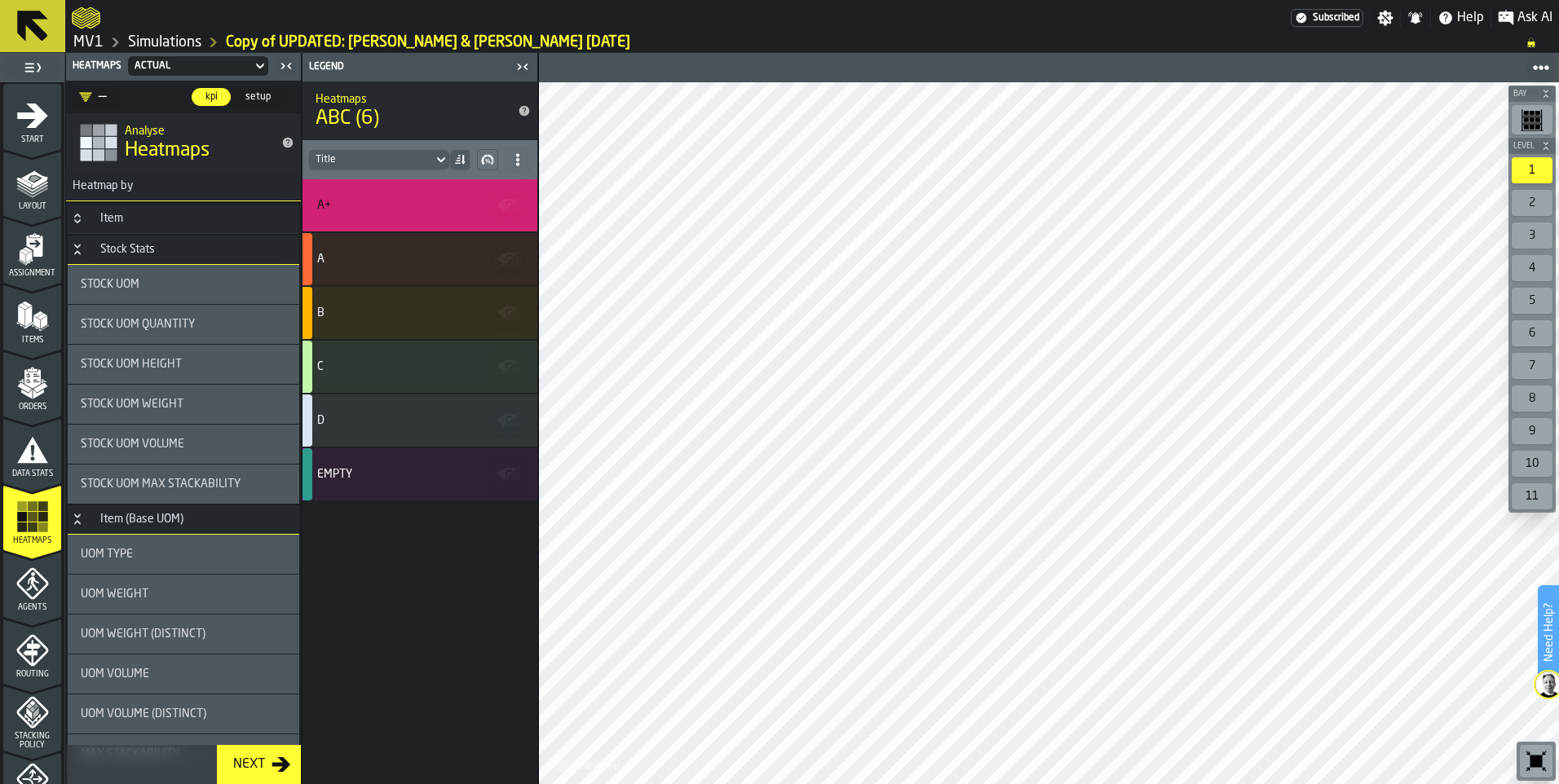
click at [1541, 63] on icon at bounding box center [1541, 67] width 17 height 17
click at [1512, 99] on span "Export PNG" at bounding box center [1494, 102] width 66 height 19
click at [1540, 67] on circle at bounding box center [1541, 67] width 7 height 7
click at [1477, 98] on span "Export PNG" at bounding box center [1494, 102] width 66 height 19
click at [1514, 110] on div "button-toolbar-undefined" at bounding box center [1532, 120] width 41 height 29
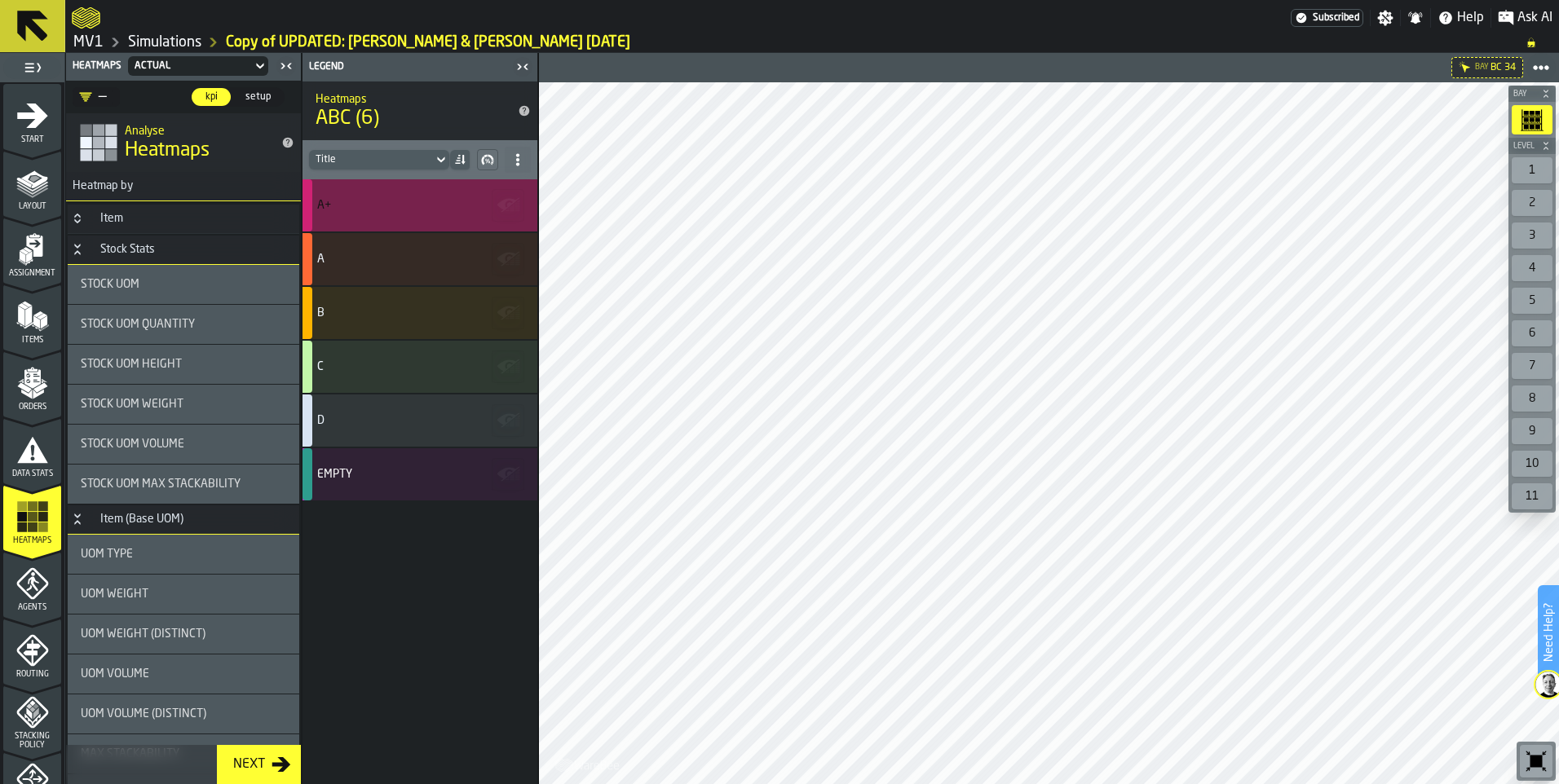
click at [336, 212] on div "A+" at bounding box center [419, 205] width 235 height 53
click at [336, 211] on div "A+" at bounding box center [417, 204] width 200 height 13
